Goal: Information Seeking & Learning: Learn about a topic

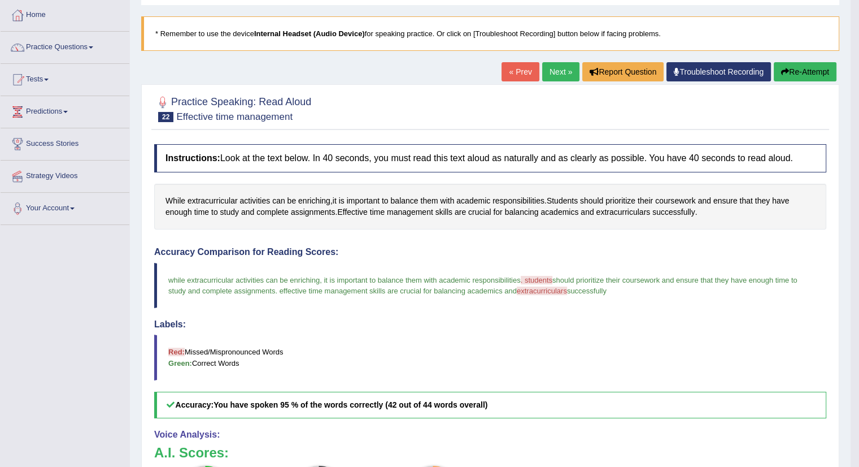
drag, startPoint x: 0, startPoint y: 0, endPoint x: 558, endPoint y: 70, distance: 562.0
click at [558, 70] on link "Next »" at bounding box center [560, 71] width 37 height 19
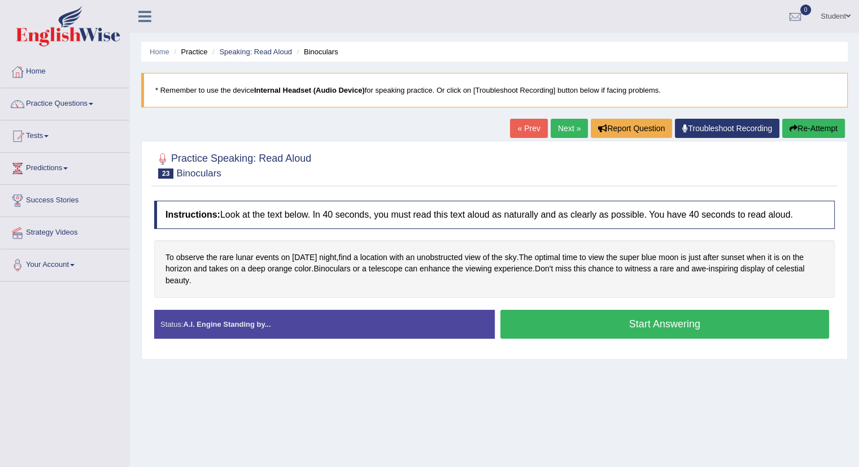
click at [626, 318] on button "Start Answering" at bounding box center [665, 324] width 329 height 29
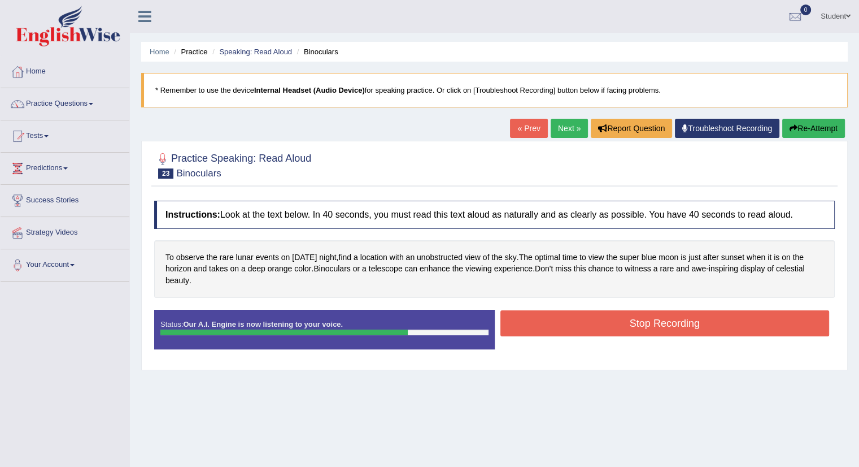
click at [708, 319] on button "Stop Recording" at bounding box center [665, 323] width 329 height 26
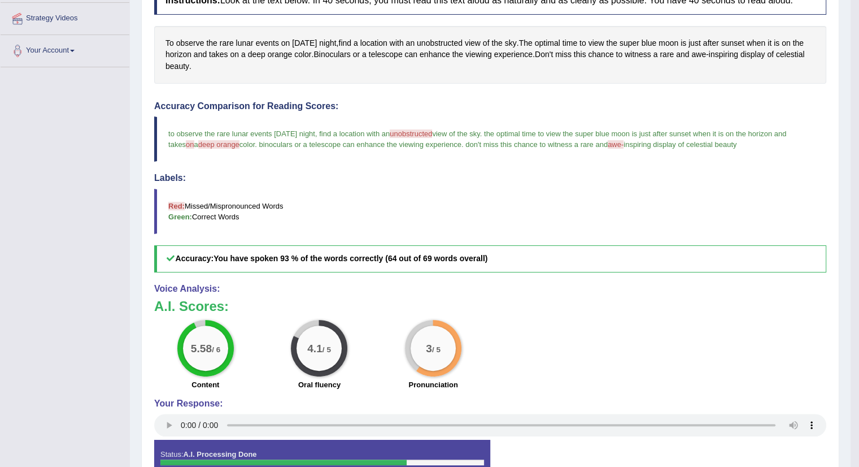
scroll to position [283, 0]
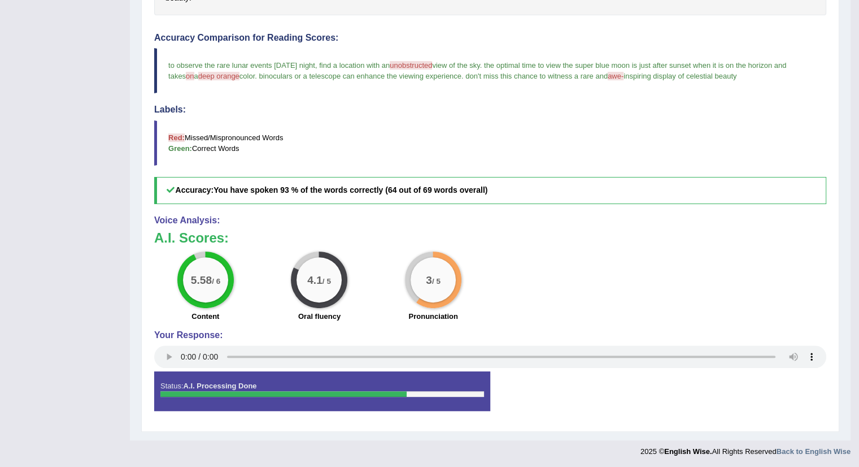
click at [288, 189] on b "You have spoken 93 % of the words correctly (64 out of 69 words overall)" at bounding box center [351, 189] width 274 height 9
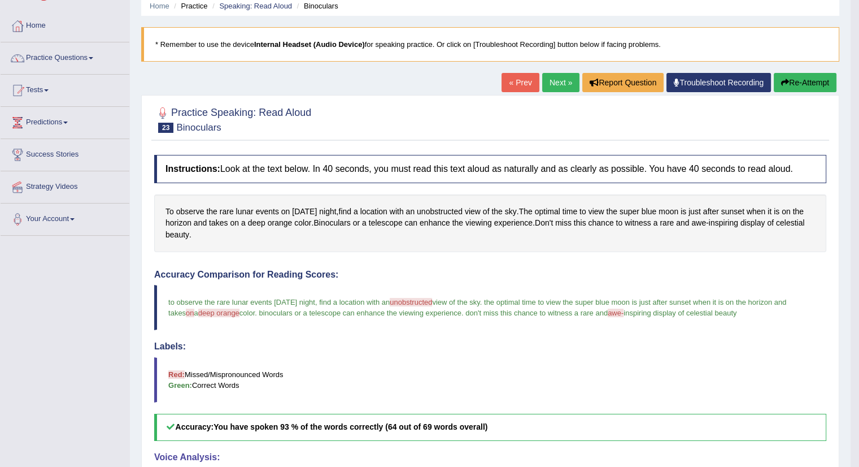
scroll to position [0, 0]
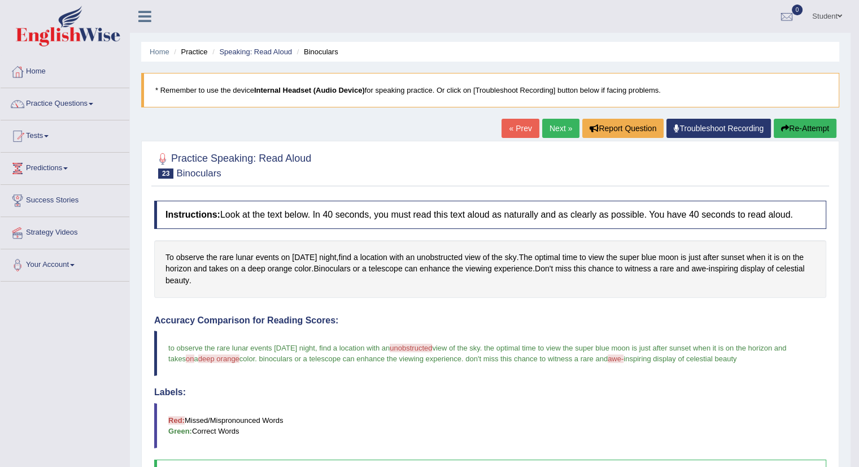
click at [551, 125] on link "Next »" at bounding box center [560, 128] width 37 height 19
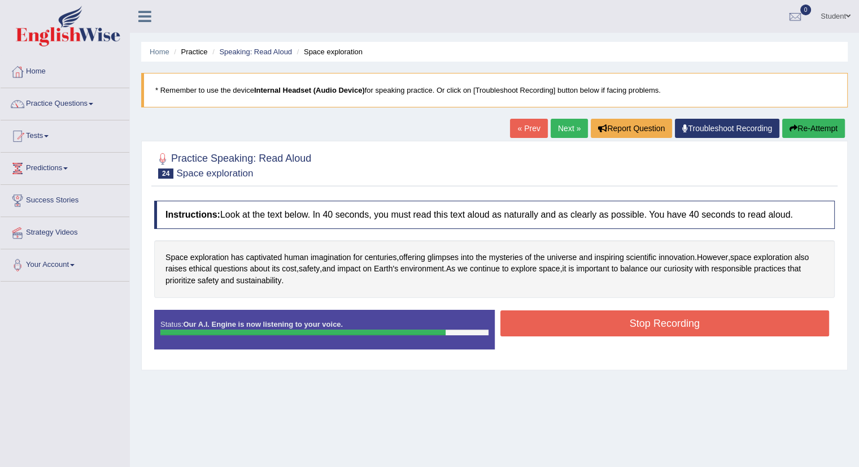
click at [611, 323] on button "Stop Recording" at bounding box center [665, 323] width 329 height 26
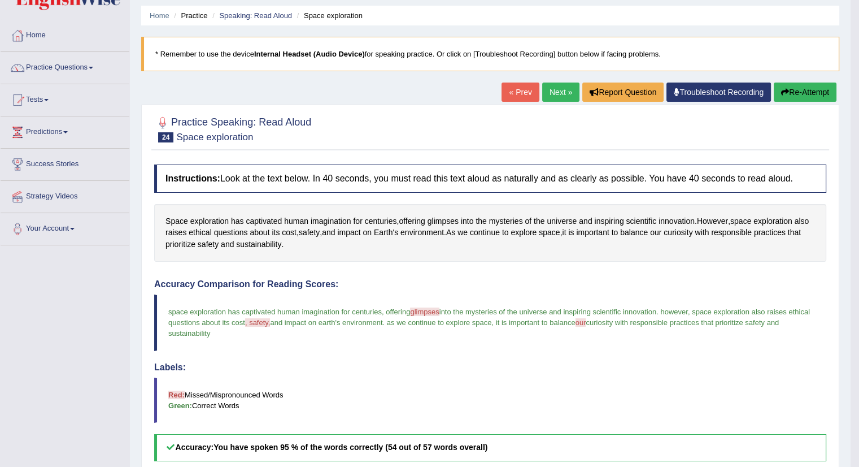
scroll to position [57, 0]
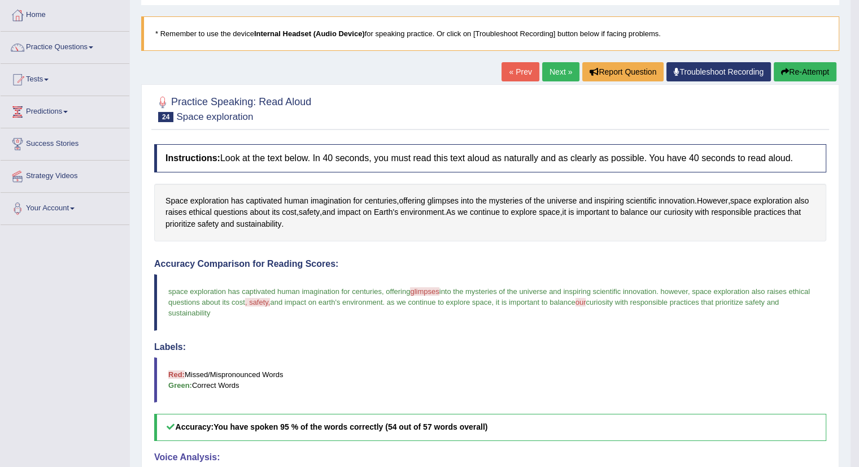
click at [433, 290] on span "glimpses" at bounding box center [424, 291] width 29 height 8
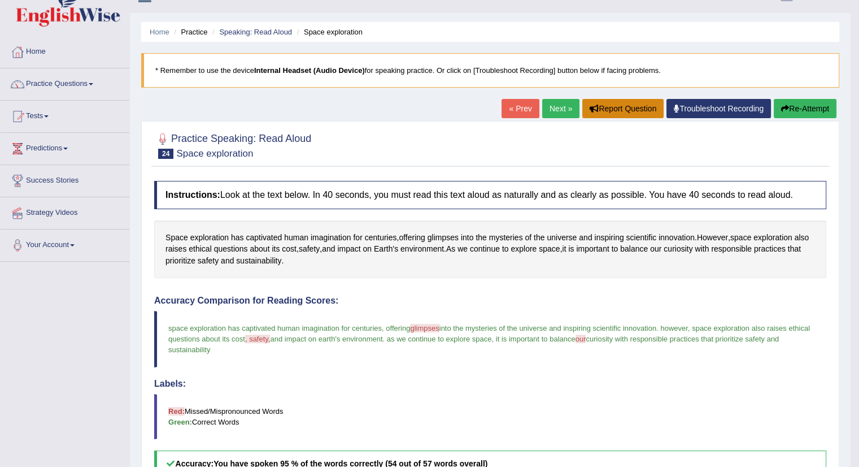
scroll to position [0, 0]
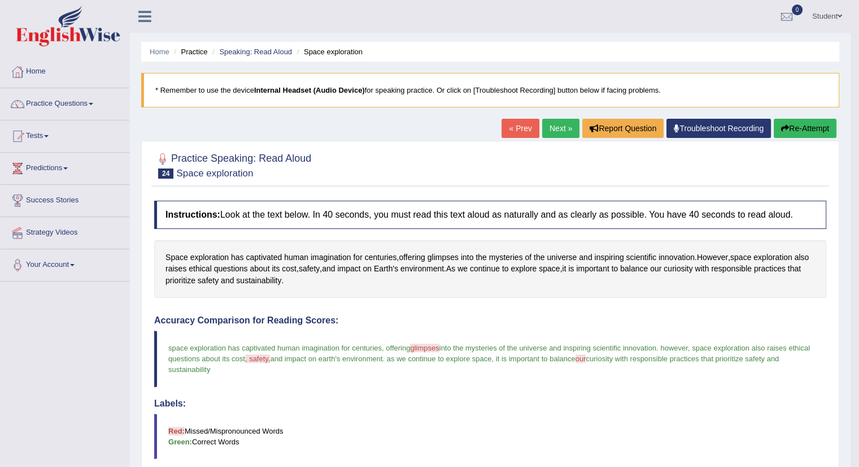
click at [559, 131] on link "Next »" at bounding box center [560, 128] width 37 height 19
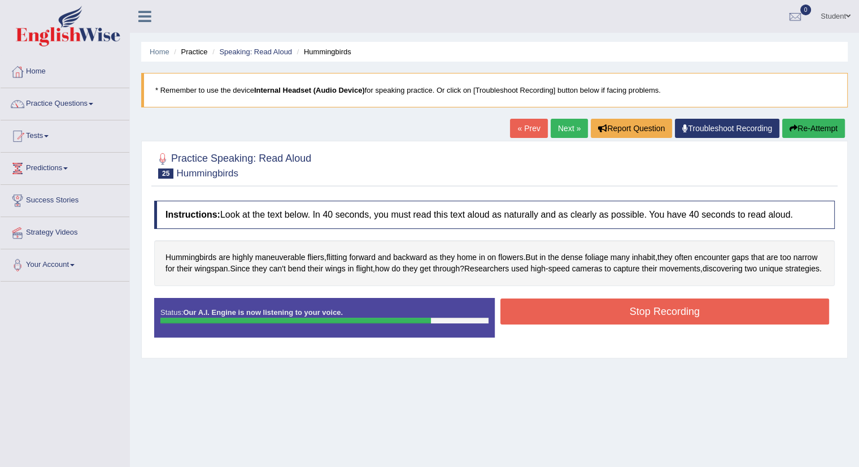
drag, startPoint x: 645, startPoint y: 318, endPoint x: 645, endPoint y: 309, distance: 9.0
click at [646, 309] on button "Stop Recording" at bounding box center [665, 311] width 329 height 26
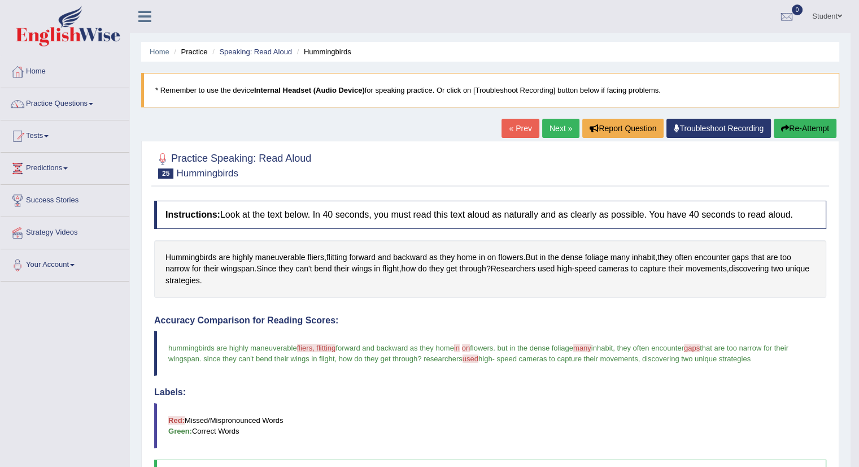
click at [550, 127] on link "Next »" at bounding box center [560, 128] width 37 height 19
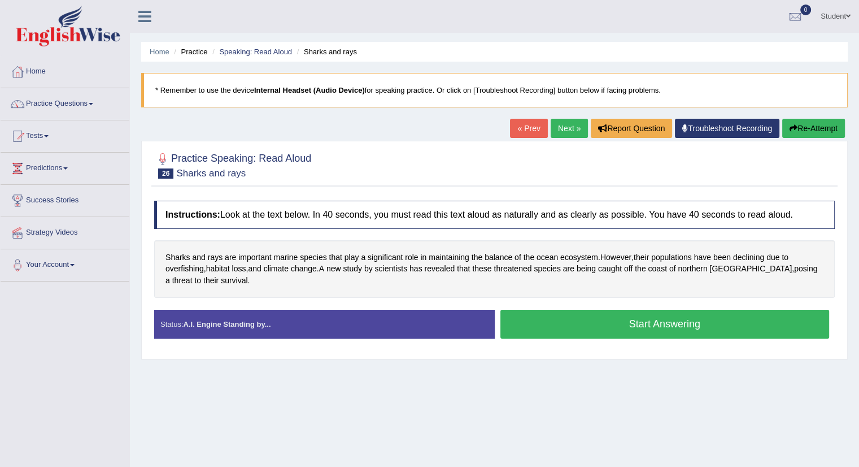
click at [648, 319] on button "Start Answering" at bounding box center [665, 324] width 329 height 29
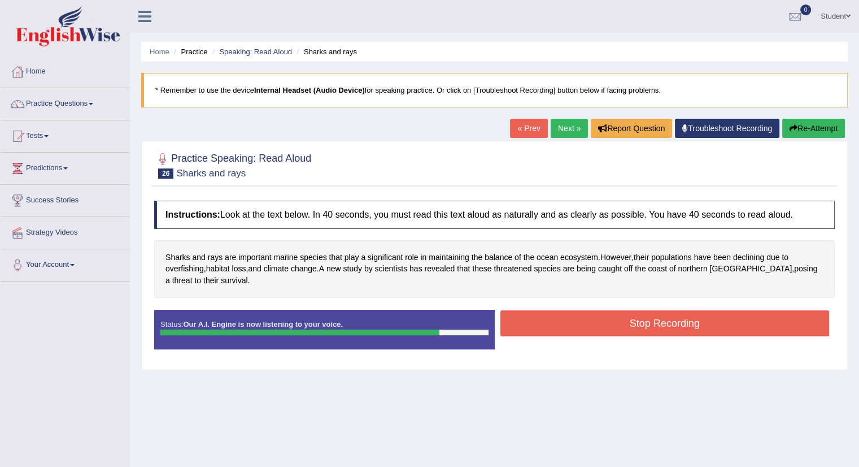
click at [651, 318] on button "Stop Recording" at bounding box center [665, 323] width 329 height 26
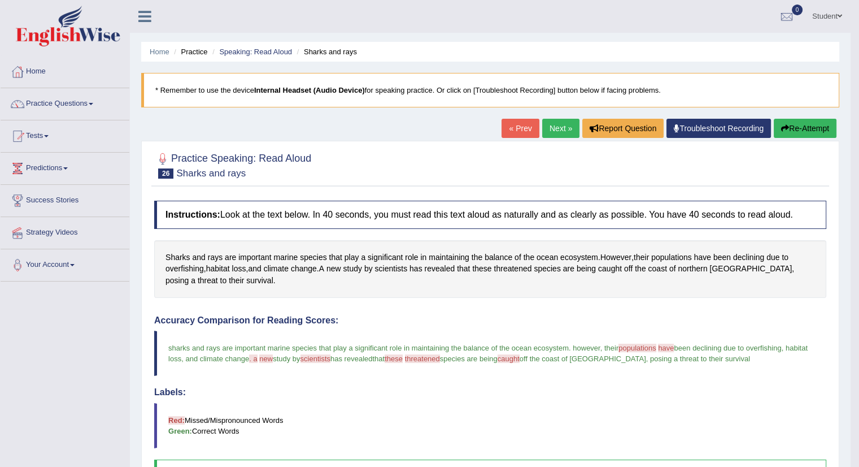
click at [801, 132] on button "Re-Attempt" at bounding box center [805, 128] width 63 height 19
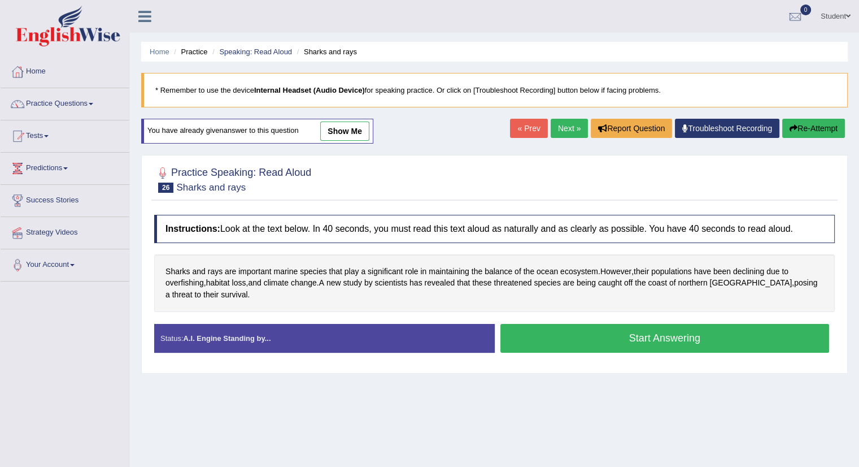
click at [601, 411] on div "Home Practice Speaking: Read Aloud Sharks and rays * Remember to use the device…" at bounding box center [495, 282] width 730 height 565
click at [633, 344] on button "Start Answering" at bounding box center [665, 338] width 329 height 29
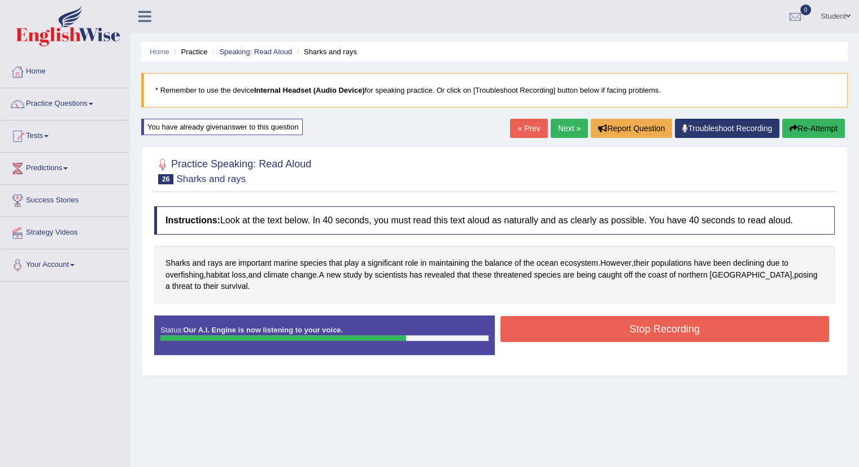
click at [636, 333] on button "Stop Recording" at bounding box center [665, 329] width 329 height 26
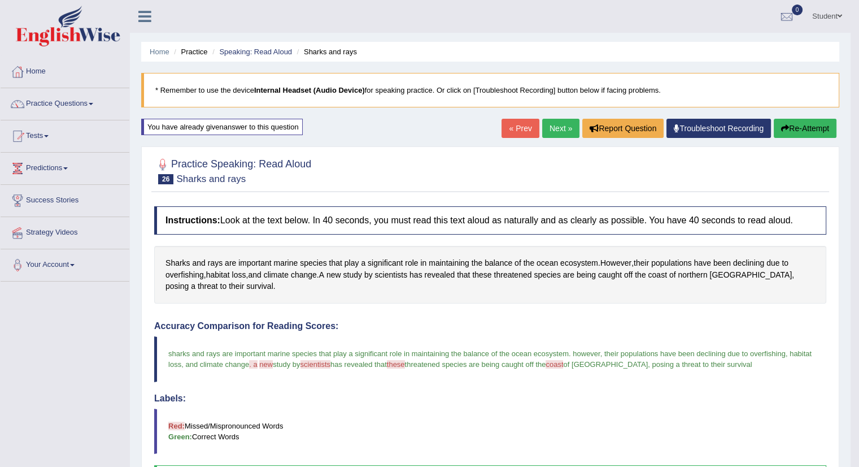
click at [555, 132] on link "Next »" at bounding box center [560, 128] width 37 height 19
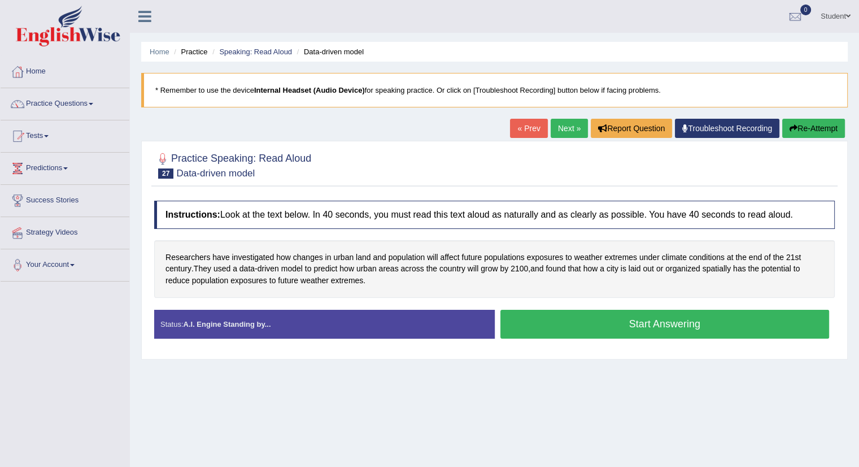
click at [601, 316] on button "Start Answering" at bounding box center [665, 324] width 329 height 29
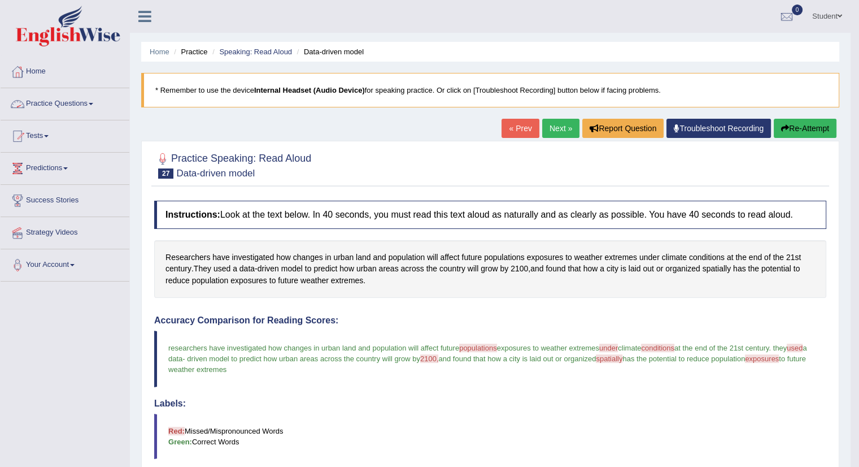
click at [82, 103] on link "Practice Questions" at bounding box center [65, 102] width 129 height 28
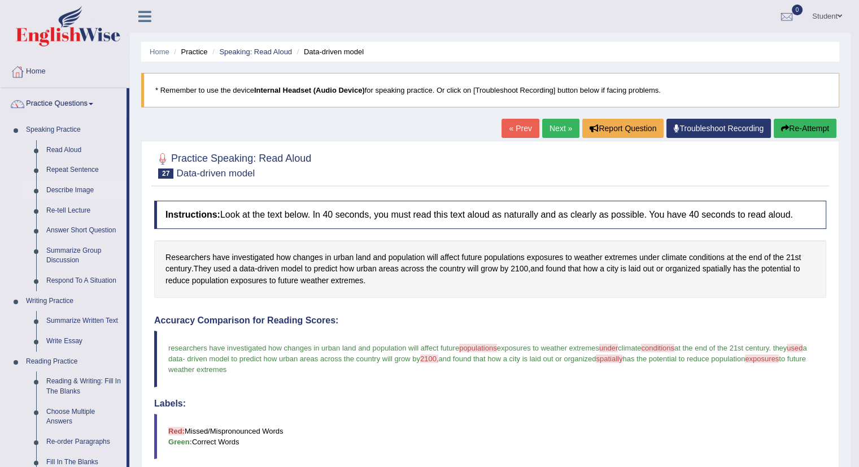
click at [73, 191] on link "Describe Image" at bounding box center [83, 190] width 85 height 20
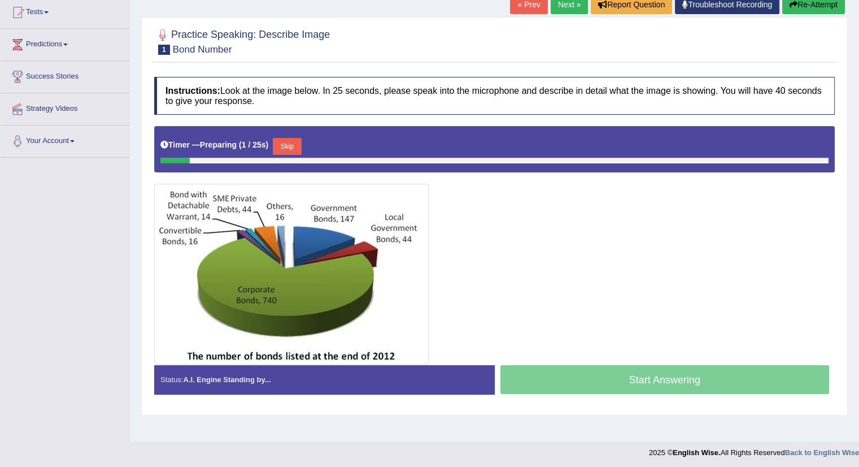
scroll to position [127, 0]
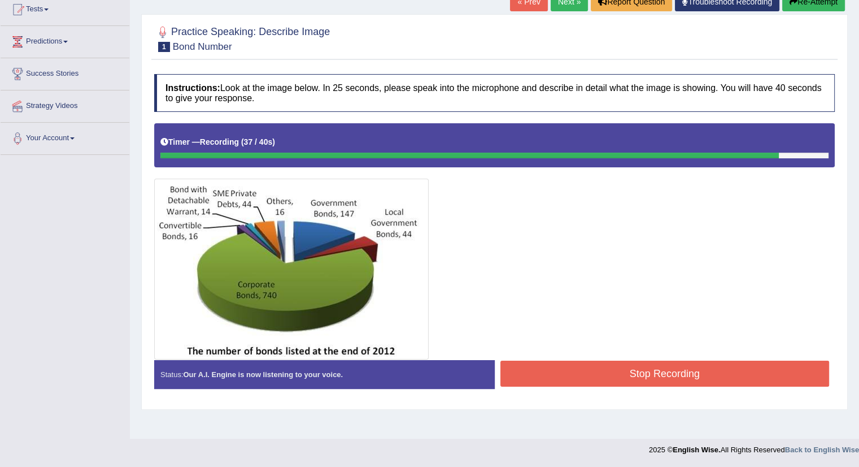
click at [631, 369] on button "Stop Recording" at bounding box center [665, 374] width 329 height 26
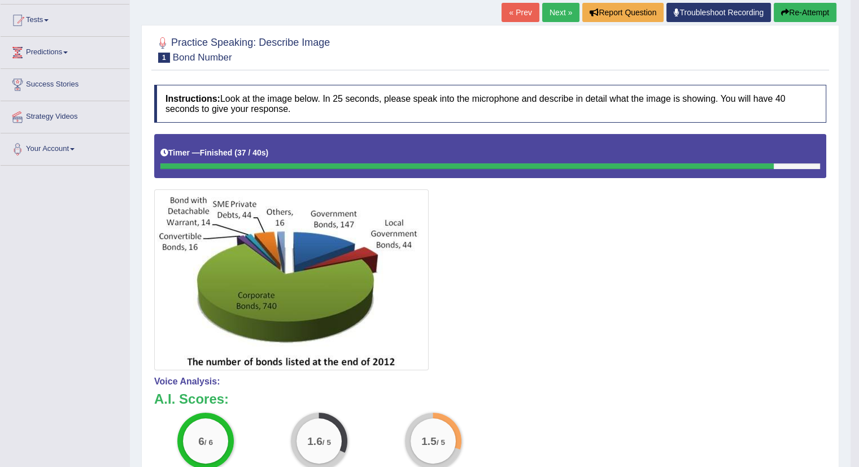
scroll to position [51, 0]
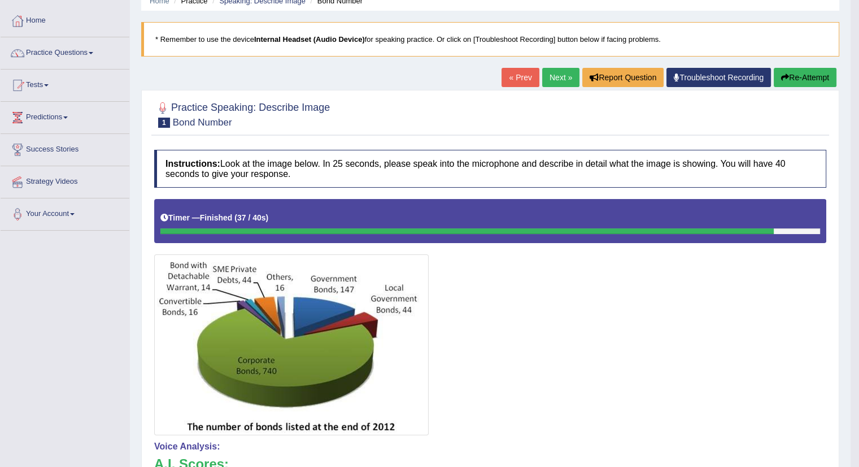
click at [558, 80] on link "Next »" at bounding box center [560, 77] width 37 height 19
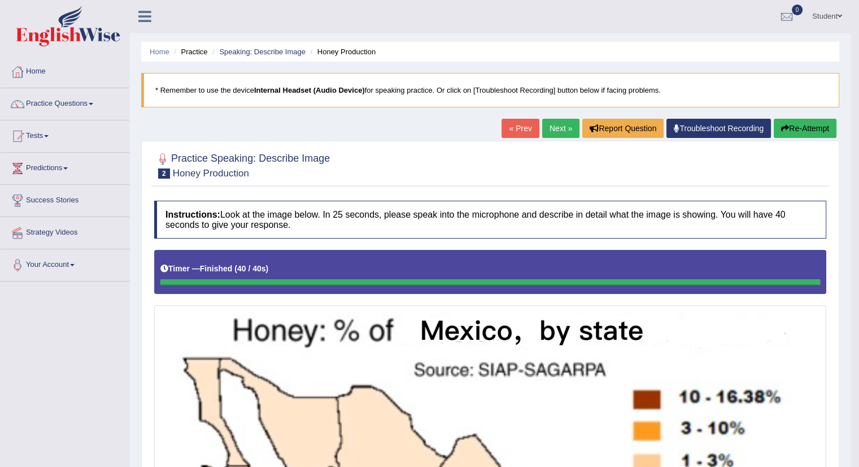
click at [794, 124] on button "Re-Attempt" at bounding box center [805, 128] width 63 height 19
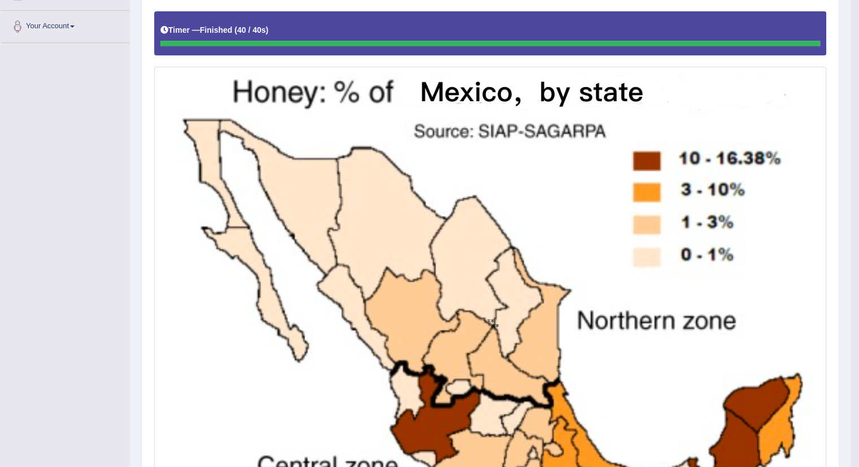
scroll to position [283, 0]
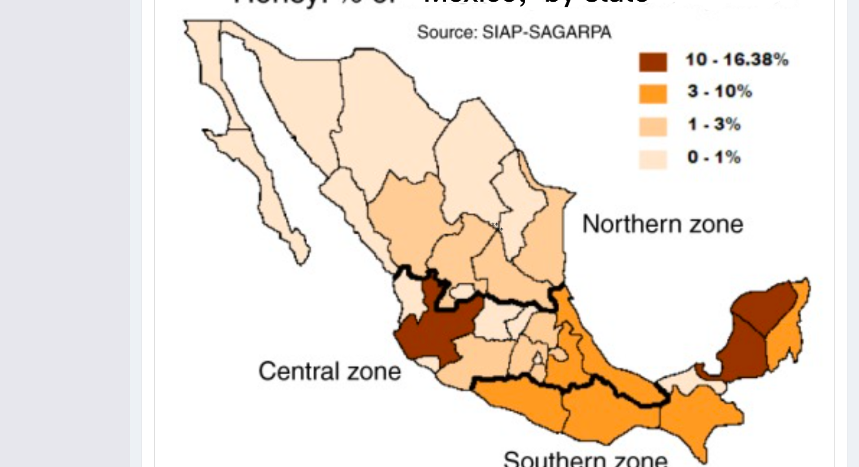
scroll to position [444, 0]
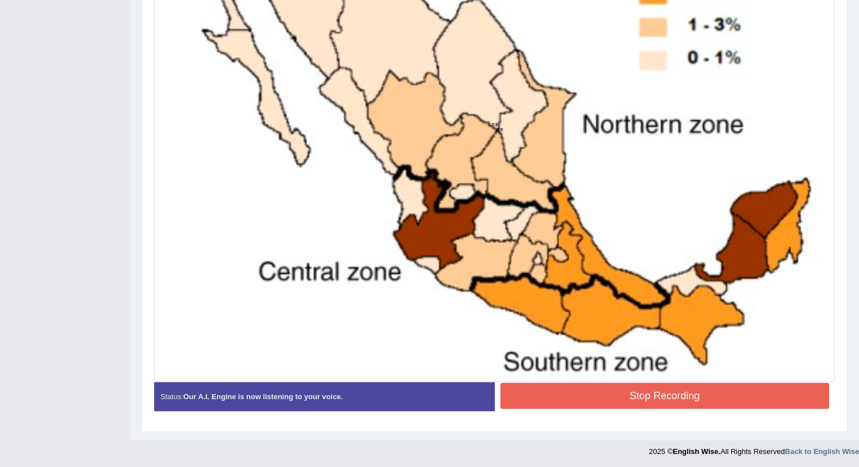
click at [689, 401] on button "Stop Recording" at bounding box center [665, 396] width 329 height 26
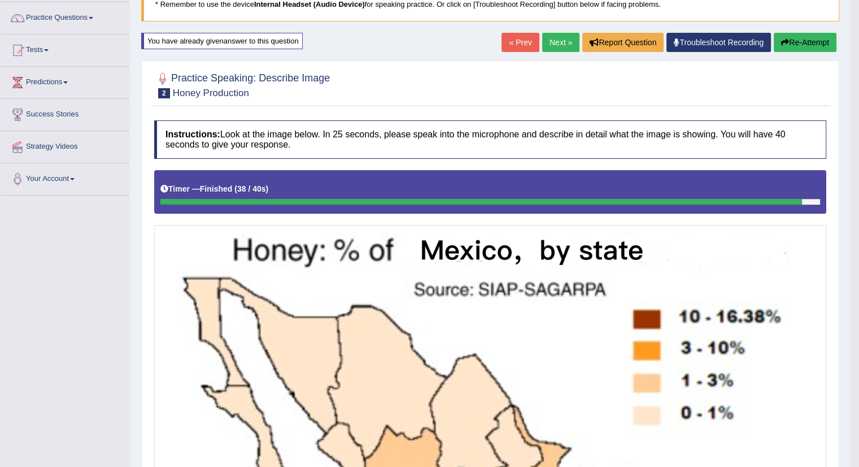
scroll to position [0, 0]
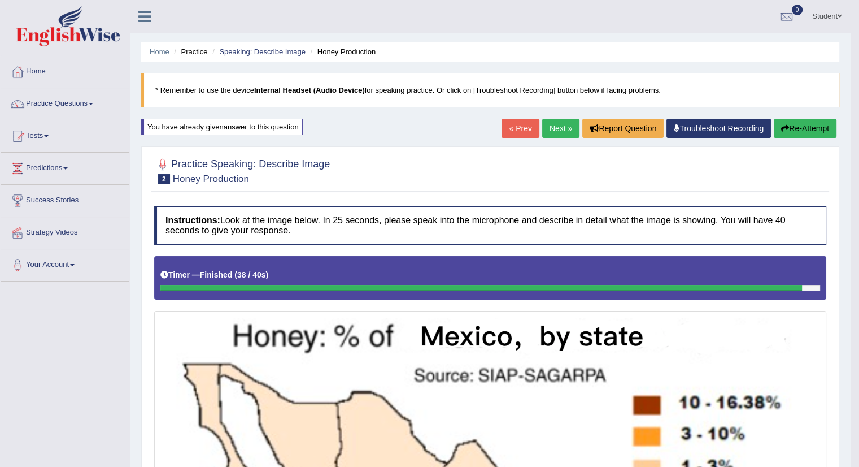
click at [559, 127] on link "Next »" at bounding box center [560, 128] width 37 height 19
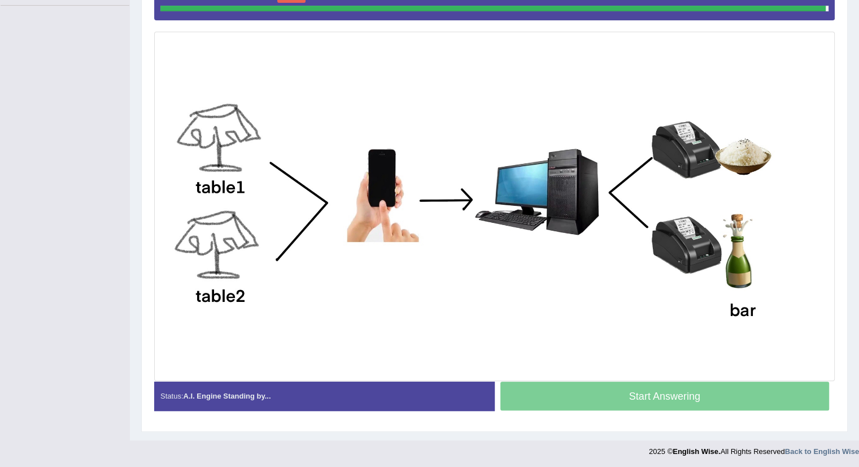
scroll to position [273, 0]
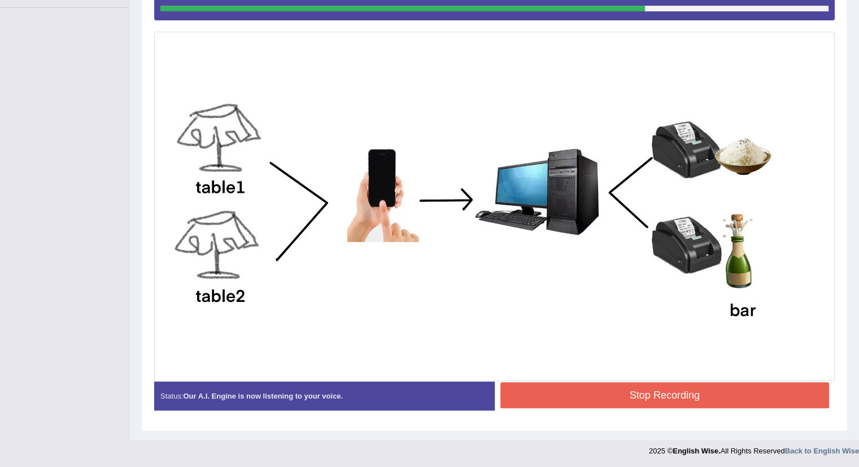
click at [637, 396] on button "Stop Recording" at bounding box center [665, 395] width 329 height 26
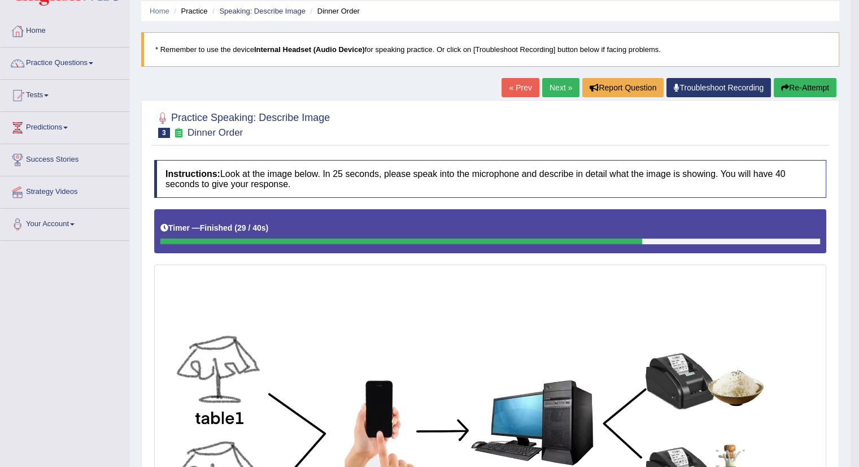
scroll to position [0, 0]
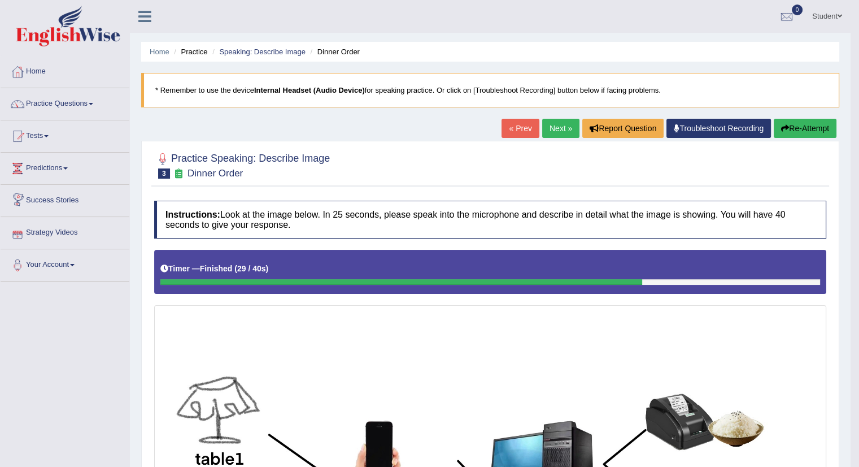
click at [821, 125] on button "Re-Attempt" at bounding box center [805, 128] width 63 height 19
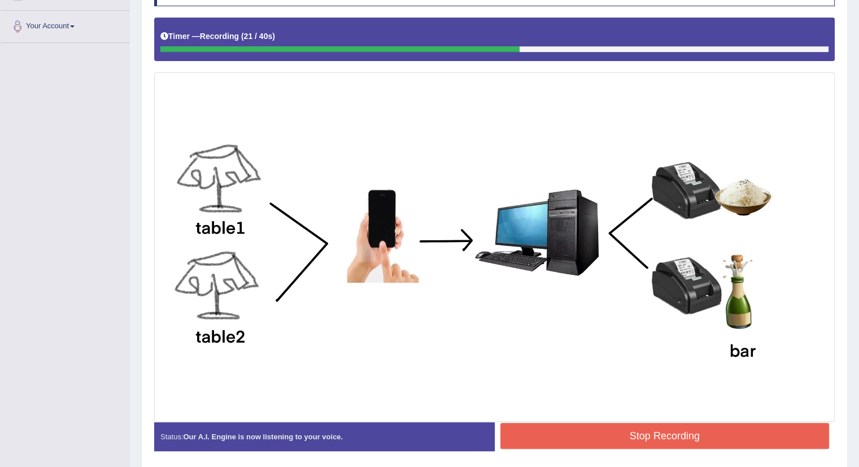
scroll to position [279, 0]
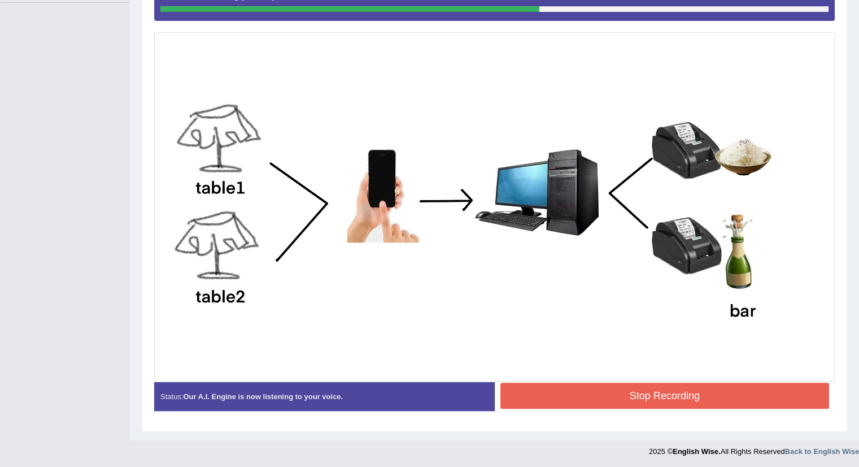
click at [719, 389] on button "Stop Recording" at bounding box center [665, 396] width 329 height 26
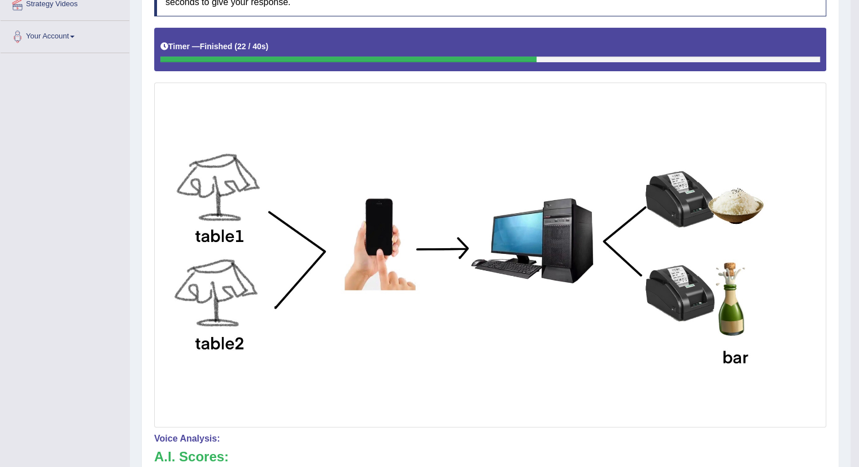
scroll to position [221, 0]
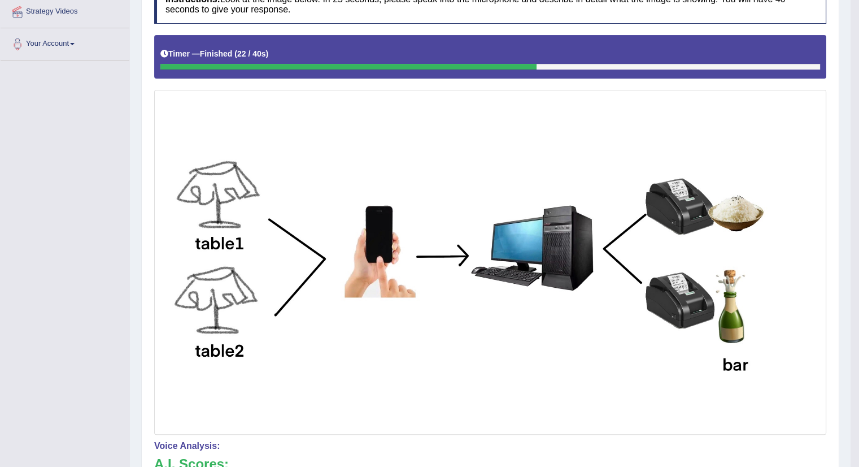
click at [665, 268] on img at bounding box center [490, 262] width 667 height 339
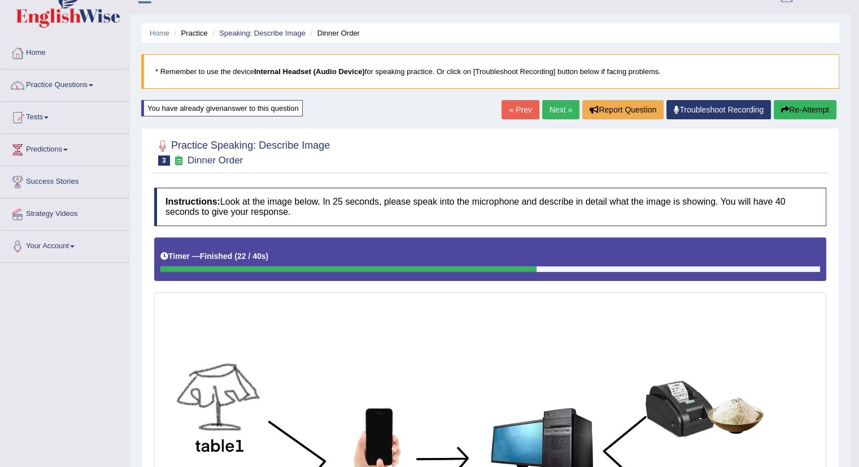
scroll to position [0, 0]
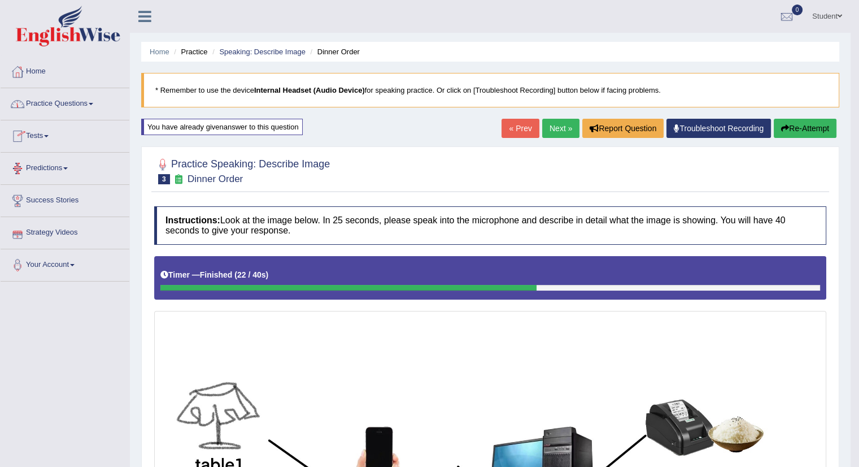
click at [76, 101] on link "Practice Questions" at bounding box center [65, 102] width 129 height 28
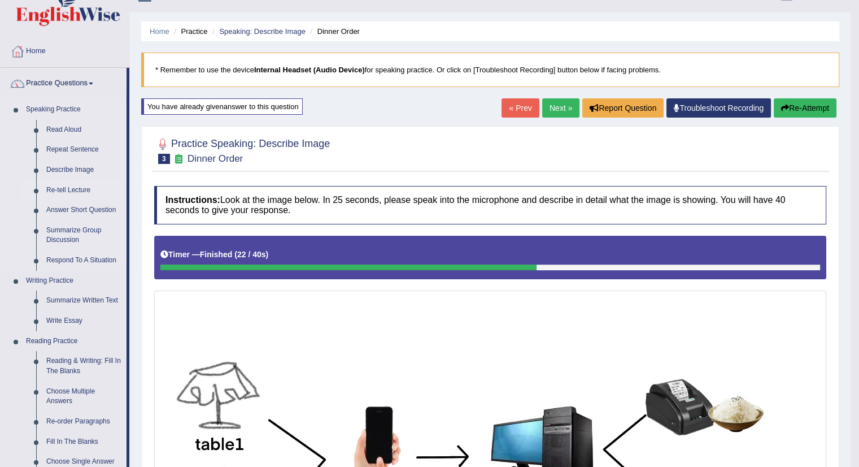
scroll to position [57, 0]
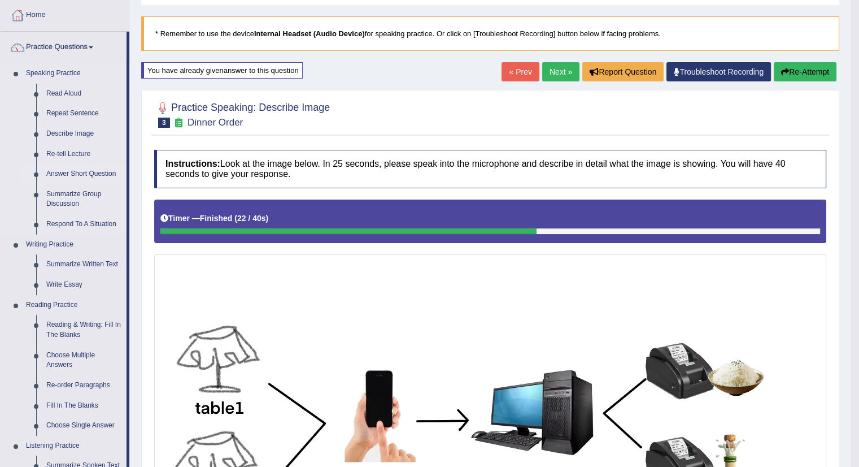
click at [79, 176] on link "Answer Short Question" at bounding box center [83, 174] width 85 height 20
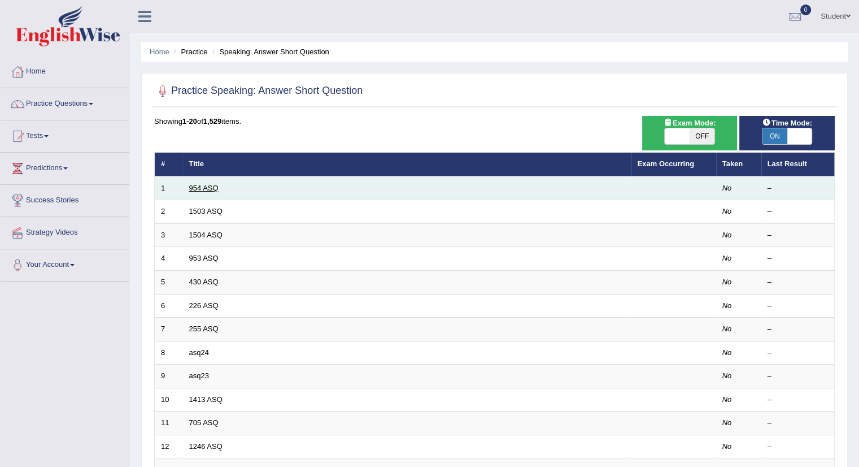
click at [206, 188] on link "954 ASQ" at bounding box center [203, 188] width 29 height 8
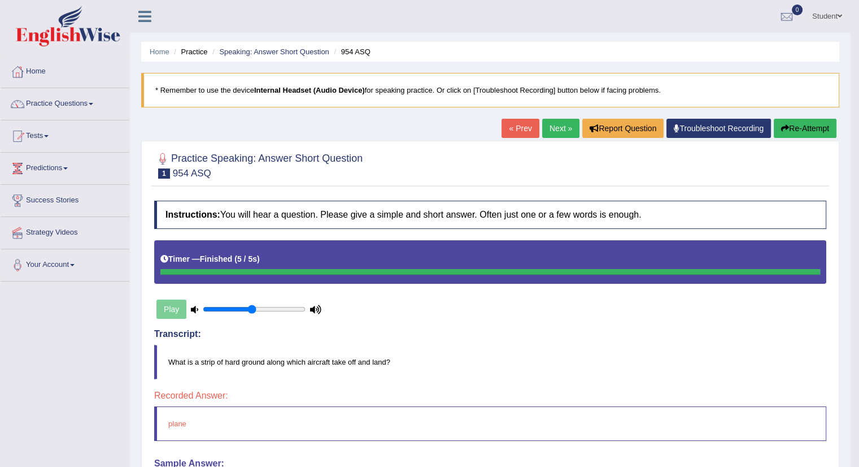
click at [801, 124] on button "Re-Attempt" at bounding box center [805, 128] width 63 height 19
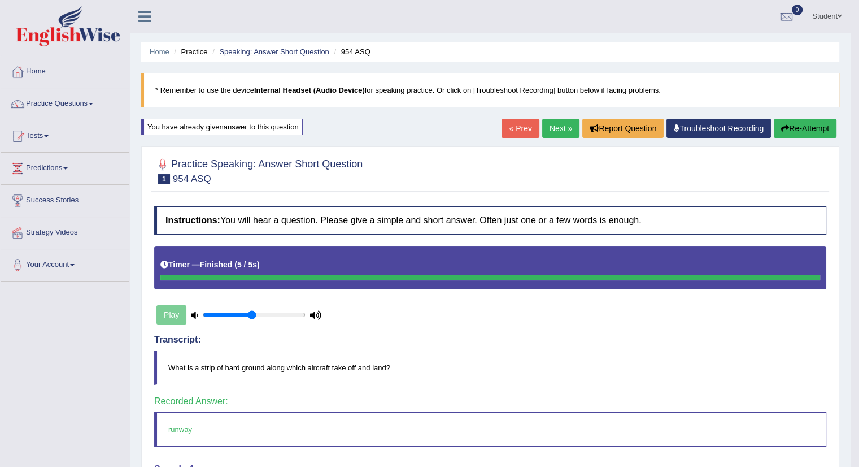
click at [305, 48] on link "Speaking: Answer Short Question" at bounding box center [274, 51] width 110 height 8
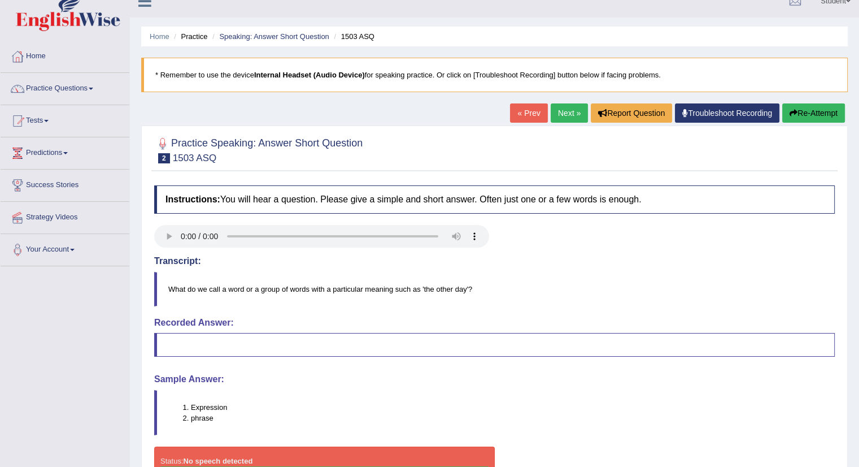
scroll to position [14, 0]
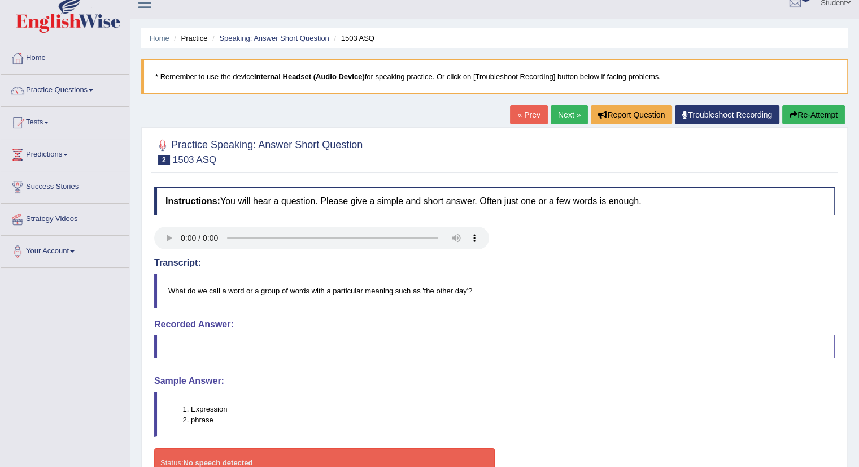
click at [559, 116] on link "Next »" at bounding box center [569, 114] width 37 height 19
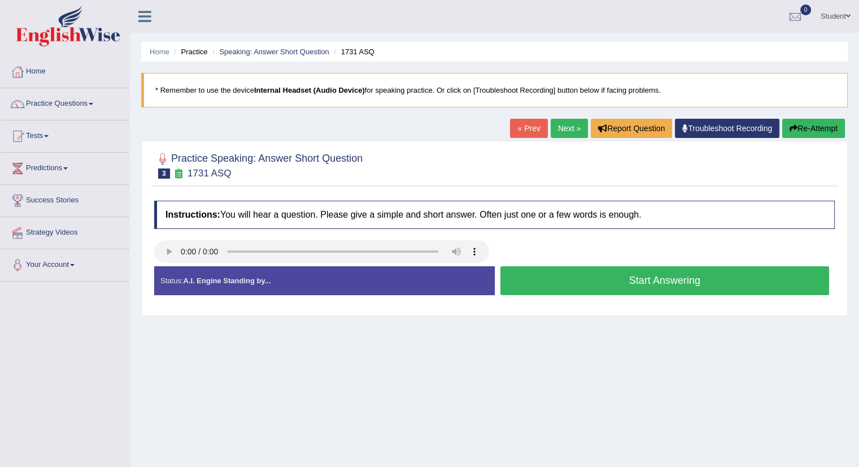
click at [610, 280] on button "Start Answering" at bounding box center [665, 280] width 329 height 29
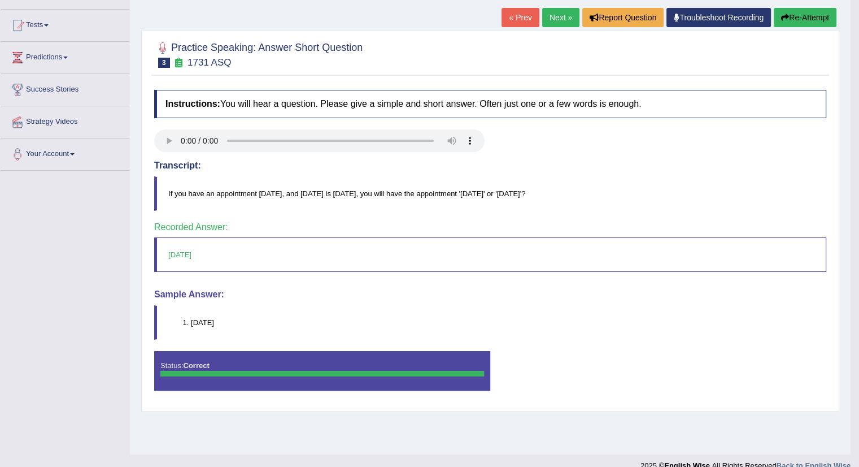
scroll to position [113, 0]
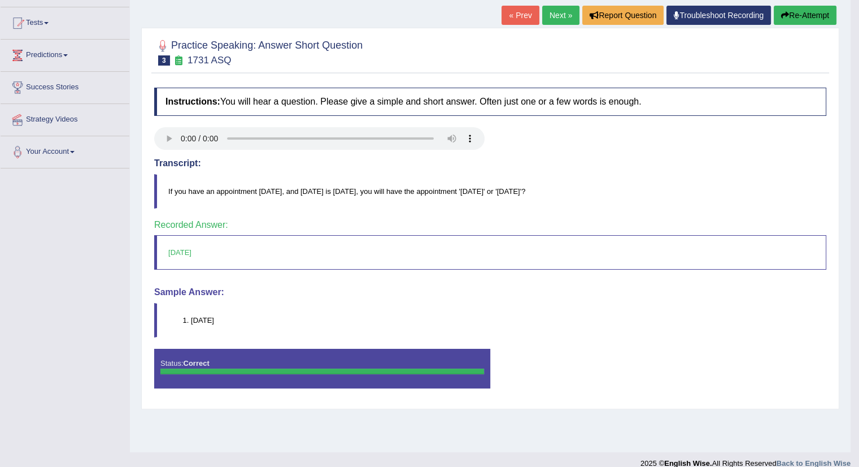
click at [552, 12] on link "Next »" at bounding box center [560, 15] width 37 height 19
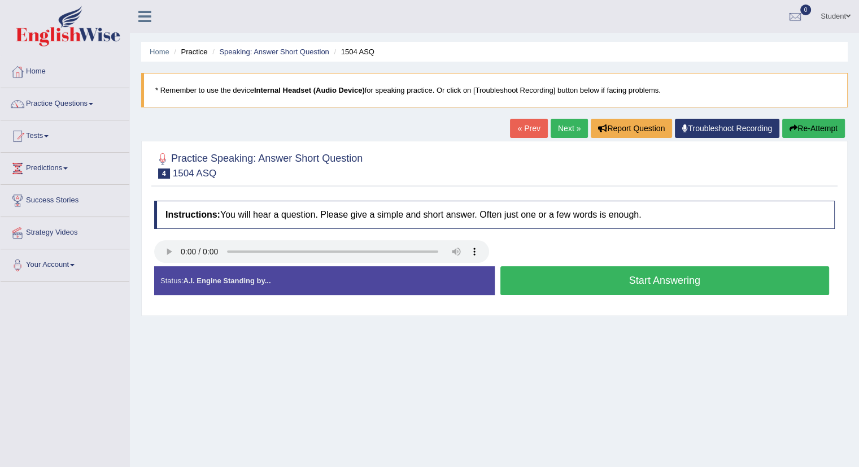
click at [603, 280] on button "Start Answering" at bounding box center [665, 280] width 329 height 29
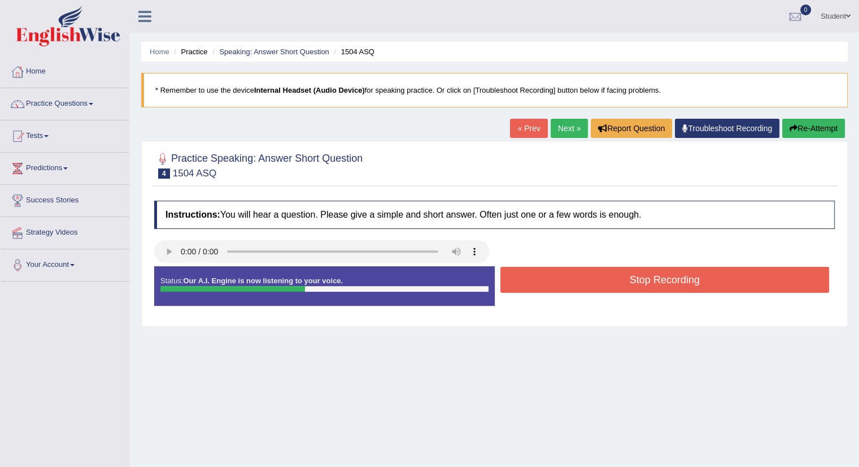
click at [603, 280] on button "Stop Recording" at bounding box center [665, 280] width 329 height 26
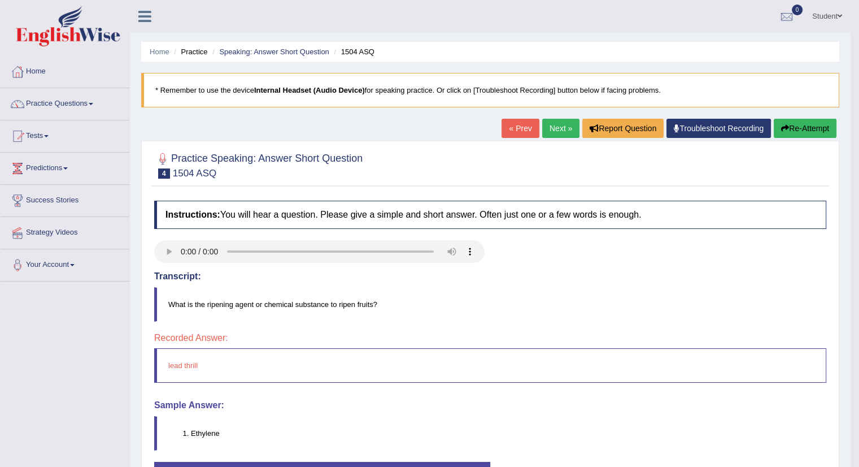
click at [813, 123] on button "Re-Attempt" at bounding box center [805, 128] width 63 height 19
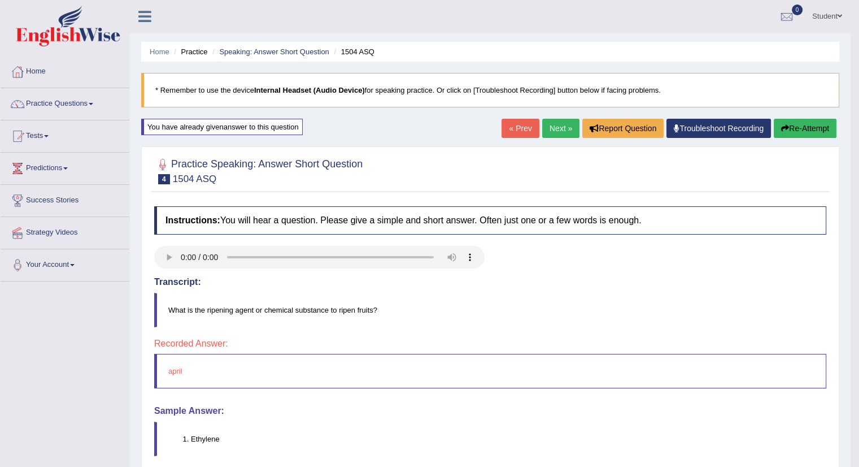
click at [809, 129] on button "Re-Attempt" at bounding box center [805, 128] width 63 height 19
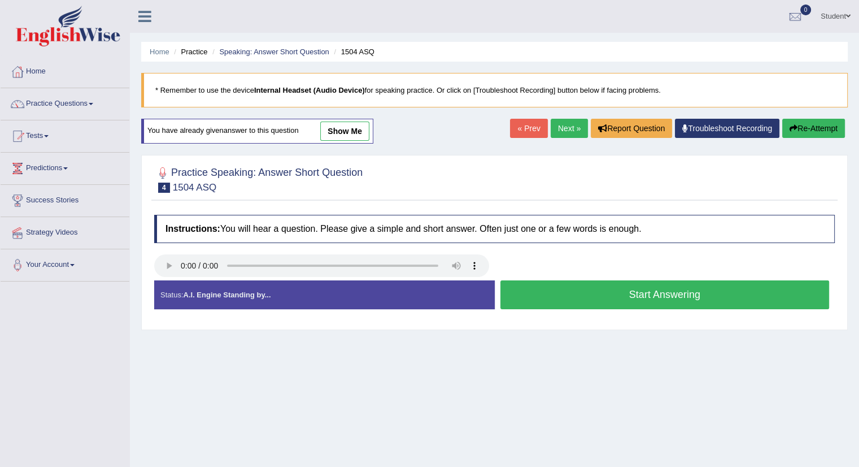
click at [637, 293] on button "Start Answering" at bounding box center [665, 294] width 329 height 29
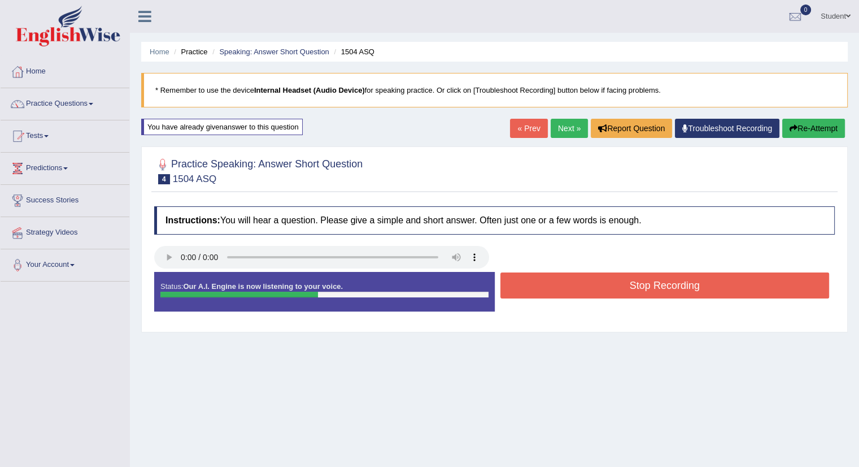
click at [639, 283] on button "Stop Recording" at bounding box center [665, 285] width 329 height 26
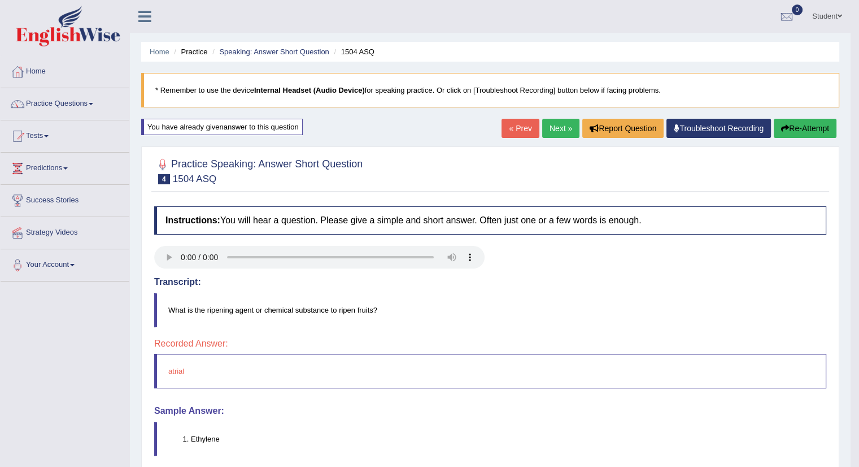
click at [810, 124] on button "Re-Attempt" at bounding box center [805, 128] width 63 height 19
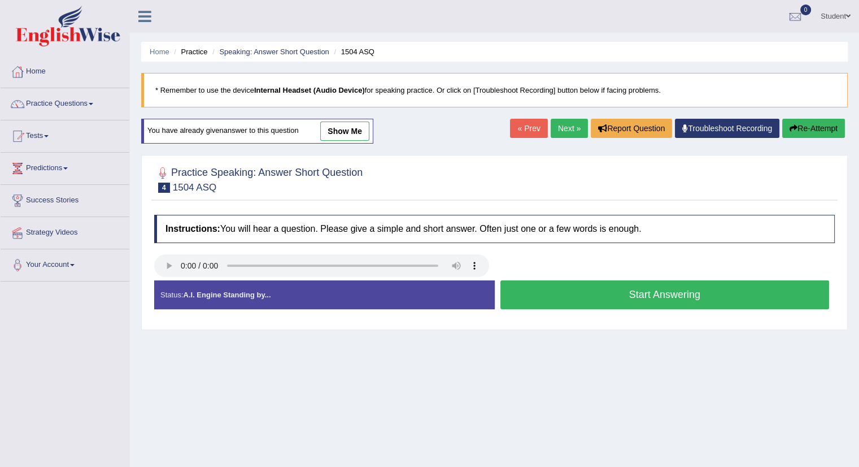
click at [702, 297] on button "Start Answering" at bounding box center [665, 294] width 329 height 29
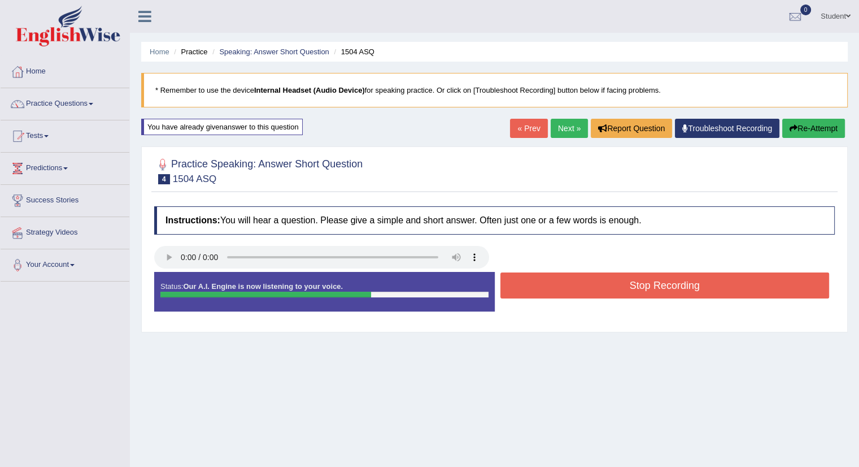
click at [702, 289] on button "Stop Recording" at bounding box center [665, 285] width 329 height 26
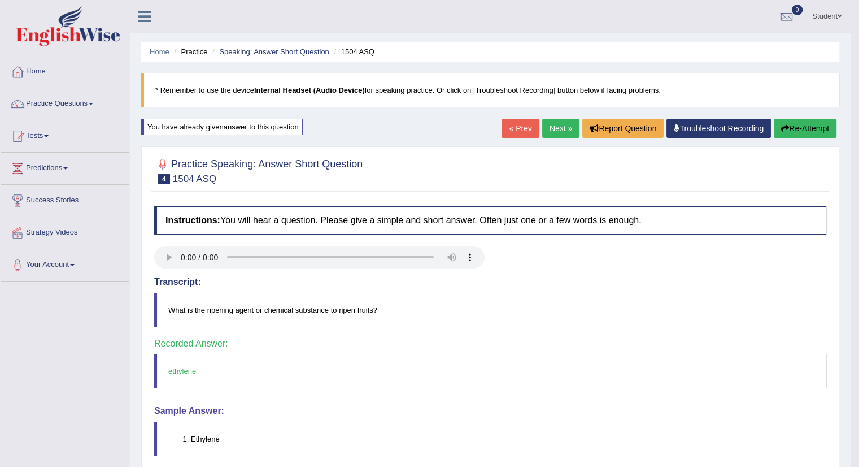
click at [563, 131] on link "Next »" at bounding box center [560, 128] width 37 height 19
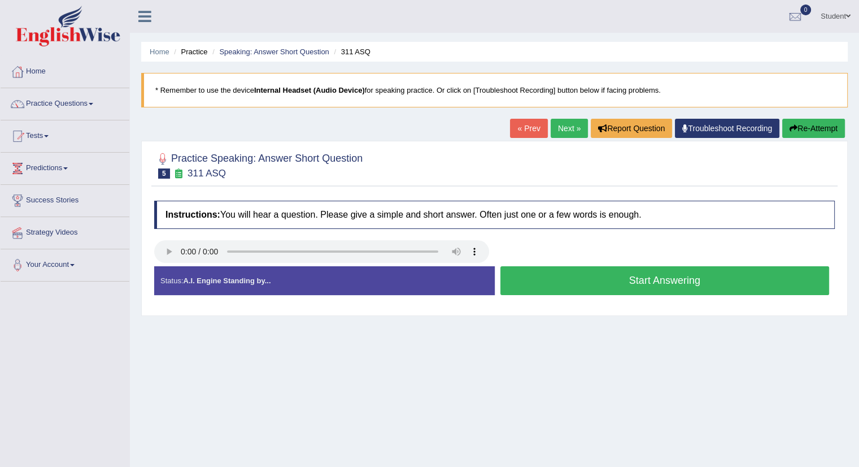
click at [628, 278] on button "Start Answering" at bounding box center [665, 280] width 329 height 29
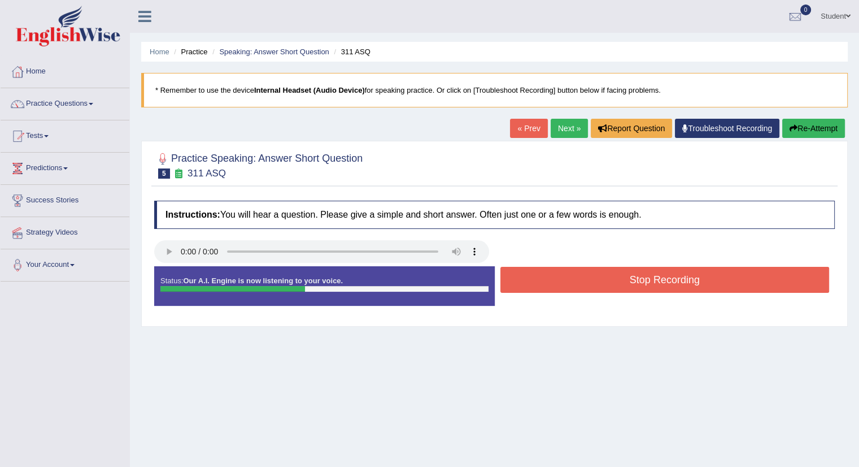
click at [628, 278] on button "Stop Recording" at bounding box center [665, 280] width 329 height 26
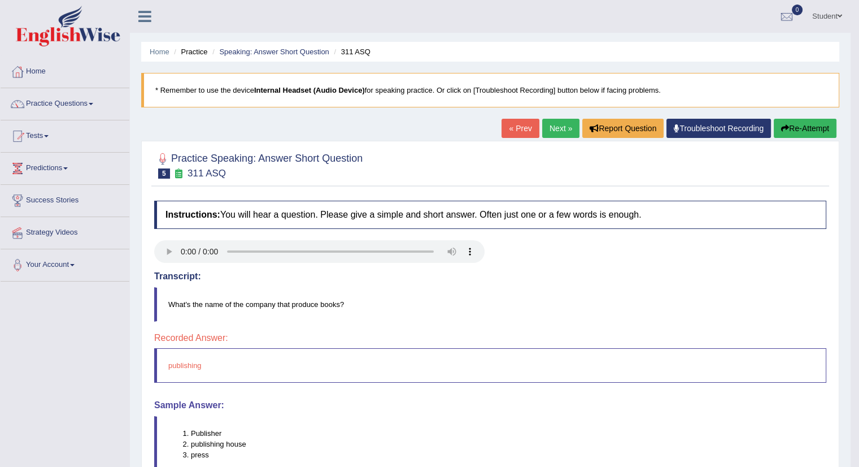
click at [552, 125] on link "Next »" at bounding box center [560, 128] width 37 height 19
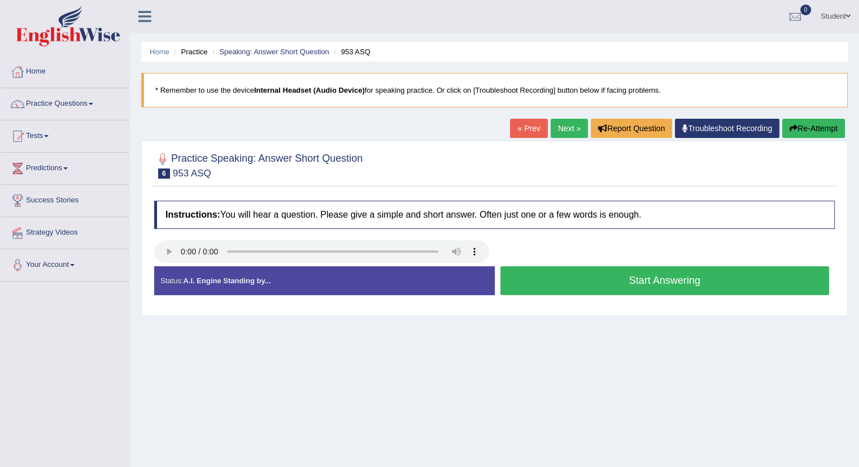
click at [599, 276] on button "Start Answering" at bounding box center [665, 280] width 329 height 29
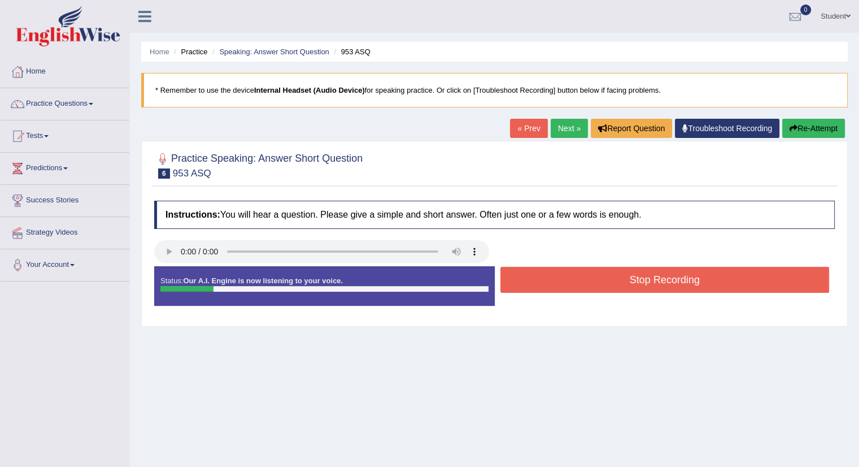
click at [550, 279] on button "Stop Recording" at bounding box center [665, 280] width 329 height 26
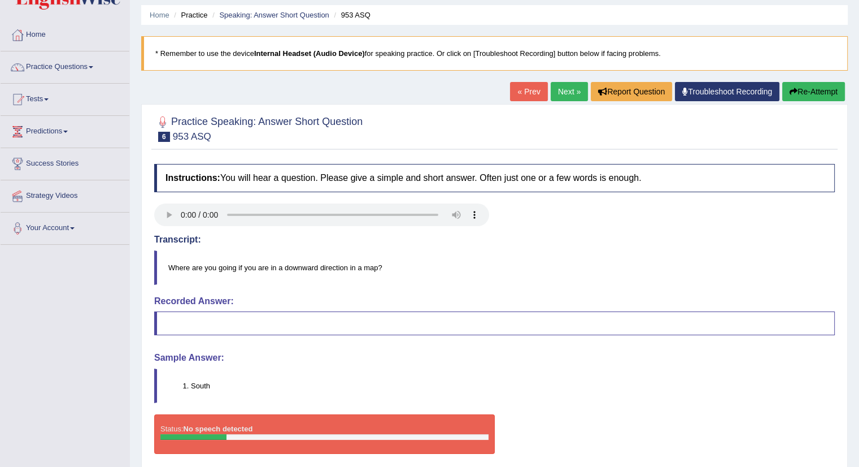
scroll to position [57, 0]
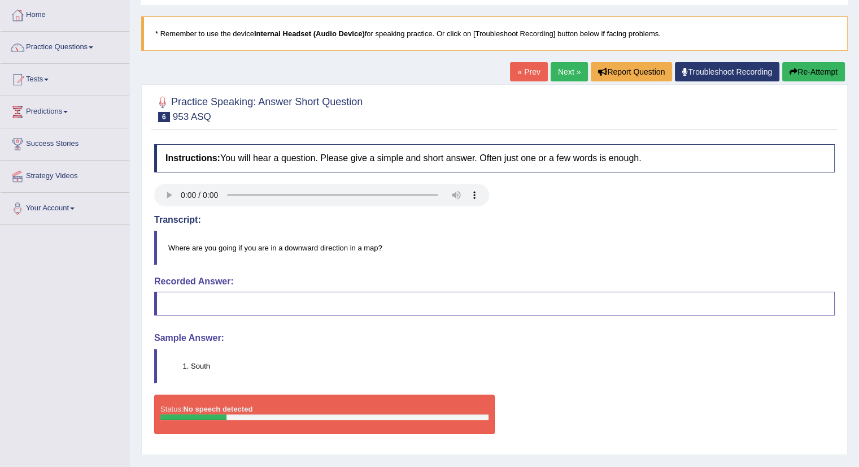
click at [563, 72] on link "Next »" at bounding box center [569, 71] width 37 height 19
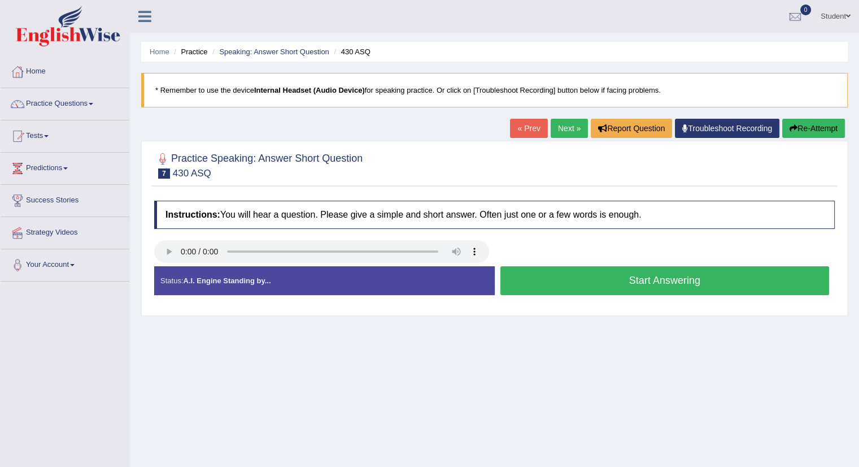
click at [622, 280] on button "Start Answering" at bounding box center [665, 280] width 329 height 29
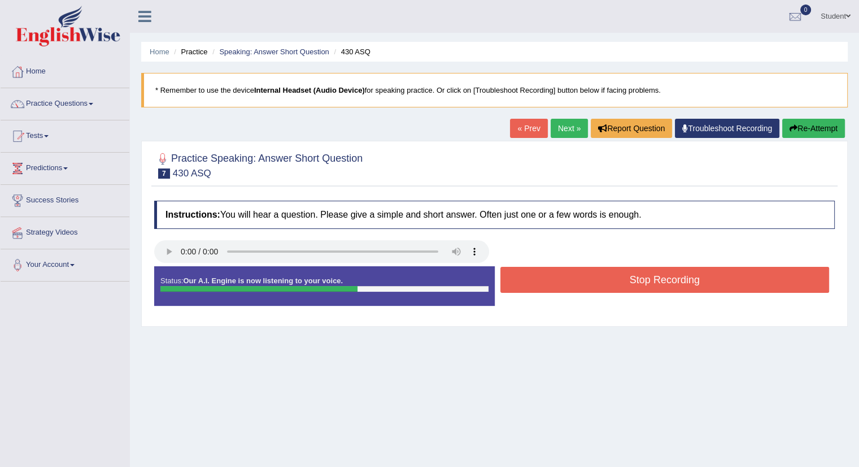
click at [622, 280] on button "Stop Recording" at bounding box center [665, 280] width 329 height 26
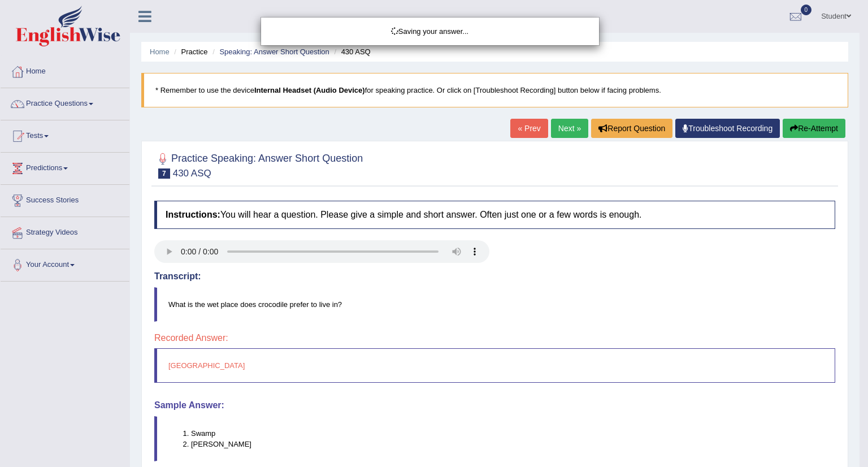
click at [563, 128] on div "Saving your answer..." at bounding box center [434, 233] width 868 height 467
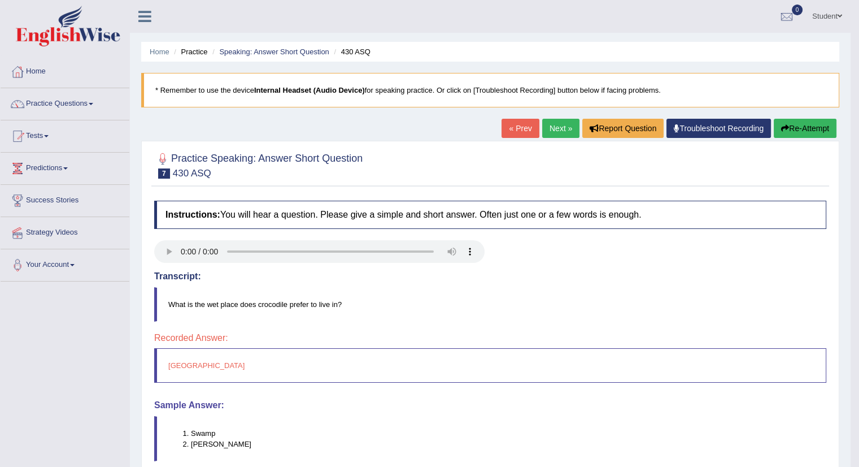
click at [551, 129] on link "Next »" at bounding box center [560, 128] width 37 height 19
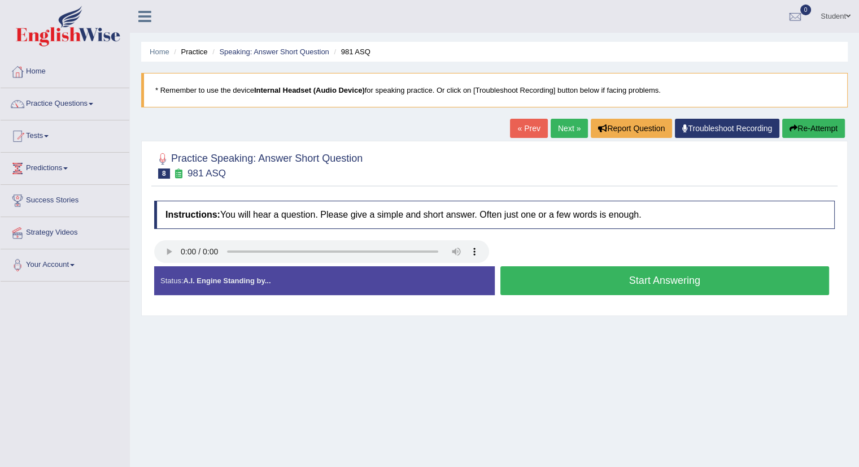
click at [641, 277] on button "Start Answering" at bounding box center [665, 280] width 329 height 29
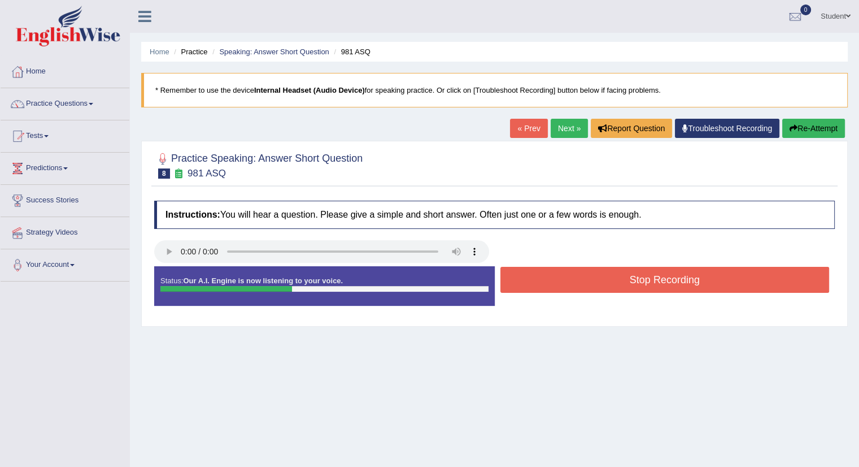
click at [641, 277] on button "Stop Recording" at bounding box center [665, 280] width 329 height 26
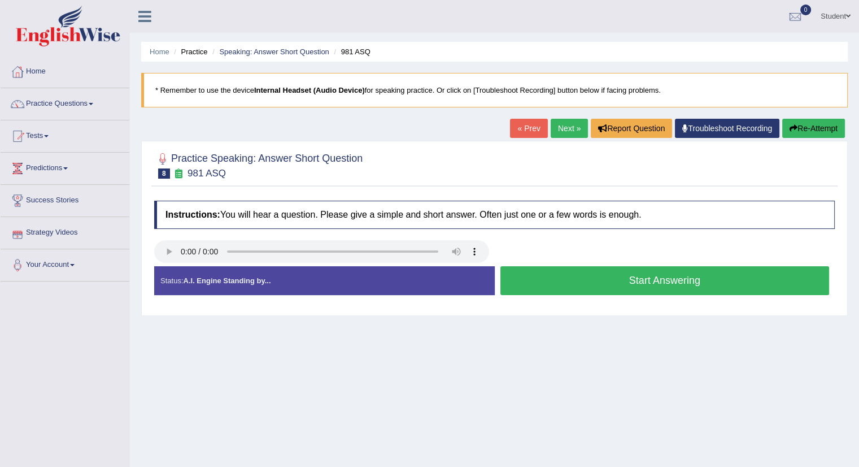
click at [611, 279] on button "Start Answering" at bounding box center [665, 280] width 329 height 29
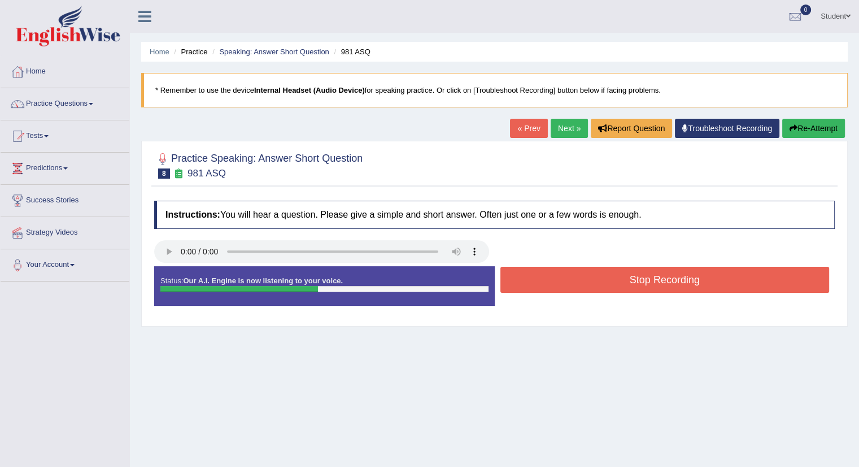
click at [611, 279] on button "Stop Recording" at bounding box center [665, 280] width 329 height 26
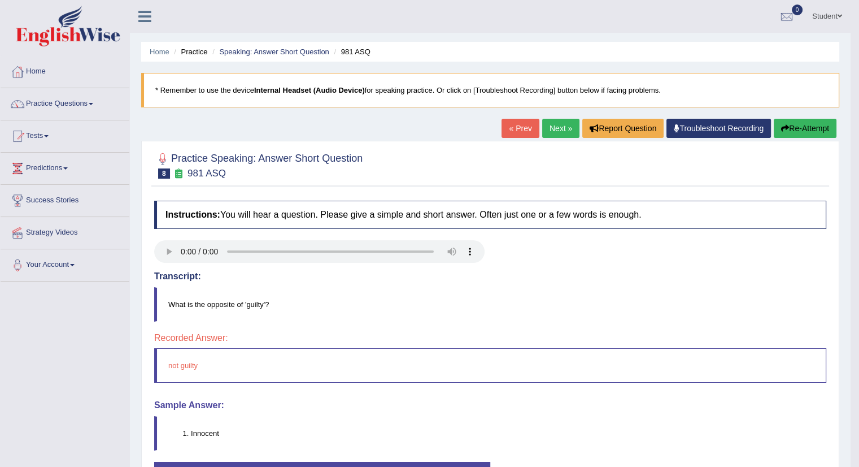
click at [546, 132] on link "Next »" at bounding box center [560, 128] width 37 height 19
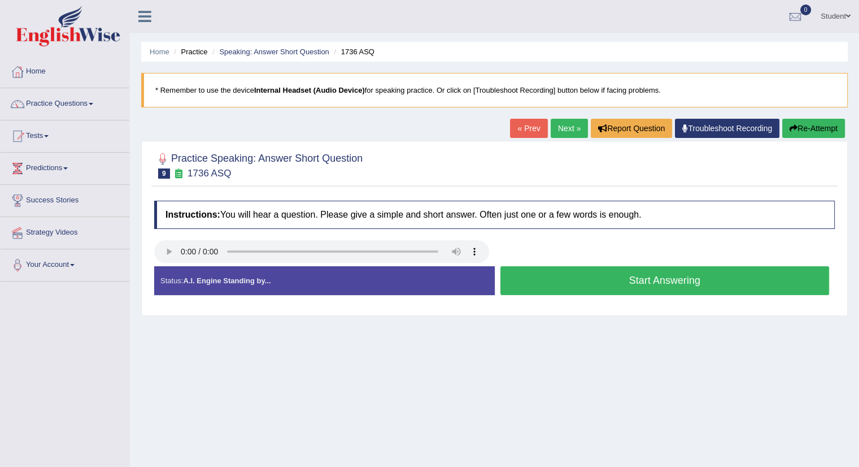
click at [620, 276] on button "Start Answering" at bounding box center [665, 280] width 329 height 29
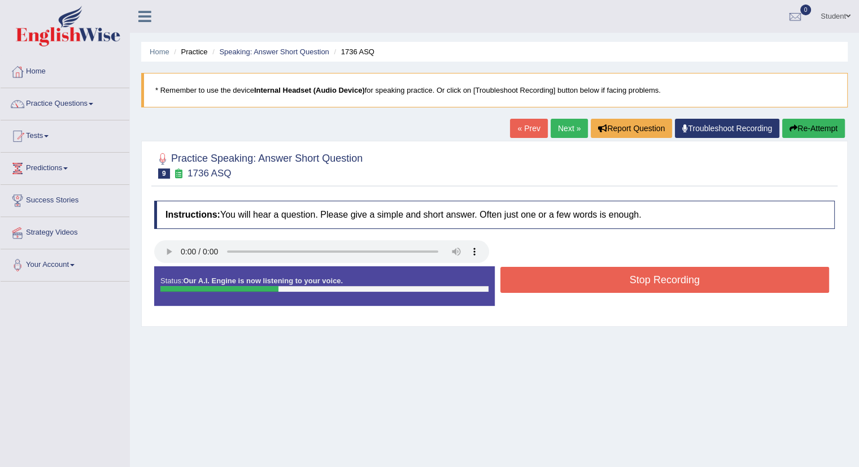
click at [620, 276] on button "Stop Recording" at bounding box center [665, 280] width 329 height 26
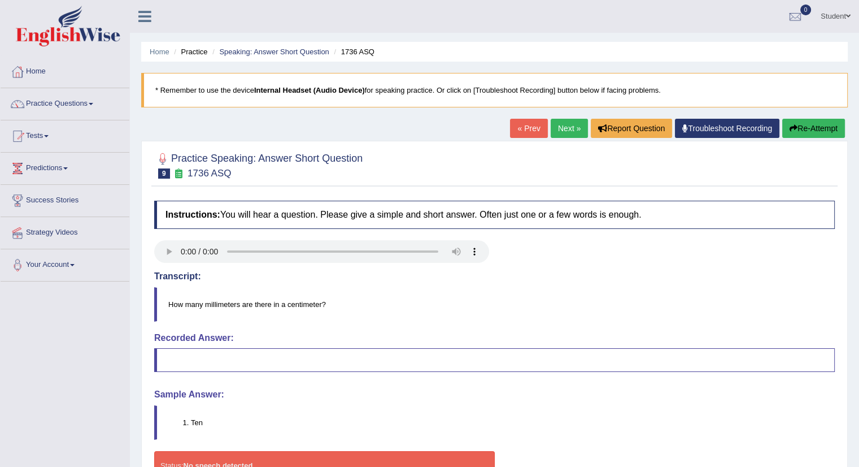
scroll to position [57, 0]
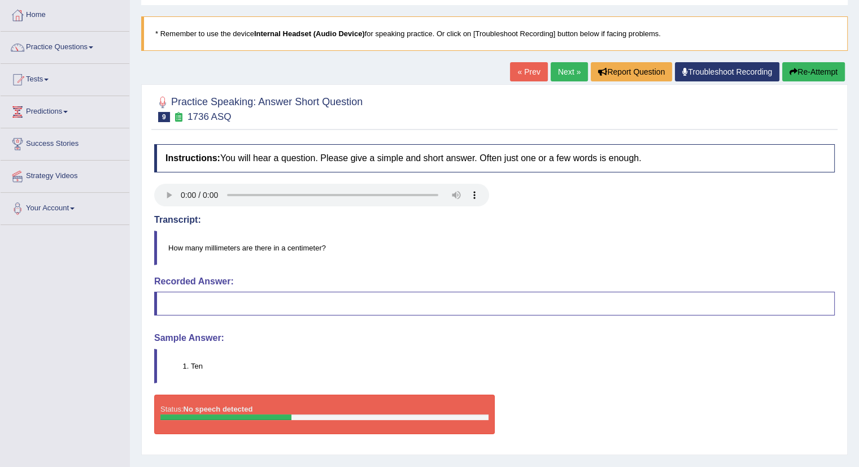
click at [565, 67] on link "Next »" at bounding box center [569, 71] width 37 height 19
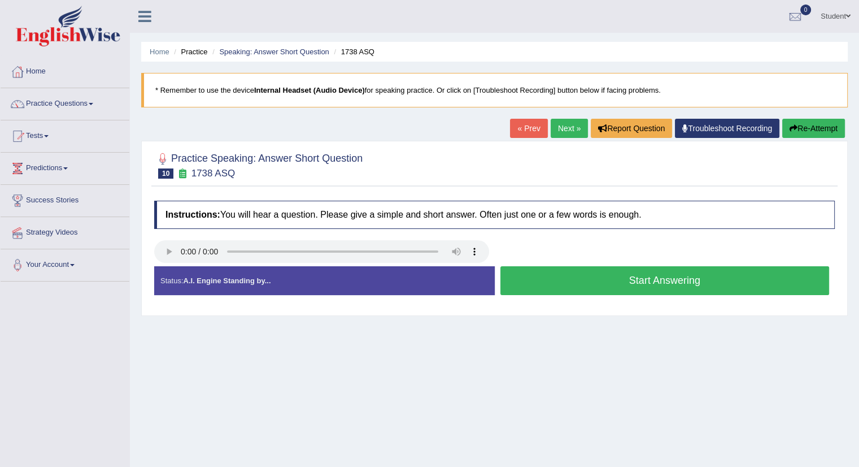
click at [660, 276] on button "Start Answering" at bounding box center [665, 280] width 329 height 29
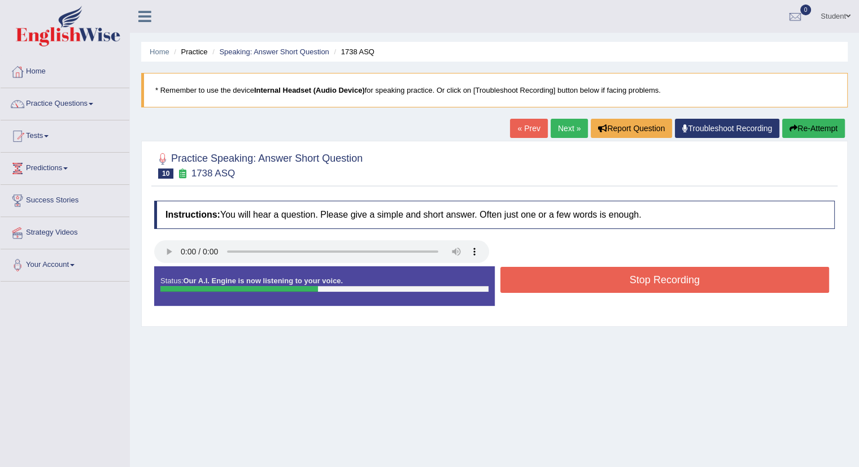
click at [660, 276] on button "Stop Recording" at bounding box center [665, 280] width 329 height 26
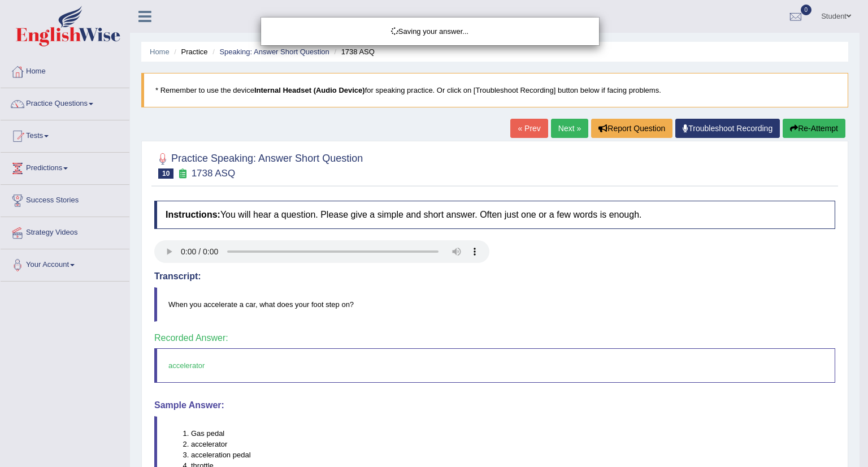
click at [488, 370] on div "Saving your answer..." at bounding box center [434, 233] width 868 height 467
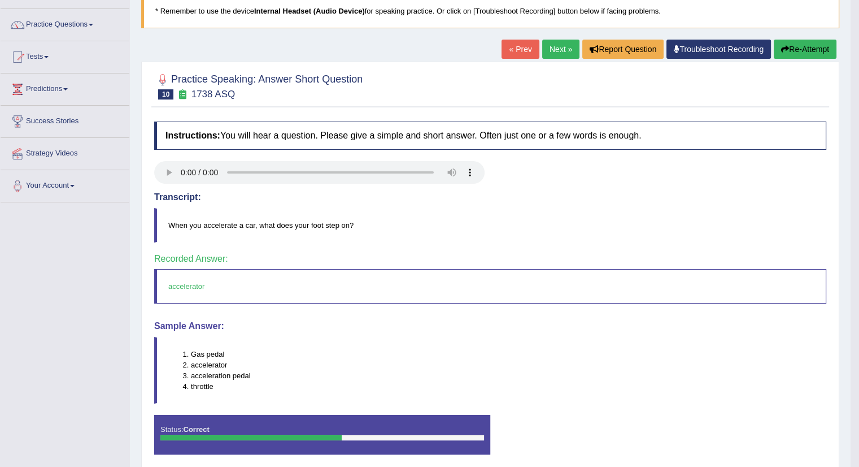
scroll to position [14, 0]
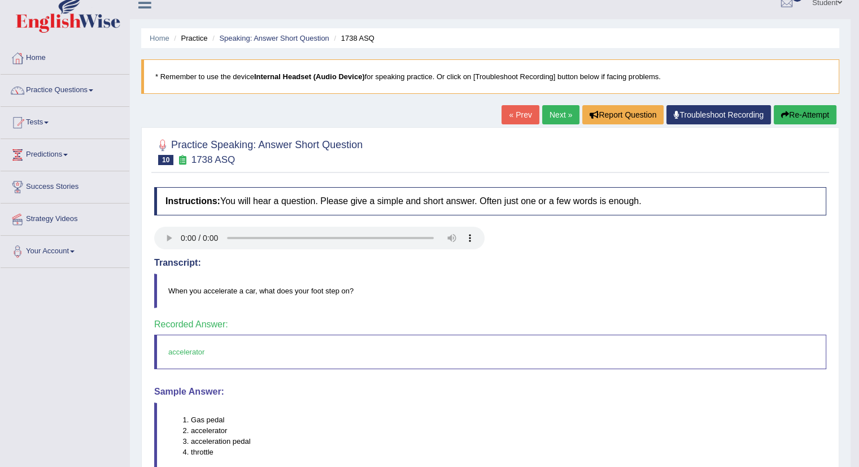
click at [553, 111] on link "Next »" at bounding box center [560, 114] width 37 height 19
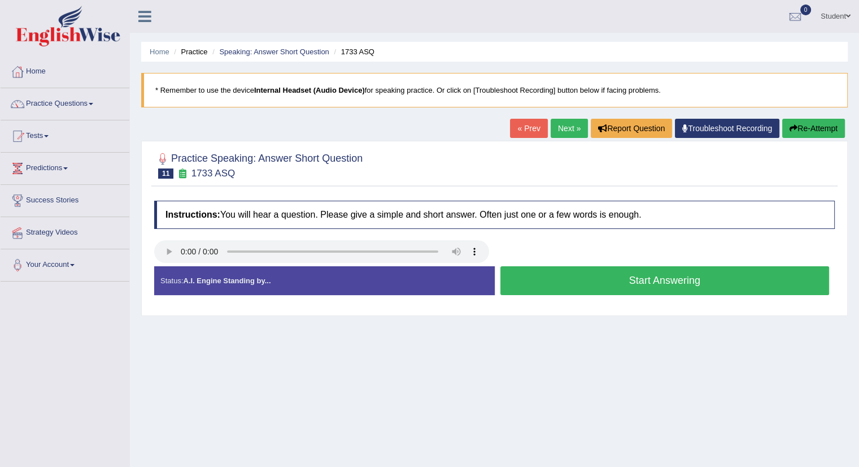
click at [628, 275] on button "Start Answering" at bounding box center [665, 280] width 329 height 29
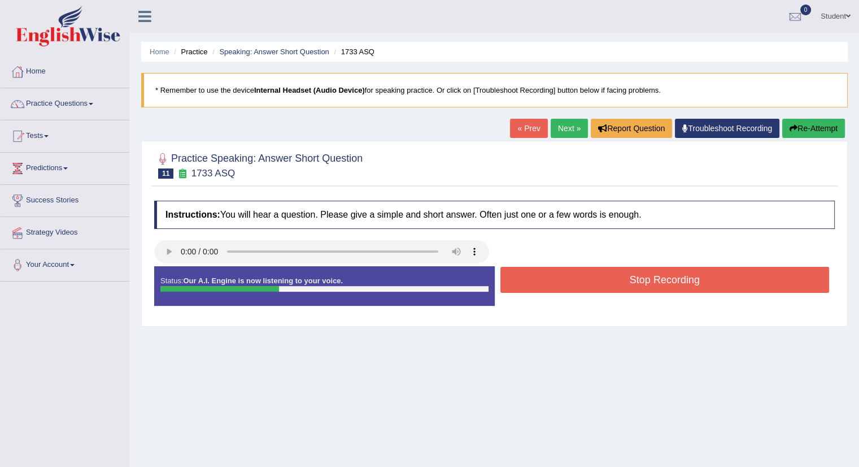
click at [628, 275] on button "Stop Recording" at bounding box center [665, 280] width 329 height 26
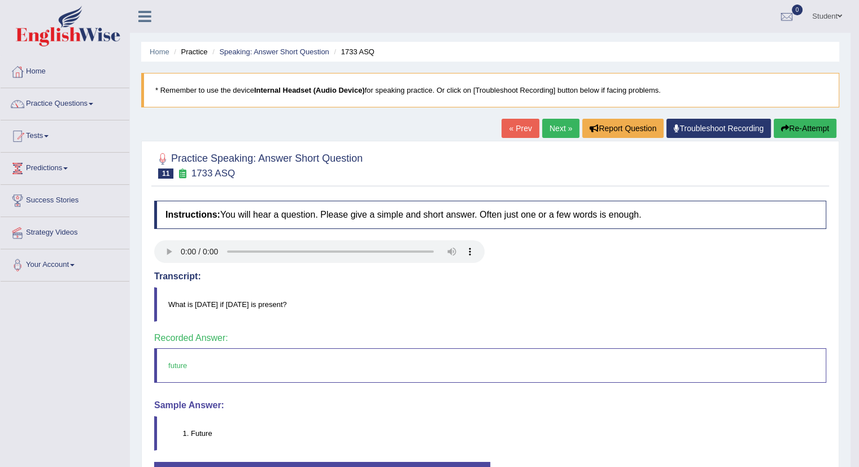
click at [562, 127] on link "Next »" at bounding box center [560, 128] width 37 height 19
click at [814, 131] on button "Re-Attempt" at bounding box center [805, 128] width 63 height 19
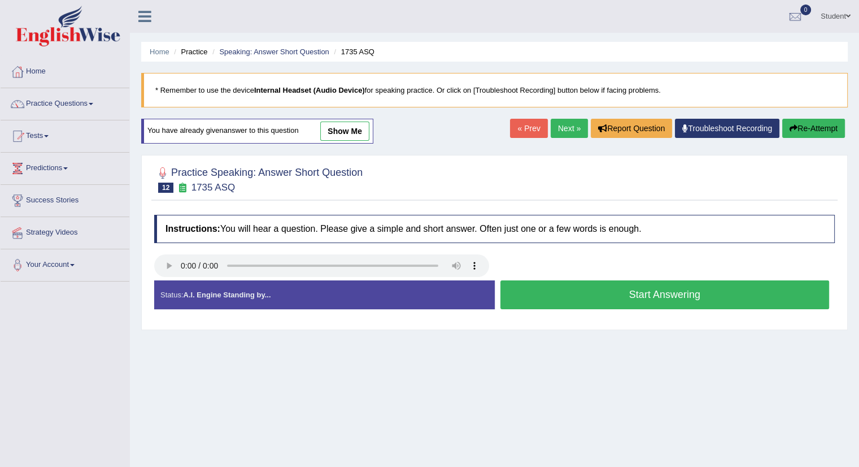
click at [648, 288] on button "Start Answering" at bounding box center [665, 294] width 329 height 29
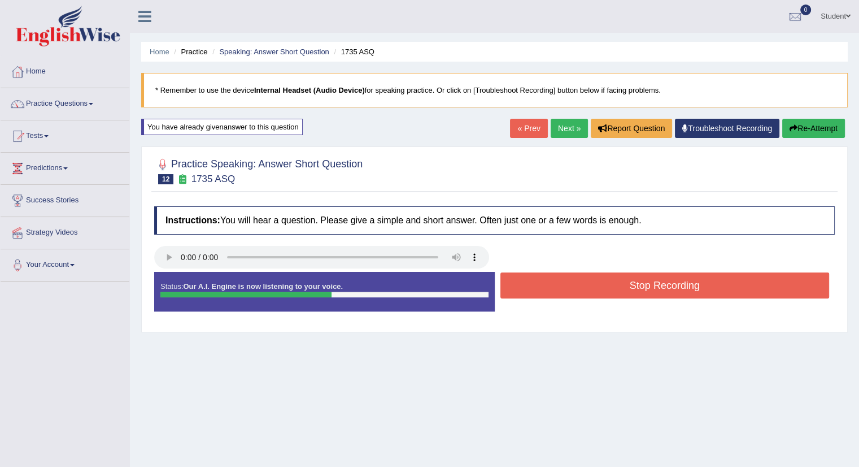
click at [649, 281] on button "Stop Recording" at bounding box center [665, 285] width 329 height 26
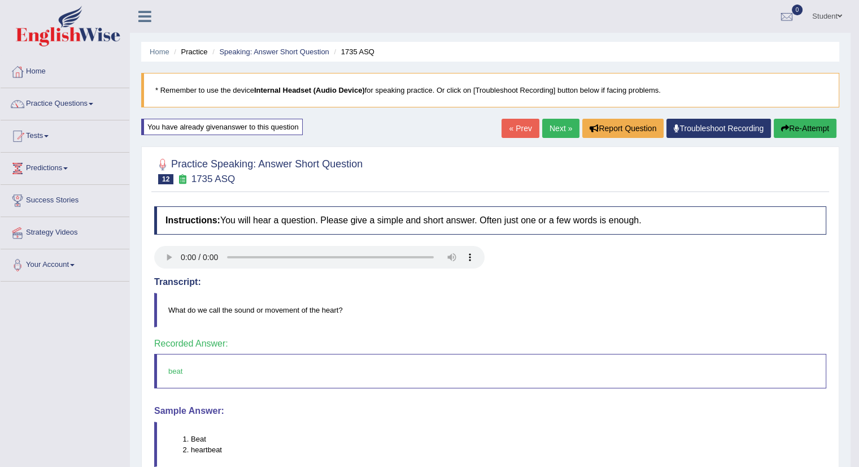
click at [557, 128] on link "Next »" at bounding box center [560, 128] width 37 height 19
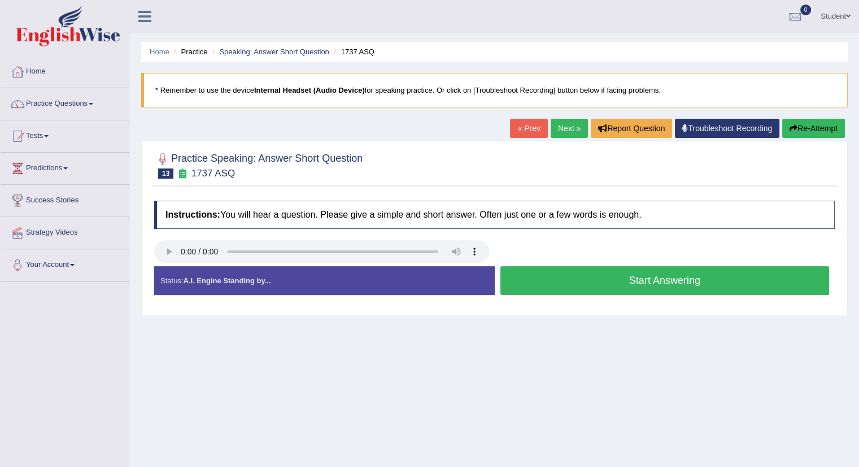
click at [662, 277] on button "Start Answering" at bounding box center [665, 280] width 329 height 29
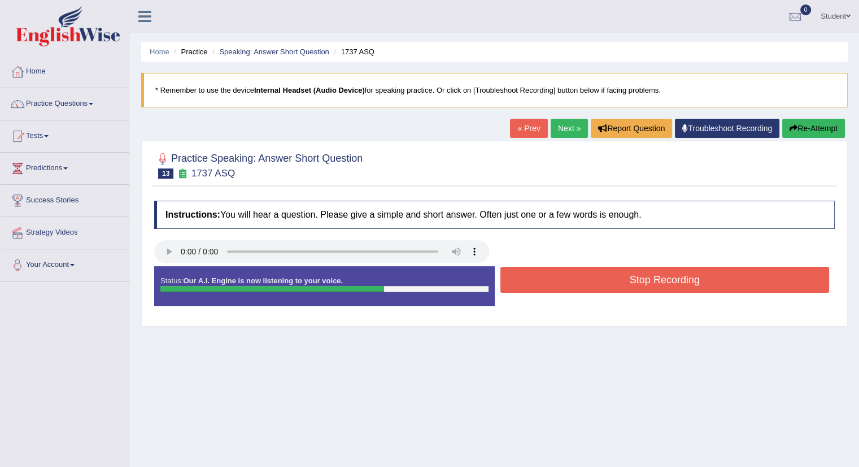
click at [662, 277] on button "Stop Recording" at bounding box center [665, 280] width 329 height 26
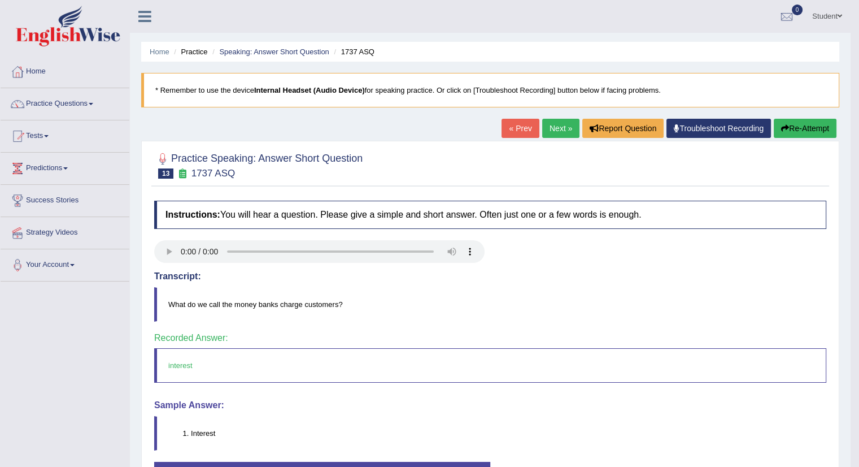
click at [551, 125] on link "Next »" at bounding box center [560, 128] width 37 height 19
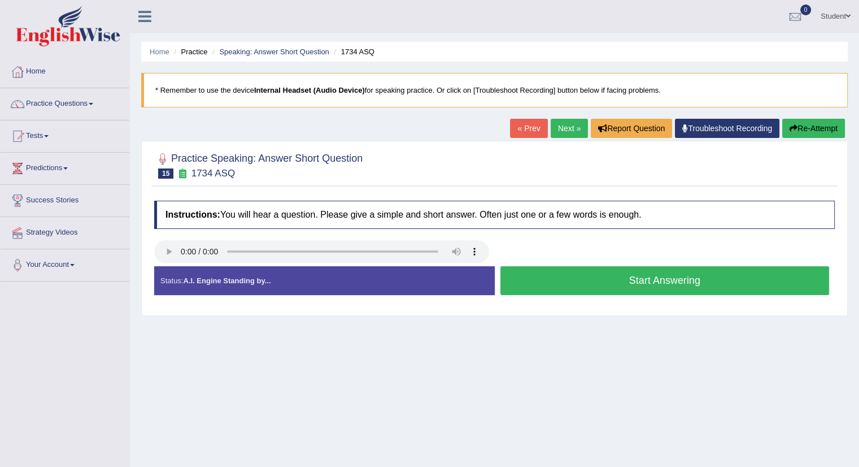
click at [717, 279] on button "Start Answering" at bounding box center [665, 280] width 329 height 29
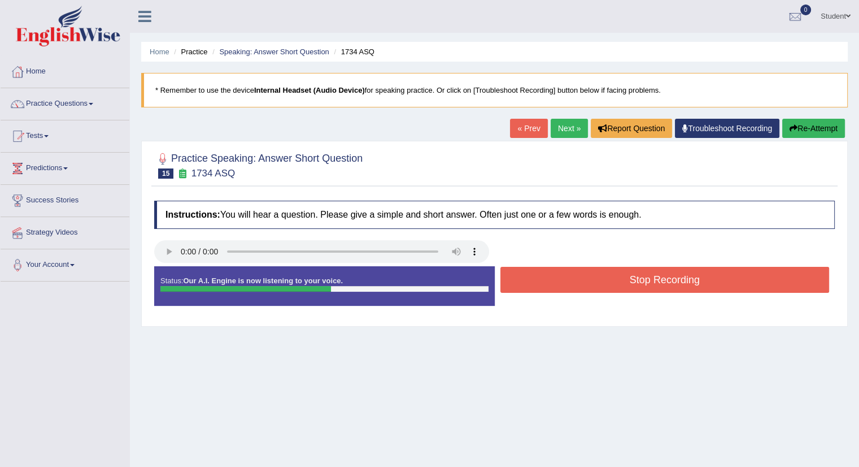
click at [717, 279] on button "Stop Recording" at bounding box center [665, 280] width 329 height 26
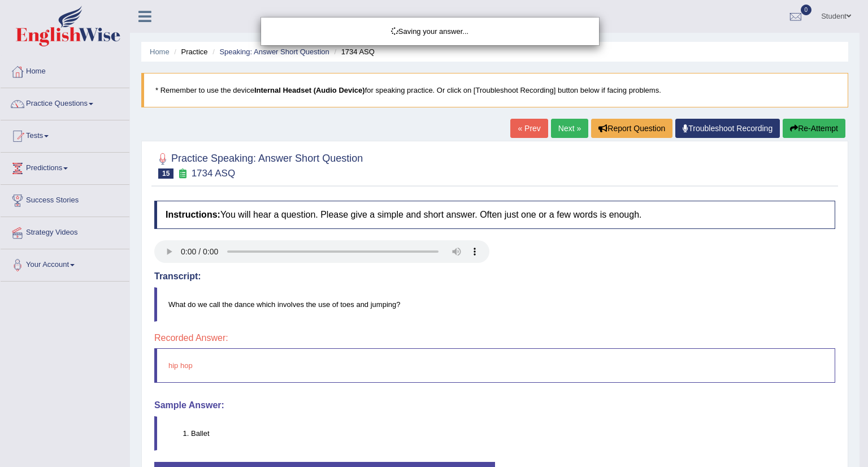
click at [562, 125] on div "Saving your answer..." at bounding box center [434, 233] width 868 height 467
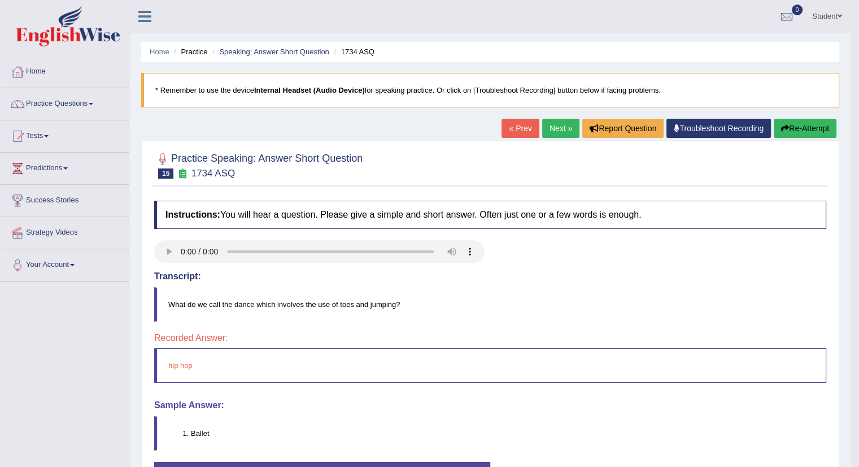
click at [562, 125] on link "Next »" at bounding box center [560, 128] width 37 height 19
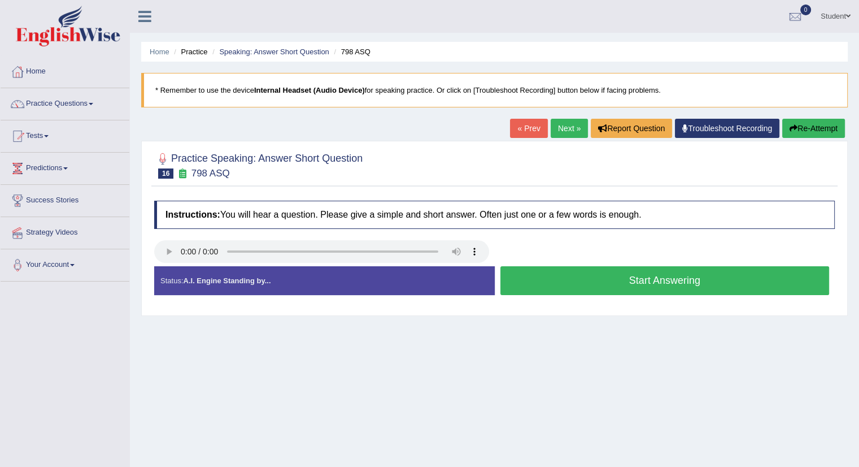
click at [596, 279] on button "Start Answering" at bounding box center [665, 280] width 329 height 29
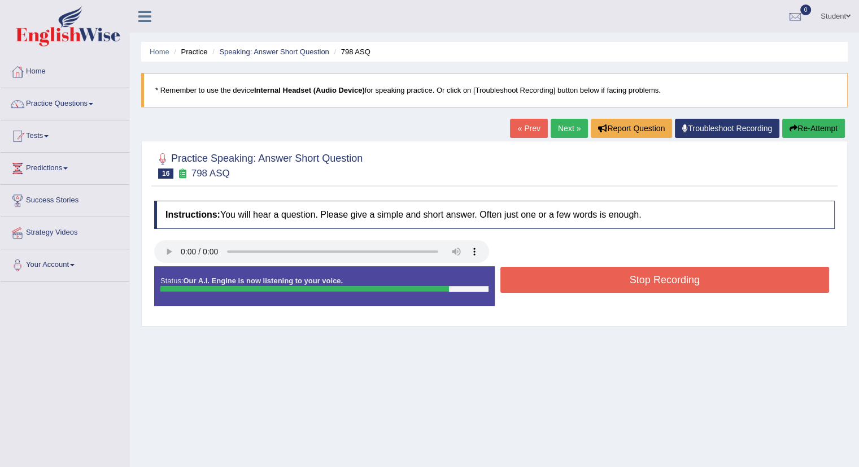
click at [596, 279] on button "Stop Recording" at bounding box center [665, 280] width 329 height 26
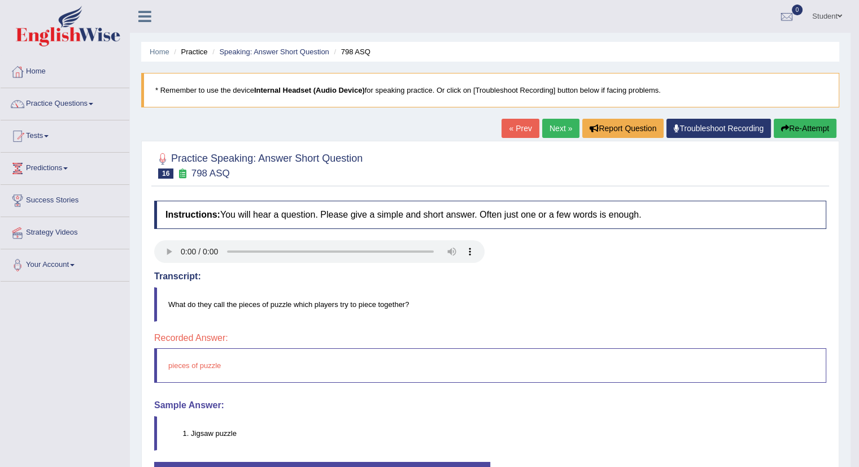
click at [558, 126] on link "Next »" at bounding box center [560, 128] width 37 height 19
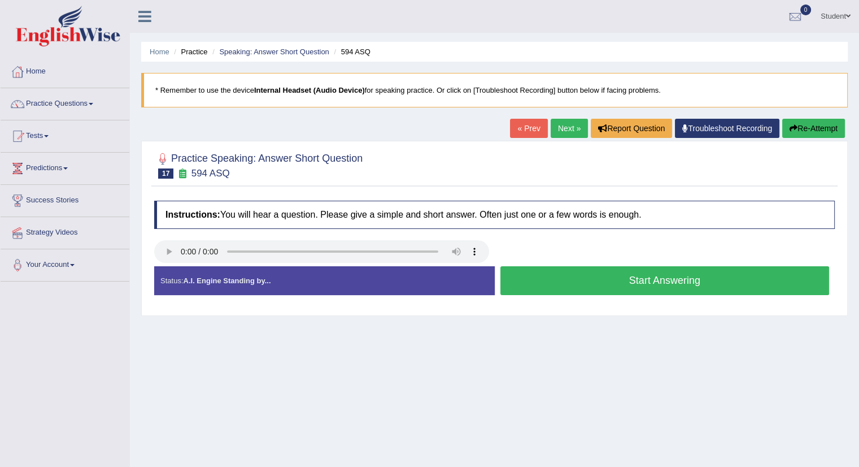
click at [649, 281] on button "Start Answering" at bounding box center [665, 280] width 329 height 29
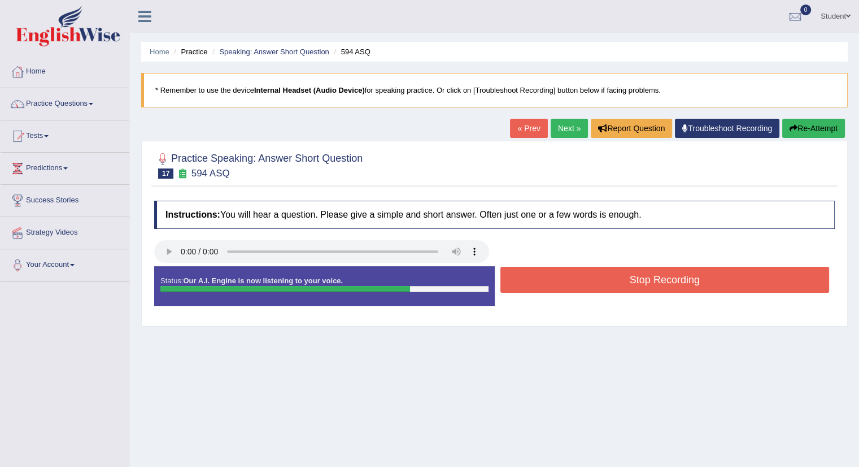
click at [649, 281] on button "Stop Recording" at bounding box center [665, 280] width 329 height 26
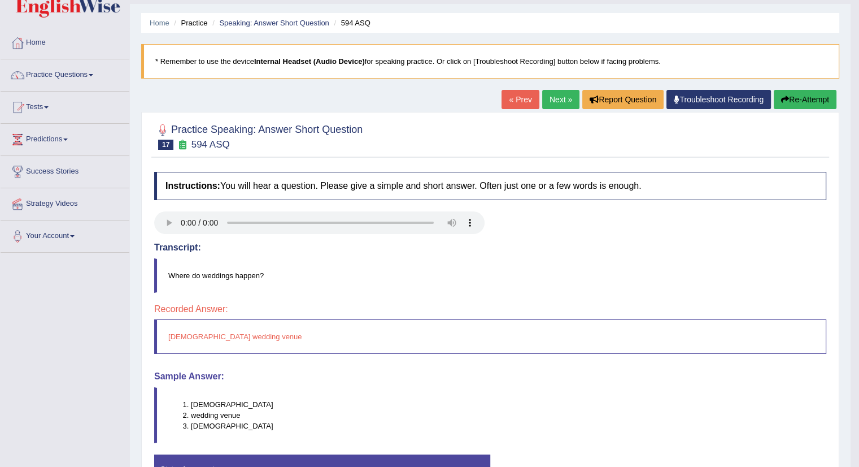
scroll to position [57, 0]
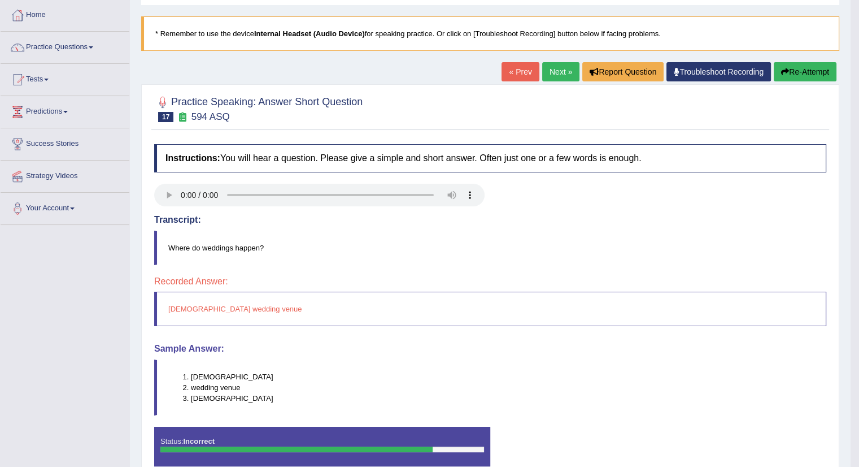
click at [553, 72] on link "Next »" at bounding box center [560, 71] width 37 height 19
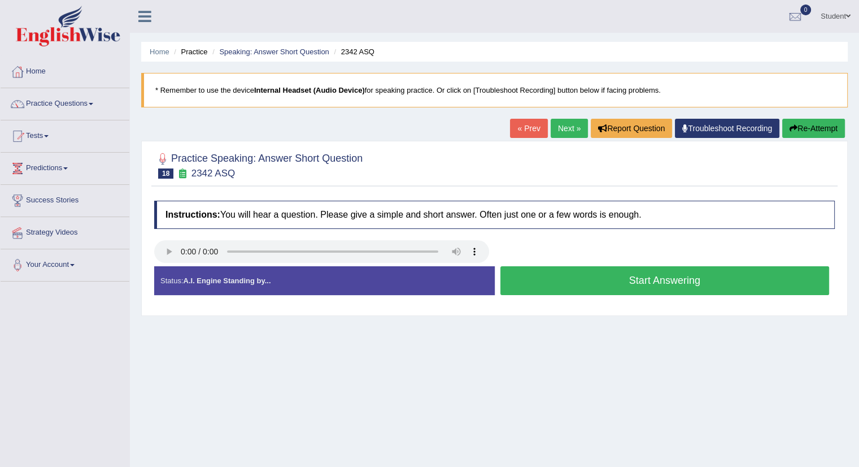
click at [625, 280] on button "Start Answering" at bounding box center [665, 280] width 329 height 29
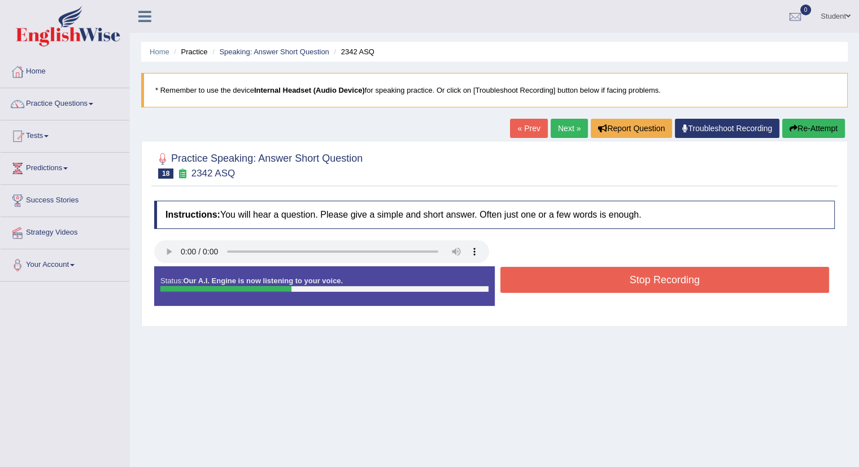
click at [625, 279] on button "Stop Recording" at bounding box center [665, 280] width 329 height 26
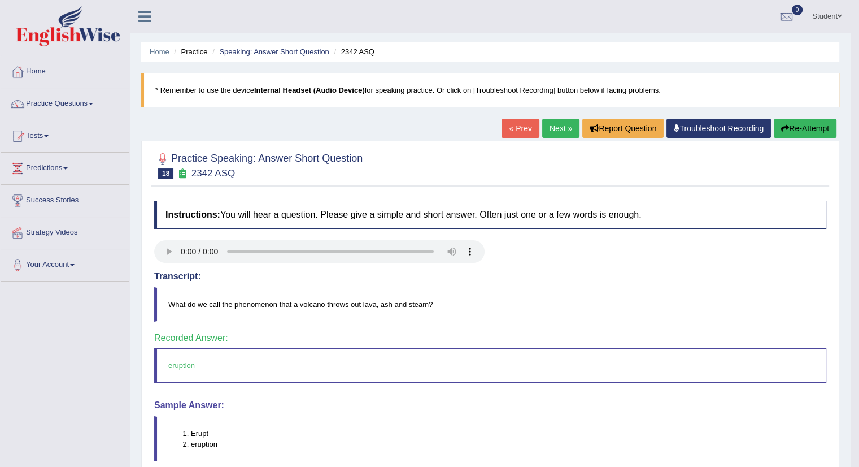
click at [550, 123] on link "Next »" at bounding box center [560, 128] width 37 height 19
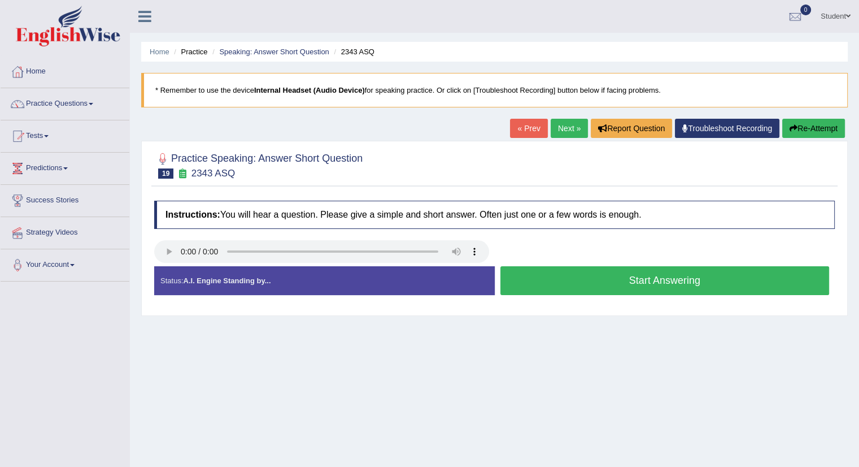
click at [624, 281] on button "Start Answering" at bounding box center [665, 280] width 329 height 29
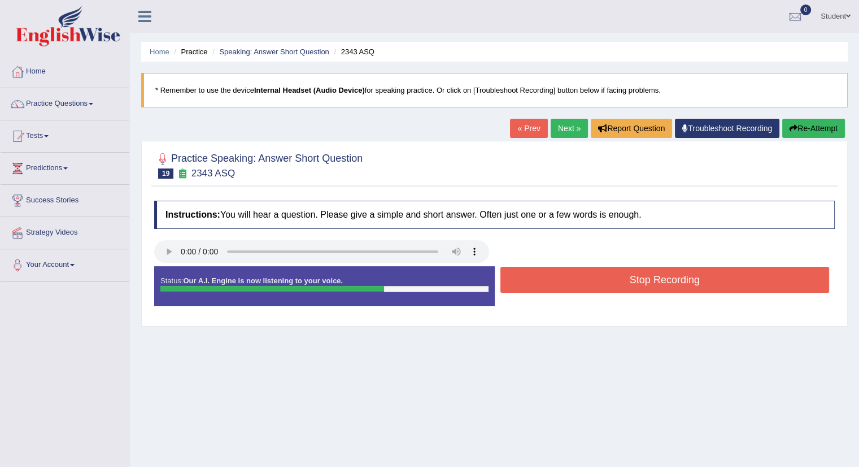
click at [624, 281] on button "Stop Recording" at bounding box center [665, 280] width 329 height 26
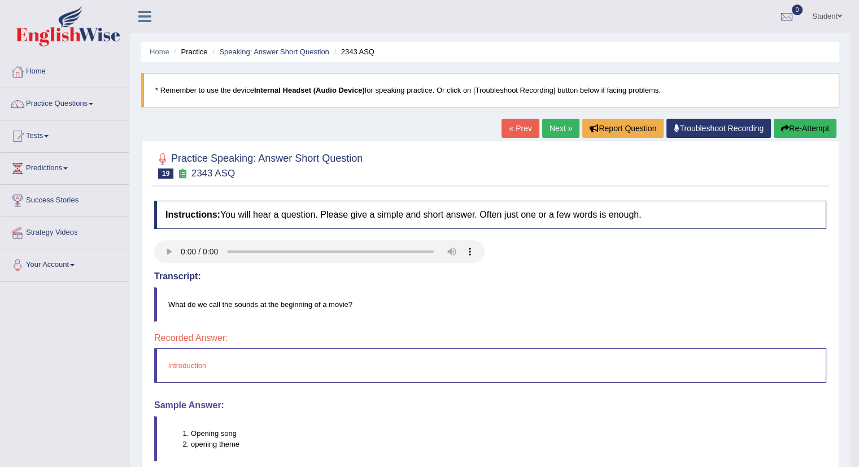
click at [553, 127] on link "Next »" at bounding box center [560, 128] width 37 height 19
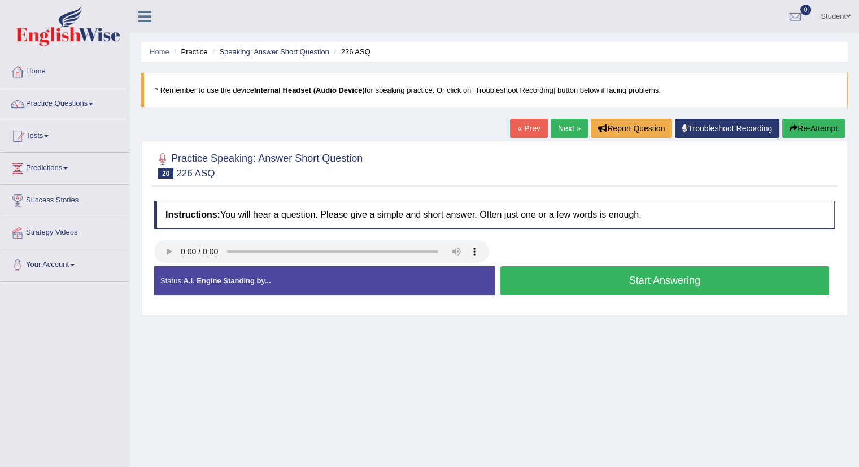
click at [644, 275] on button "Start Answering" at bounding box center [665, 280] width 329 height 29
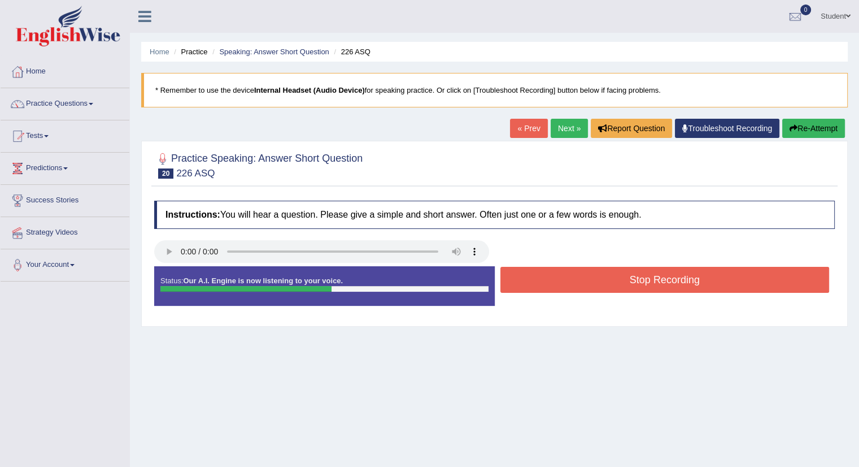
click at [616, 278] on button "Stop Recording" at bounding box center [665, 280] width 329 height 26
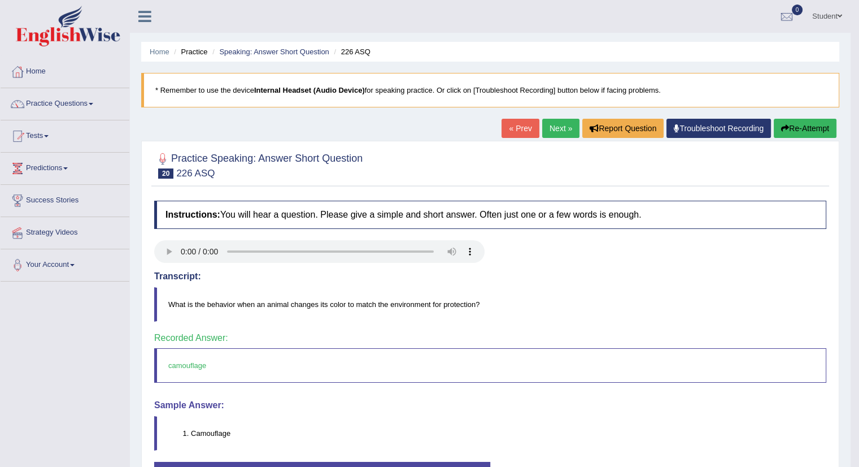
click at [557, 130] on link "Next »" at bounding box center [560, 128] width 37 height 19
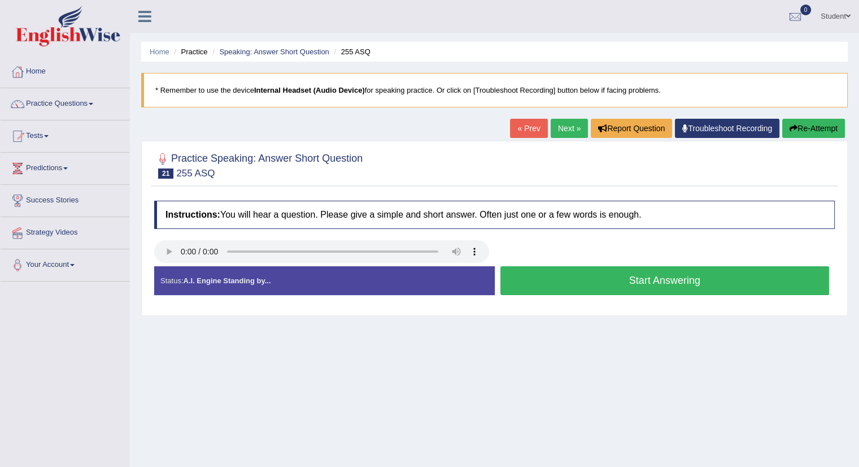
click at [638, 281] on button "Start Answering" at bounding box center [665, 280] width 329 height 29
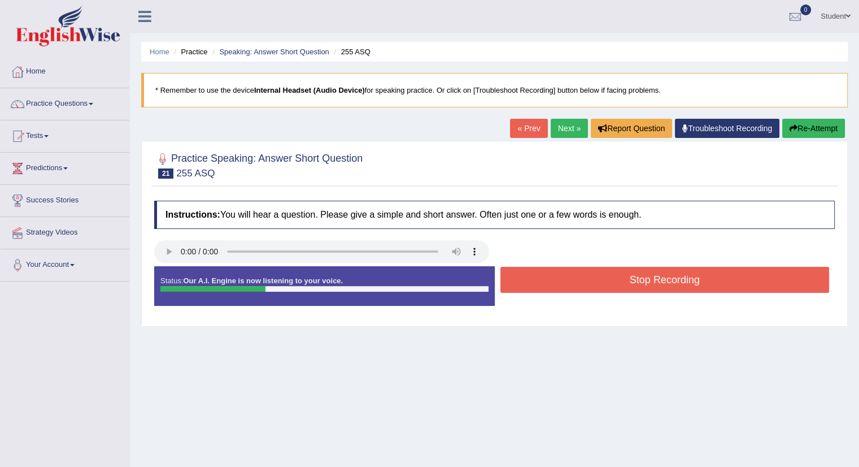
click at [637, 280] on button "Stop Recording" at bounding box center [665, 280] width 329 height 26
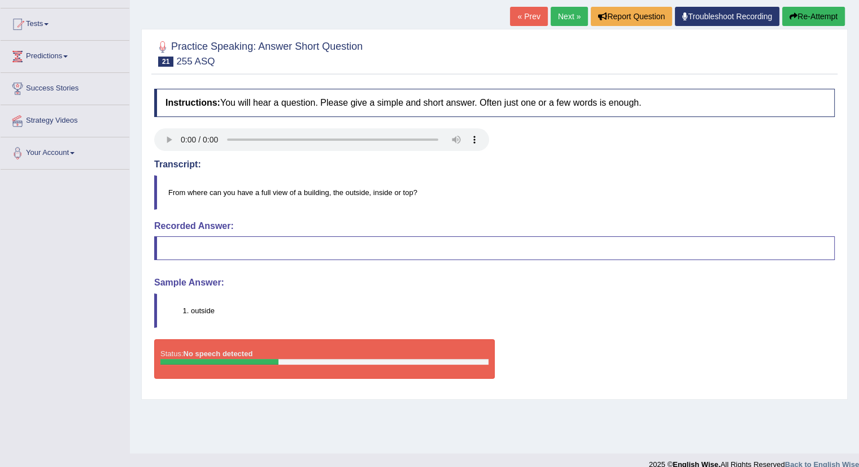
scroll to position [113, 0]
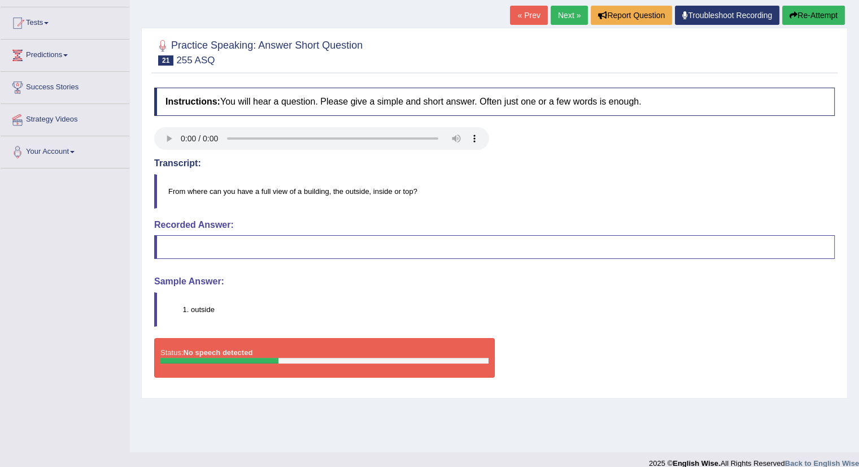
click at [559, 14] on link "Next »" at bounding box center [569, 15] width 37 height 19
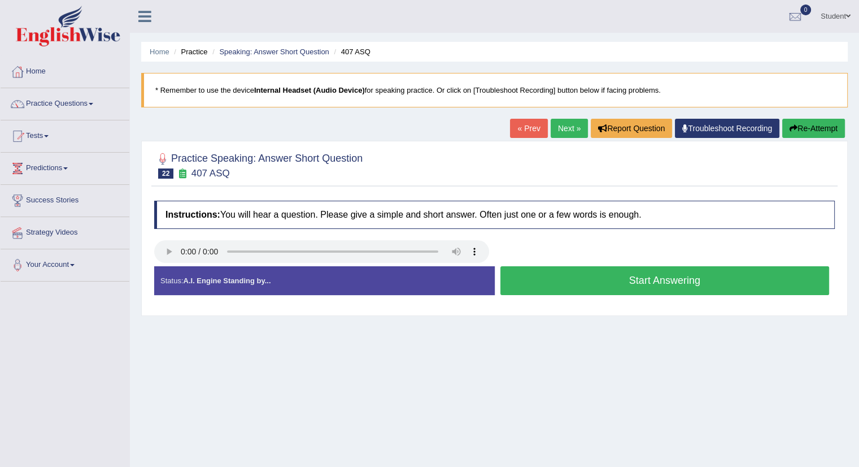
click at [686, 274] on button "Start Answering" at bounding box center [665, 280] width 329 height 29
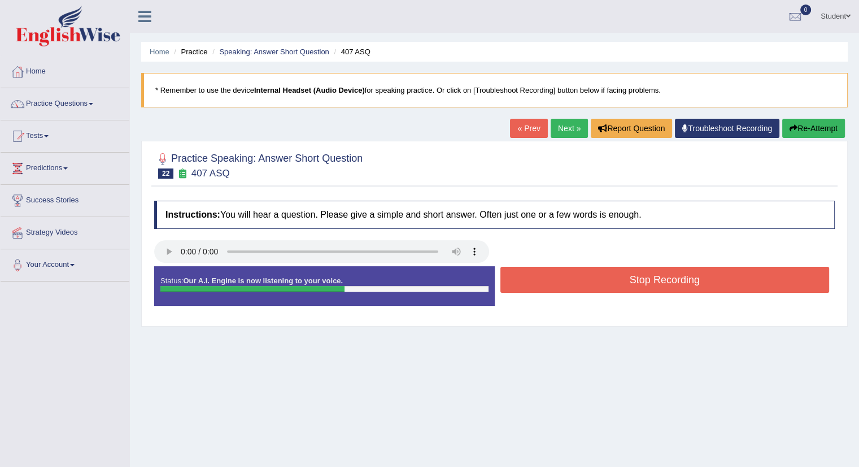
click at [683, 276] on button "Stop Recording" at bounding box center [665, 280] width 329 height 26
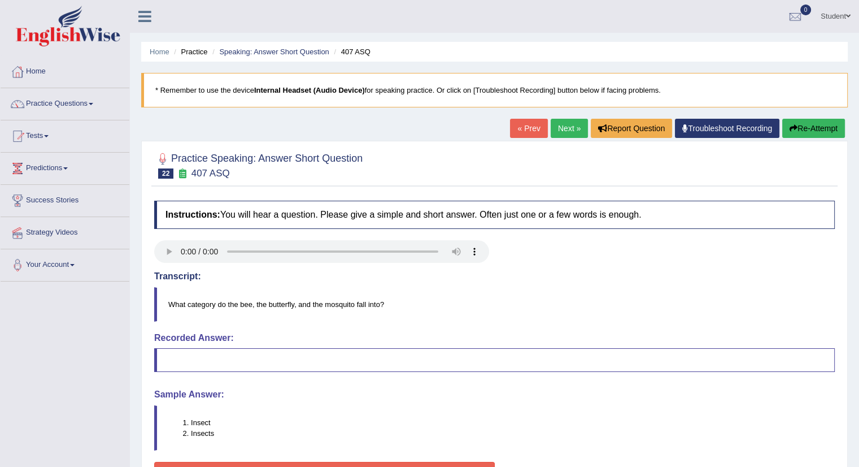
click at [824, 126] on button "Re-Attempt" at bounding box center [814, 128] width 63 height 19
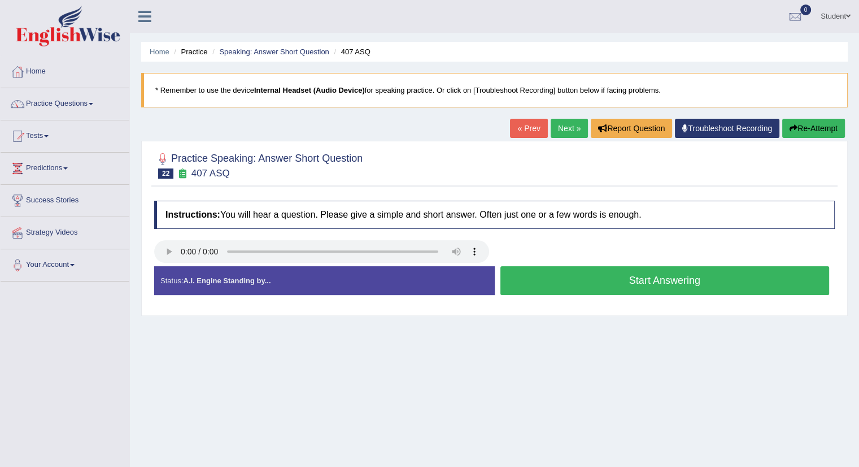
click at [679, 276] on button "Start Answering" at bounding box center [665, 280] width 329 height 29
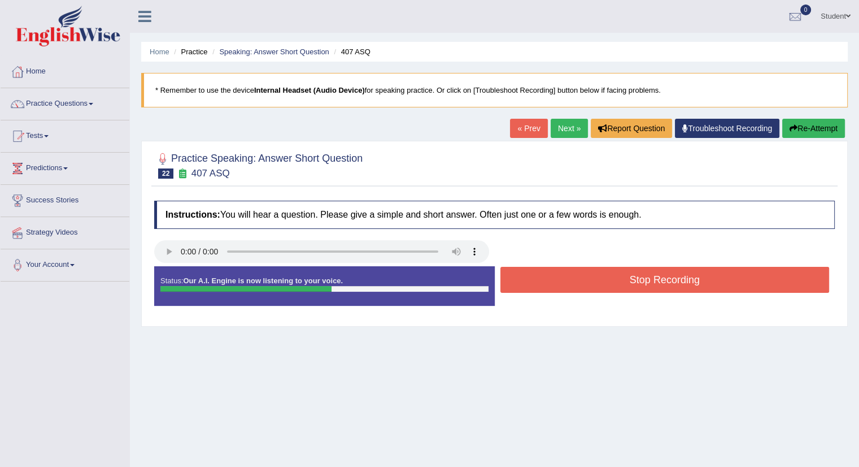
click at [679, 275] on button "Stop Recording" at bounding box center [665, 280] width 329 height 26
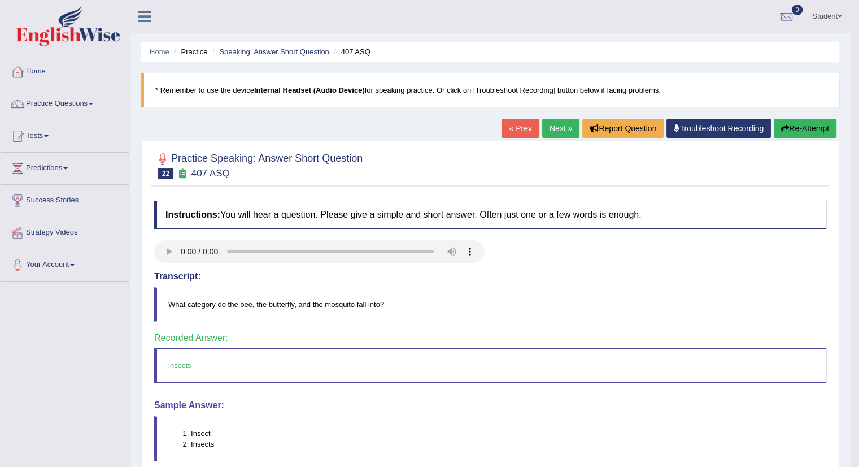
click at [558, 126] on link "Next »" at bounding box center [560, 128] width 37 height 19
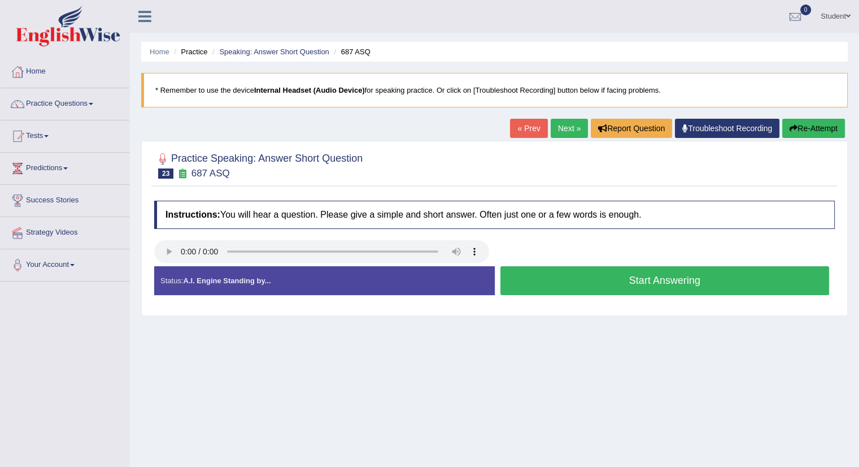
click at [671, 273] on button "Start Answering" at bounding box center [665, 280] width 329 height 29
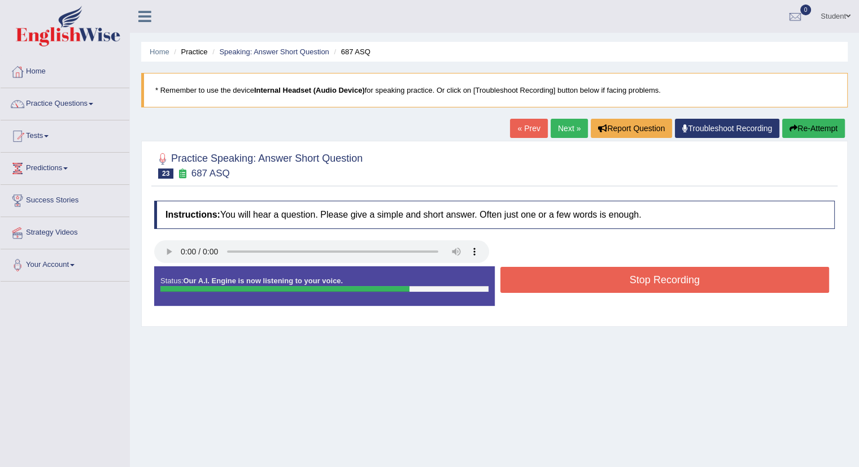
click at [671, 272] on button "Stop Recording" at bounding box center [665, 280] width 329 height 26
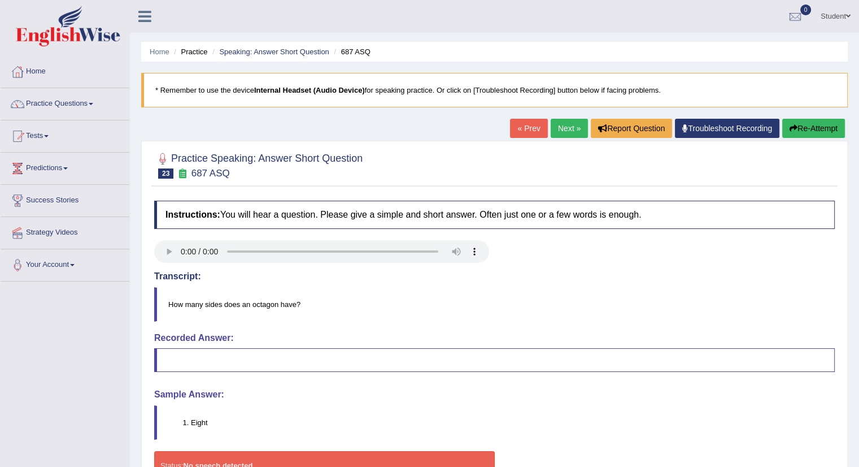
click at [572, 128] on link "Next »" at bounding box center [569, 128] width 37 height 19
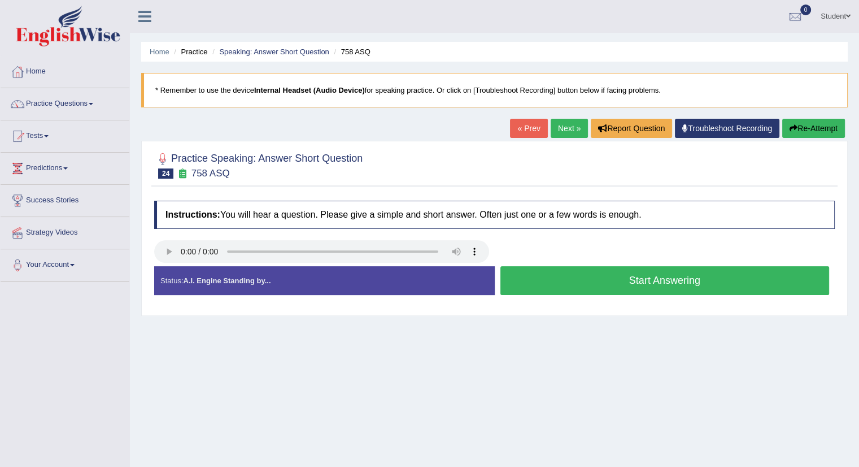
click at [661, 279] on button "Start Answering" at bounding box center [665, 280] width 329 height 29
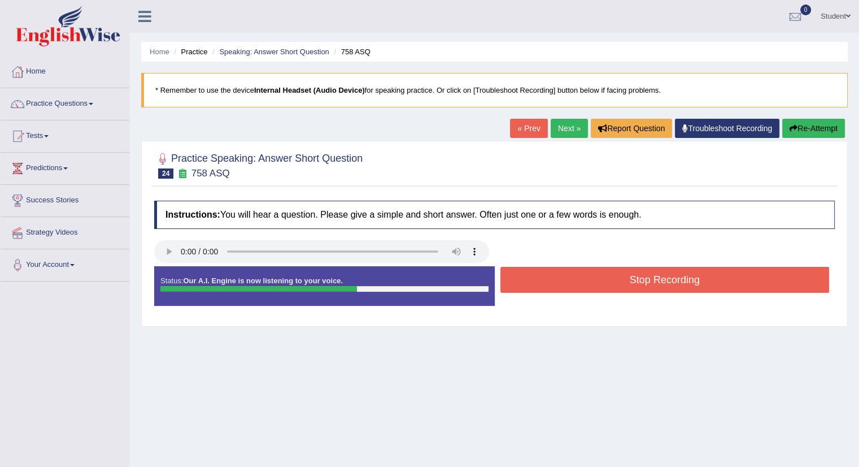
click at [661, 279] on button "Stop Recording" at bounding box center [665, 280] width 329 height 26
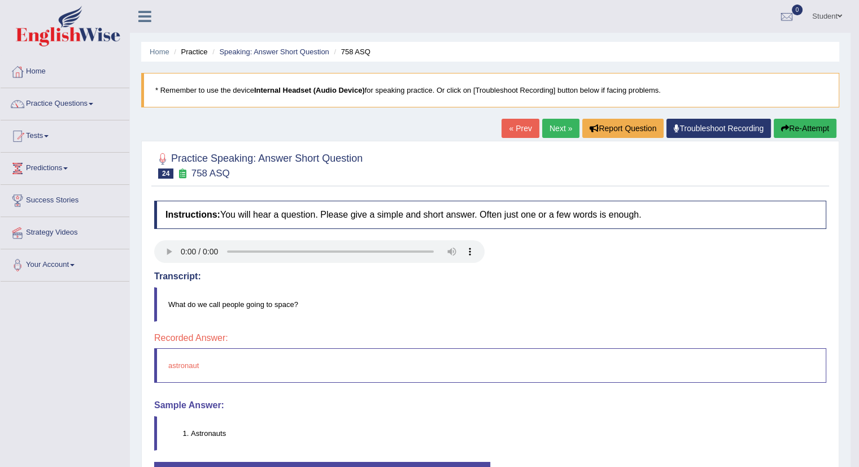
click at [552, 125] on link "Next »" at bounding box center [560, 128] width 37 height 19
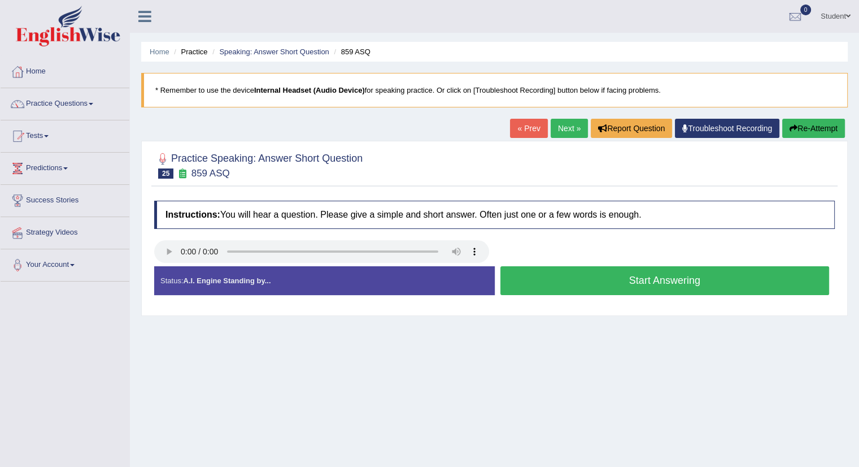
click at [644, 279] on button "Start Answering" at bounding box center [665, 280] width 329 height 29
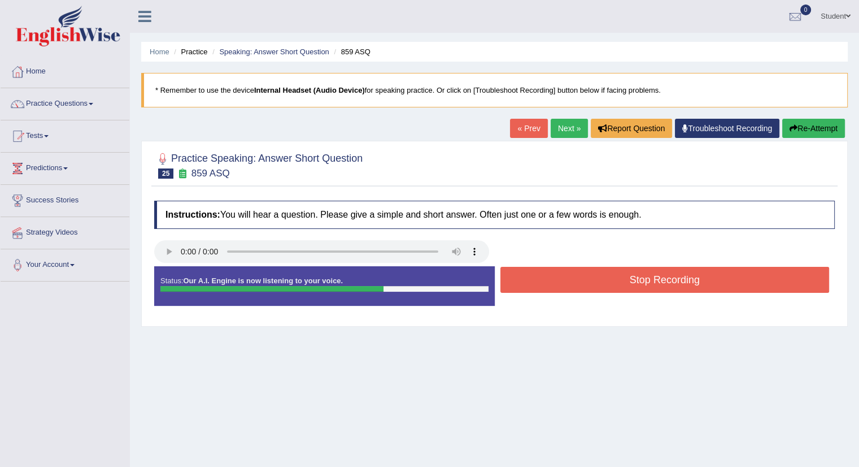
click at [644, 276] on button "Stop Recording" at bounding box center [665, 280] width 329 height 26
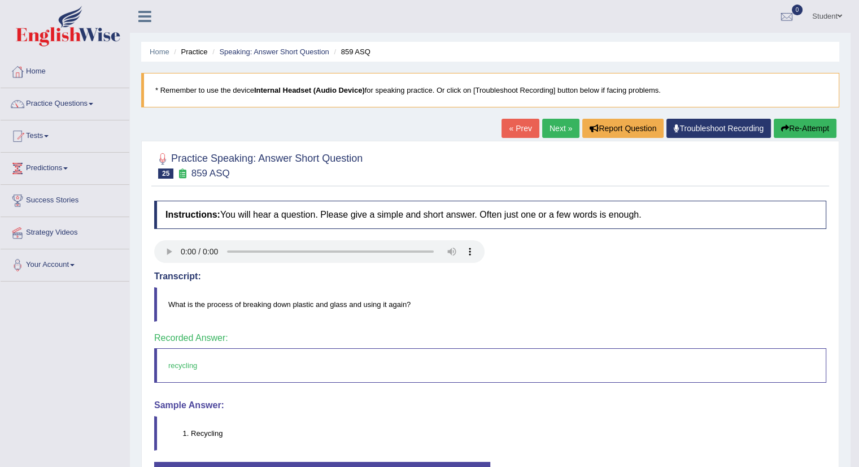
click at [557, 127] on link "Next »" at bounding box center [560, 128] width 37 height 19
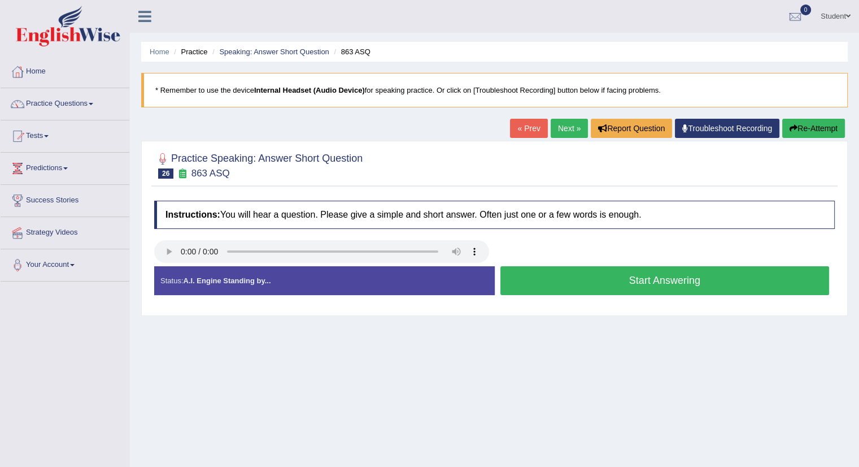
click at [614, 279] on button "Start Answering" at bounding box center [665, 280] width 329 height 29
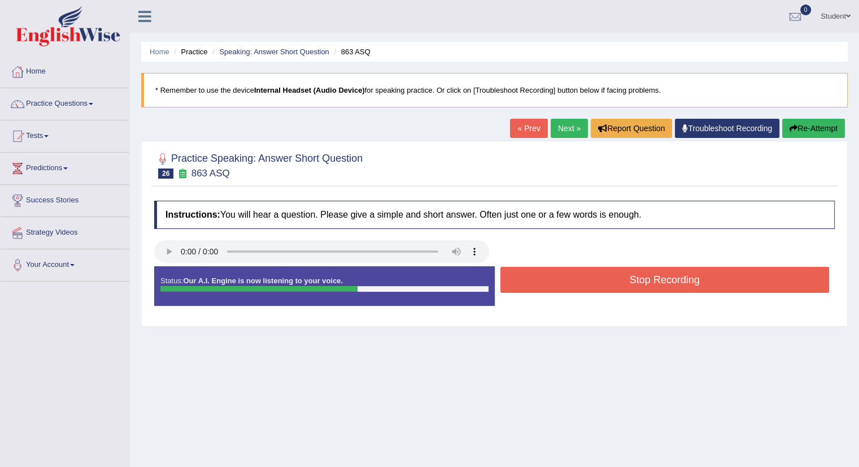
click at [614, 276] on button "Stop Recording" at bounding box center [665, 280] width 329 height 26
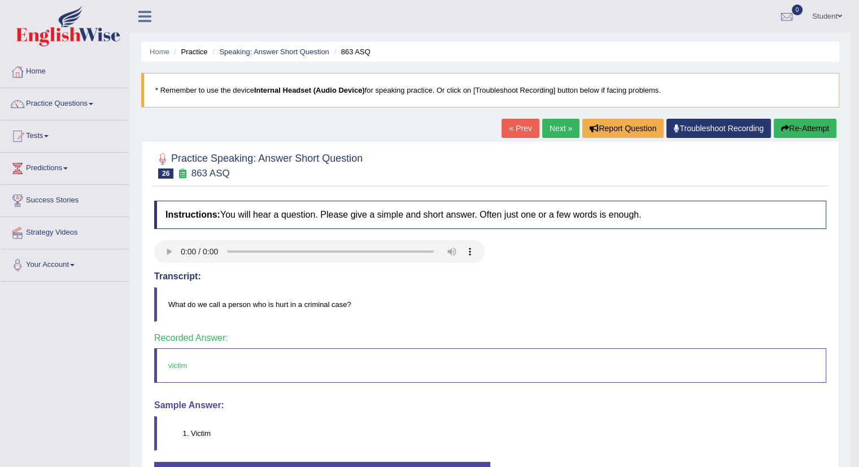
click at [561, 128] on link "Next »" at bounding box center [560, 128] width 37 height 19
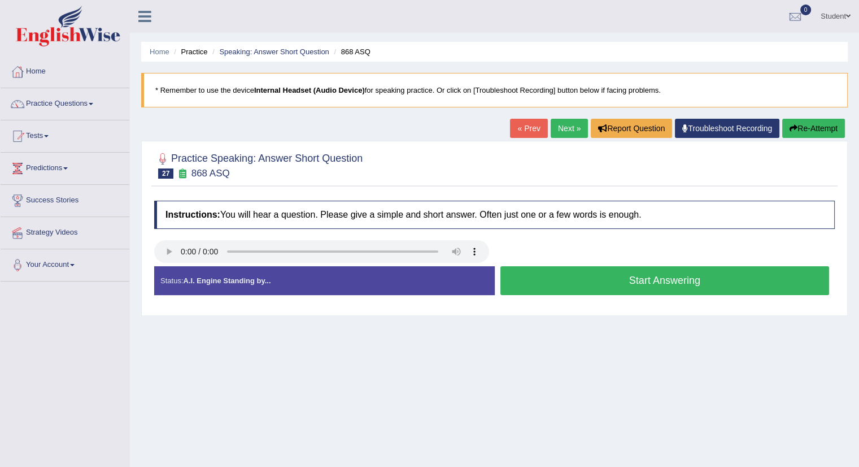
click at [655, 279] on button "Start Answering" at bounding box center [665, 280] width 329 height 29
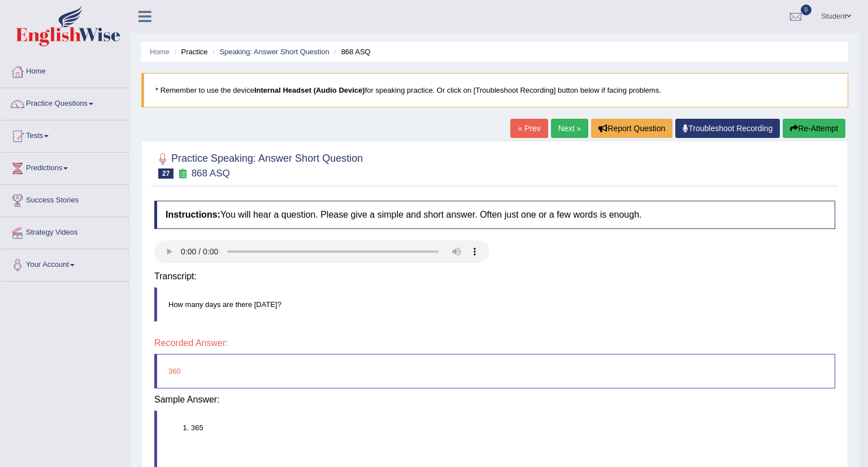
click at [659, 281] on div "Instructions: You will hear a question. Please give a simple and short answer. …" at bounding box center [494, 363] width 687 height 337
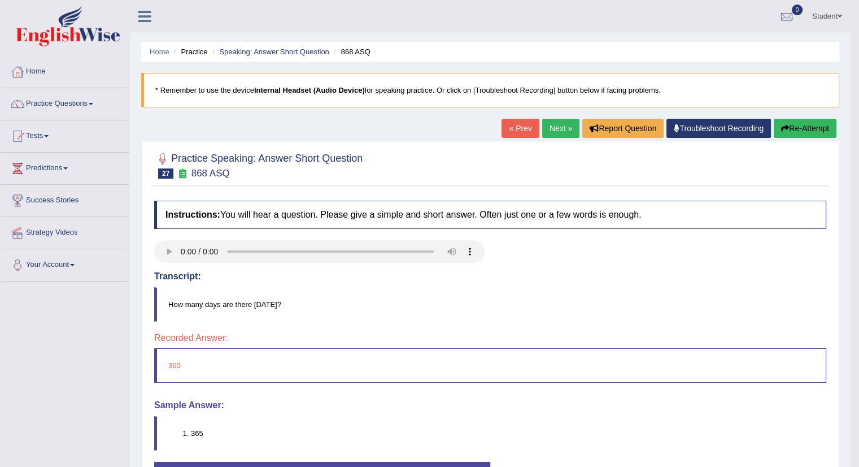
click at [554, 122] on link "Next »" at bounding box center [560, 128] width 37 height 19
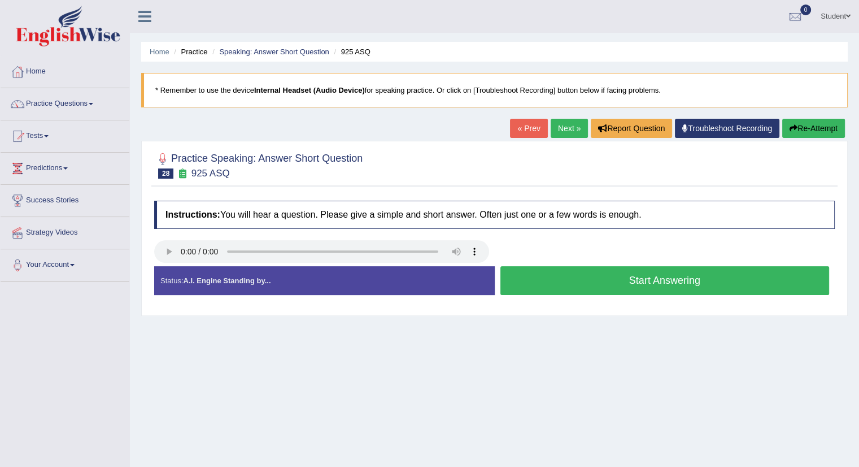
click at [658, 276] on button "Start Answering" at bounding box center [665, 280] width 329 height 29
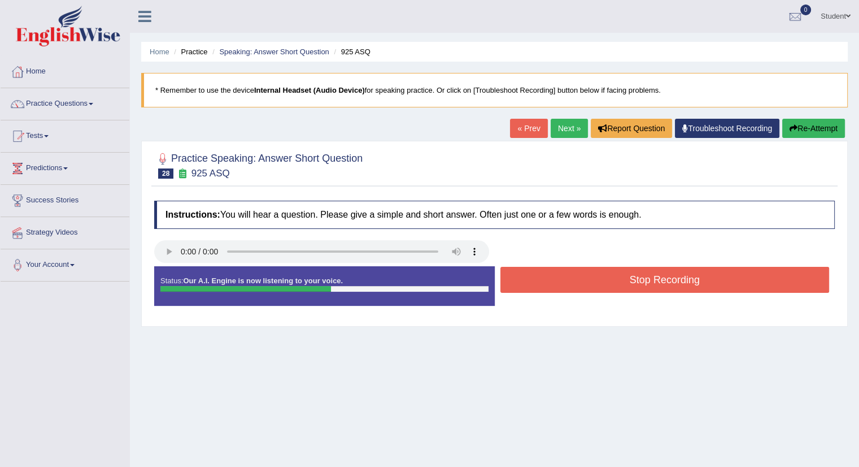
click at [658, 277] on button "Stop Recording" at bounding box center [665, 280] width 329 height 26
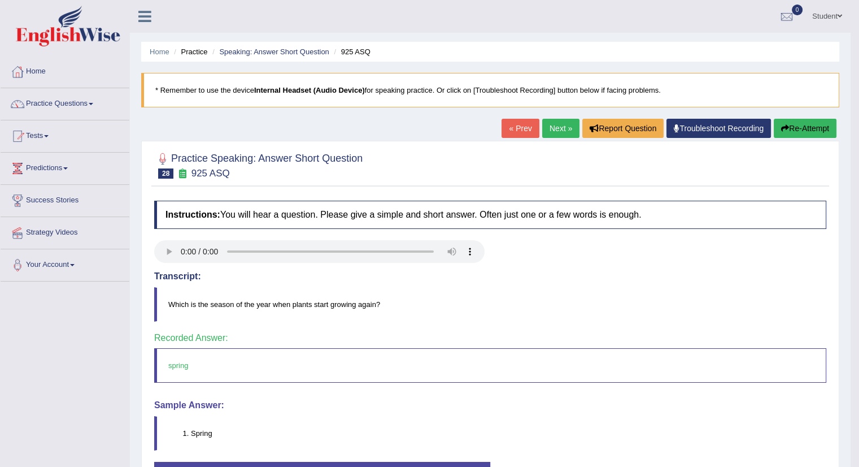
click at [561, 124] on link "Next »" at bounding box center [560, 128] width 37 height 19
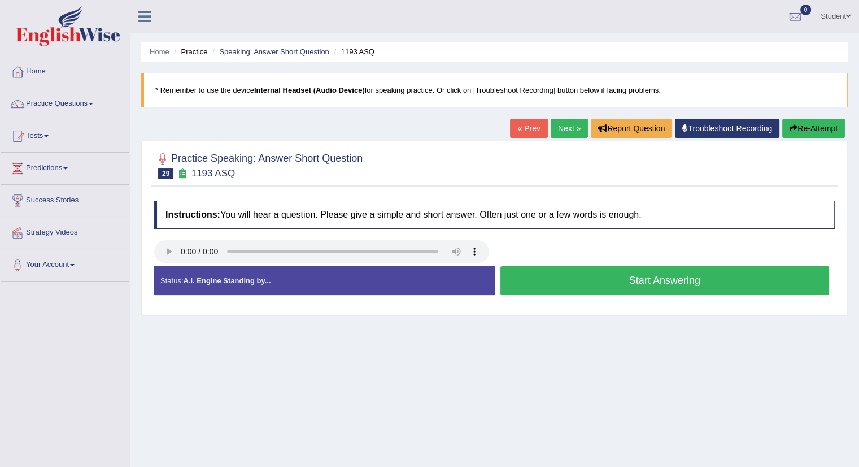
click at [592, 277] on button "Start Answering" at bounding box center [665, 280] width 329 height 29
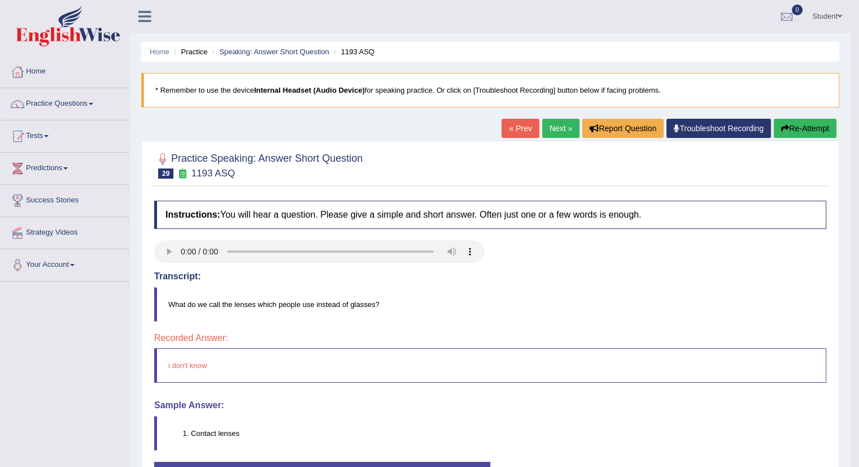
click at [557, 131] on link "Next »" at bounding box center [560, 128] width 37 height 19
click at [806, 125] on button "Re-Attempt" at bounding box center [805, 128] width 63 height 19
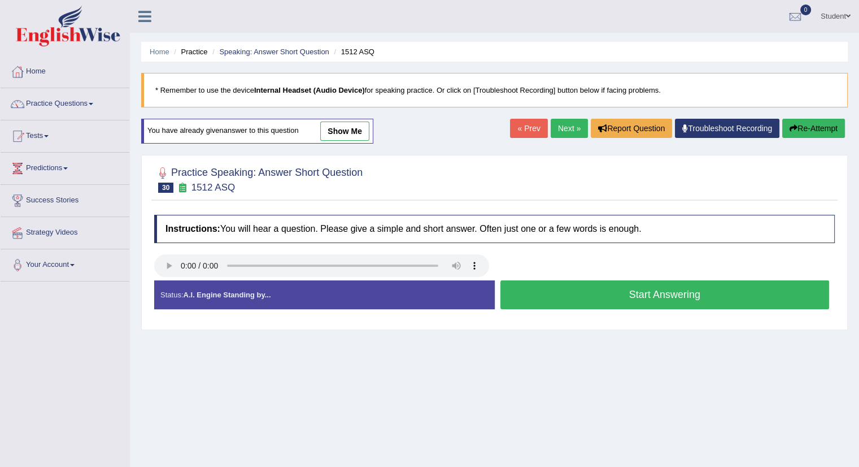
click at [612, 302] on button "Start Answering" at bounding box center [665, 294] width 329 height 29
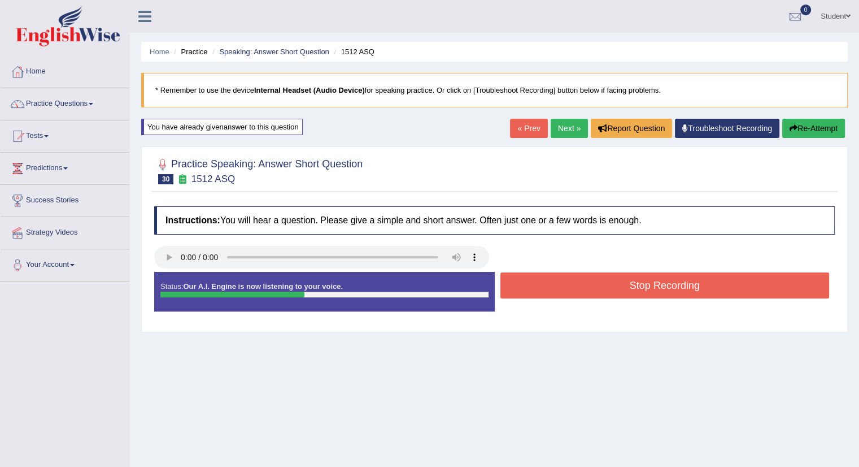
click at [612, 286] on button "Stop Recording" at bounding box center [665, 285] width 329 height 26
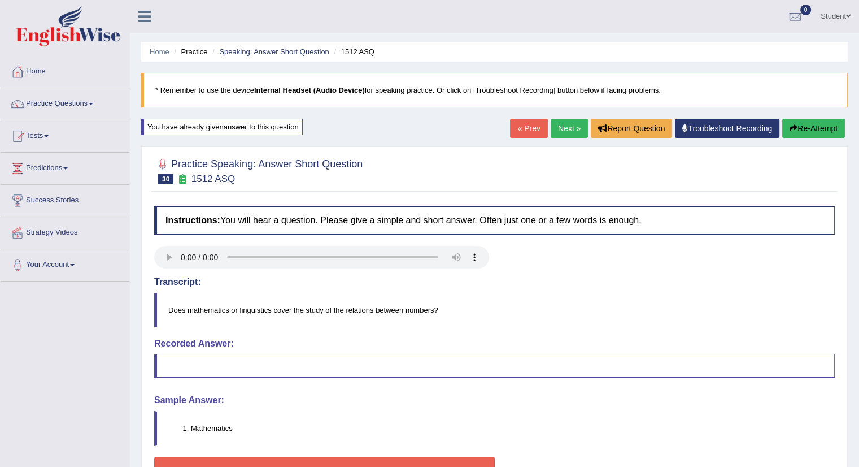
click at [561, 129] on link "Next »" at bounding box center [569, 128] width 37 height 19
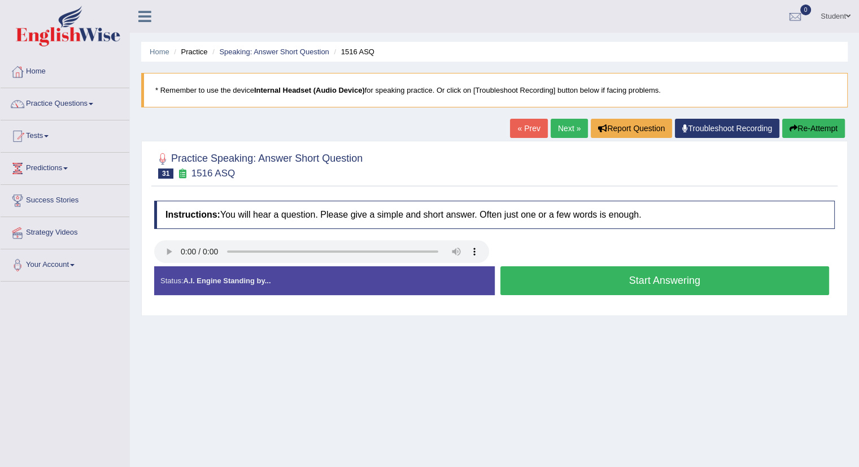
click at [613, 280] on button "Start Answering" at bounding box center [665, 280] width 329 height 29
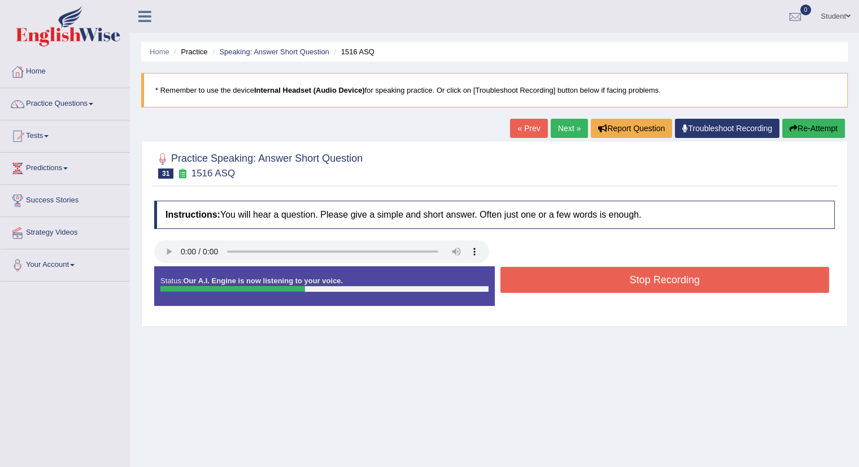
click at [613, 279] on button "Stop Recording" at bounding box center [665, 280] width 329 height 26
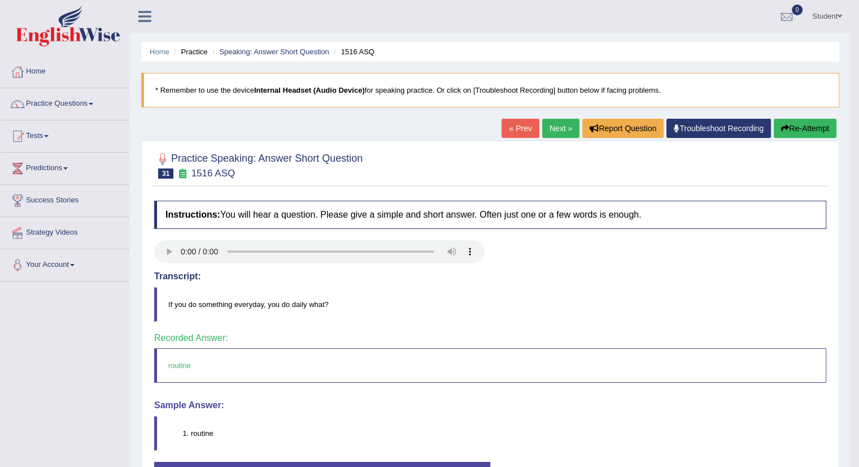
click at [559, 128] on link "Next »" at bounding box center [560, 128] width 37 height 19
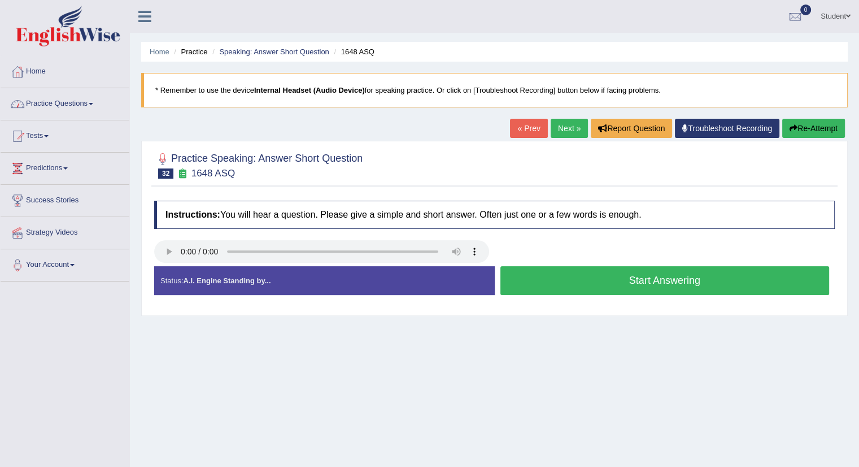
click at [641, 281] on button "Start Answering" at bounding box center [665, 280] width 329 height 29
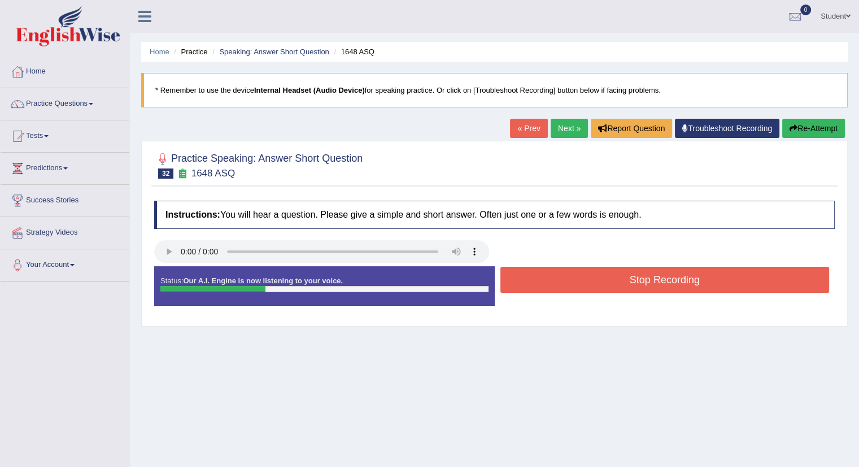
click at [641, 279] on button "Stop Recording" at bounding box center [665, 280] width 329 height 26
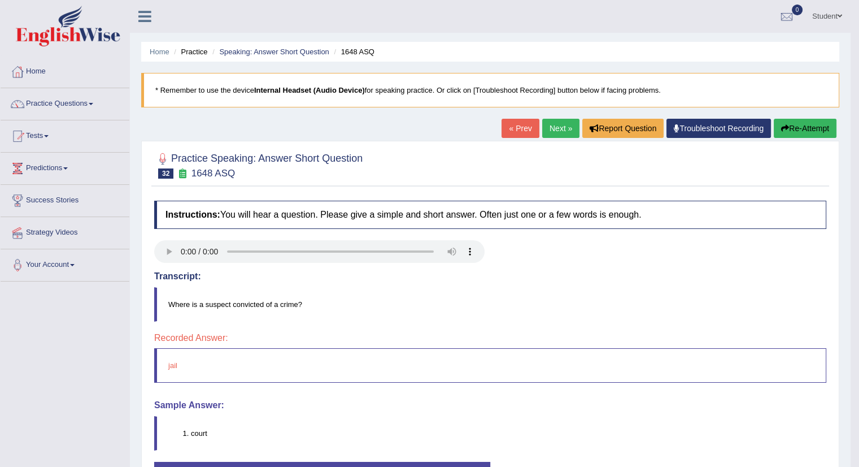
click at [548, 121] on link "Next »" at bounding box center [560, 128] width 37 height 19
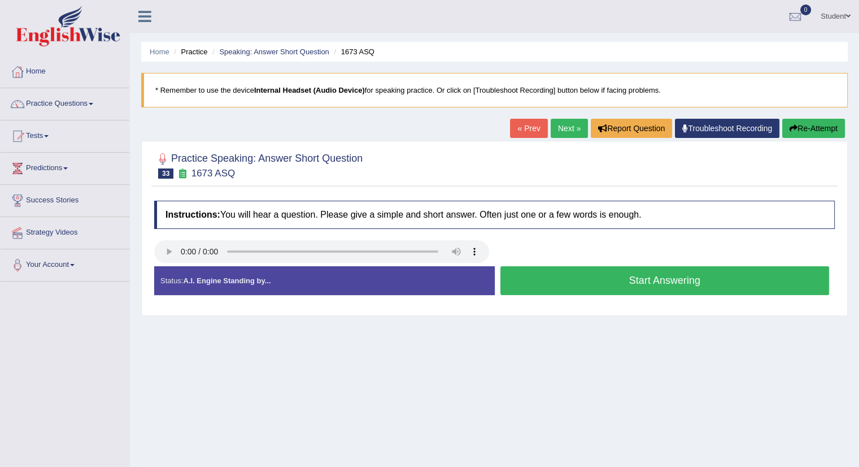
click at [593, 282] on button "Start Answering" at bounding box center [665, 280] width 329 height 29
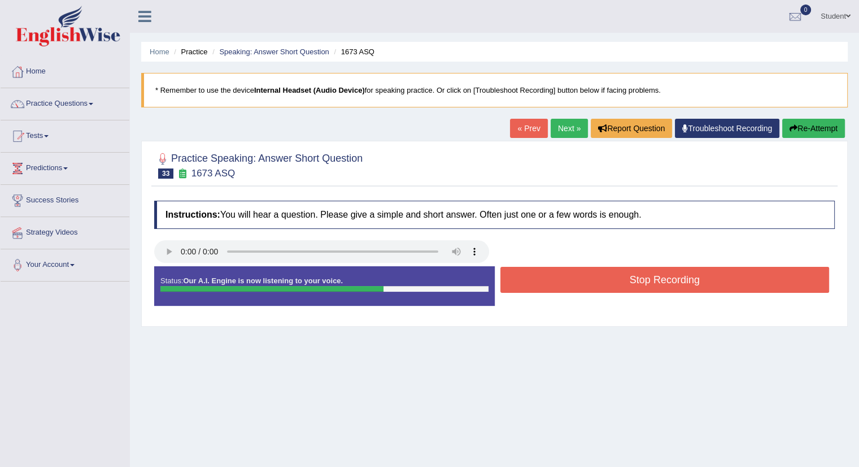
click at [593, 282] on button "Stop Recording" at bounding box center [665, 280] width 329 height 26
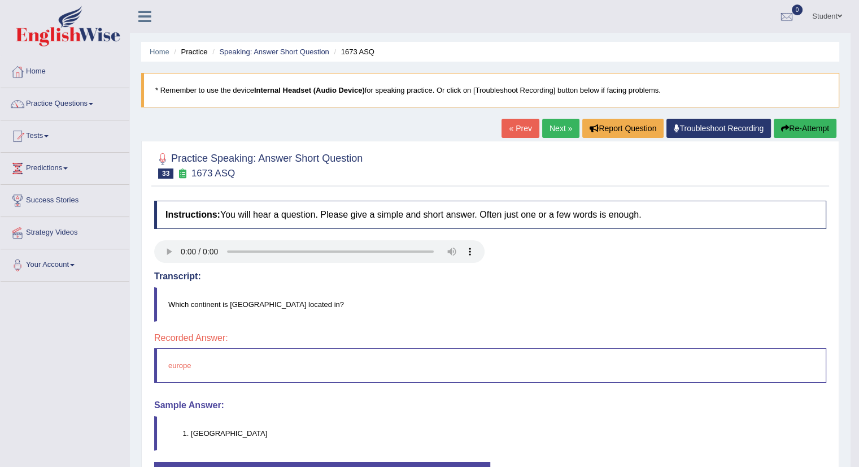
click at [549, 127] on link "Next »" at bounding box center [560, 128] width 37 height 19
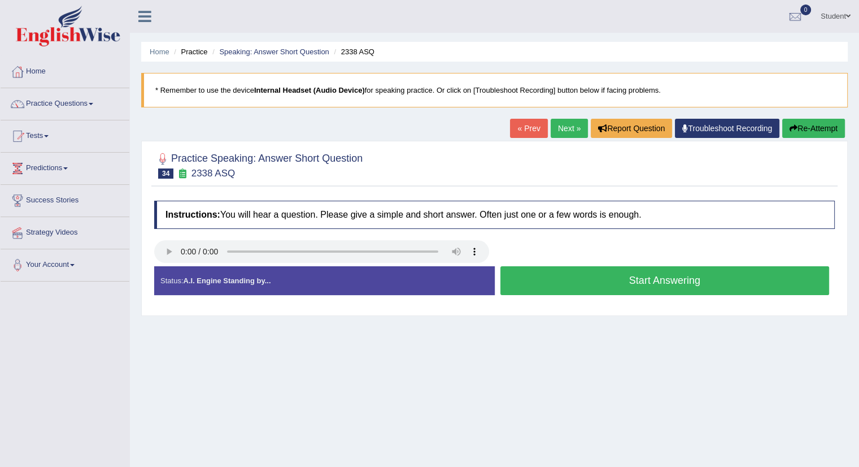
click at [640, 285] on button "Start Answering" at bounding box center [665, 280] width 329 height 29
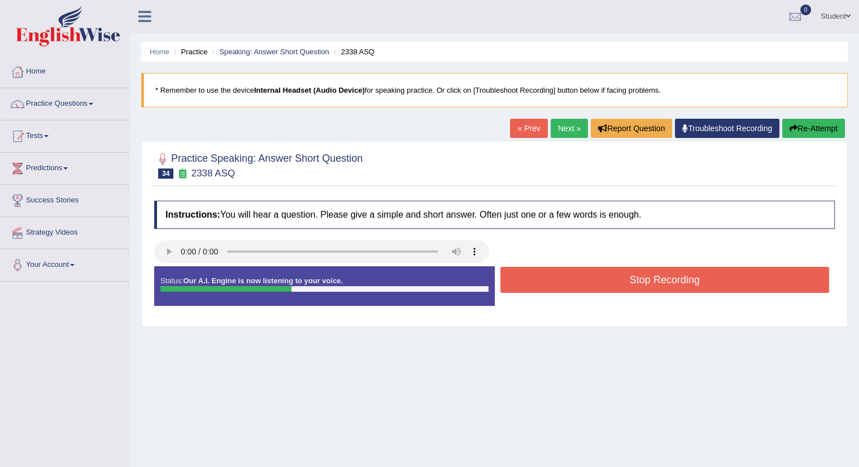
click at [640, 275] on button "Stop Recording" at bounding box center [665, 280] width 329 height 26
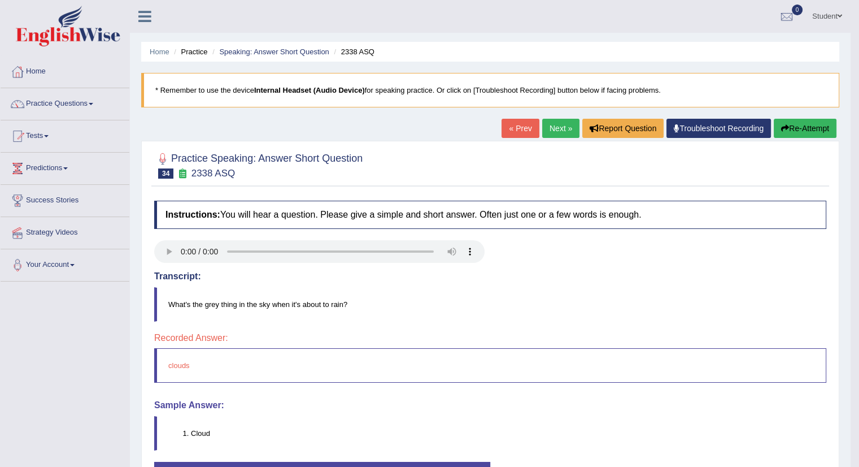
click at [552, 129] on link "Next »" at bounding box center [560, 128] width 37 height 19
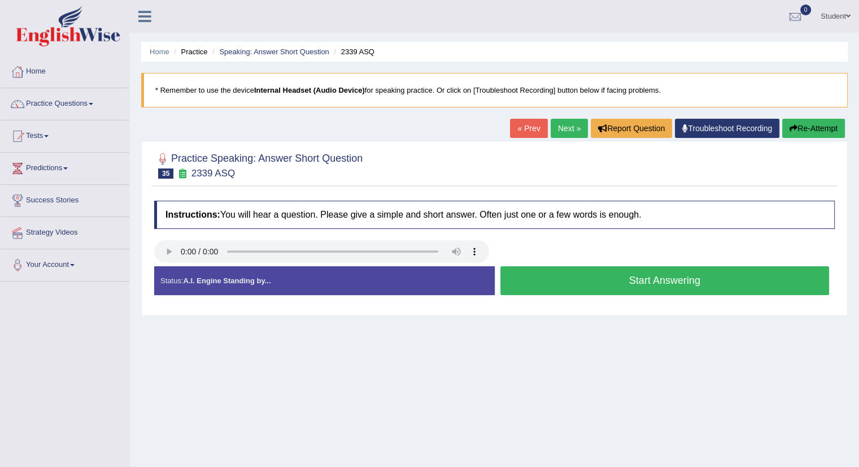
click at [646, 274] on button "Start Answering" at bounding box center [665, 280] width 329 height 29
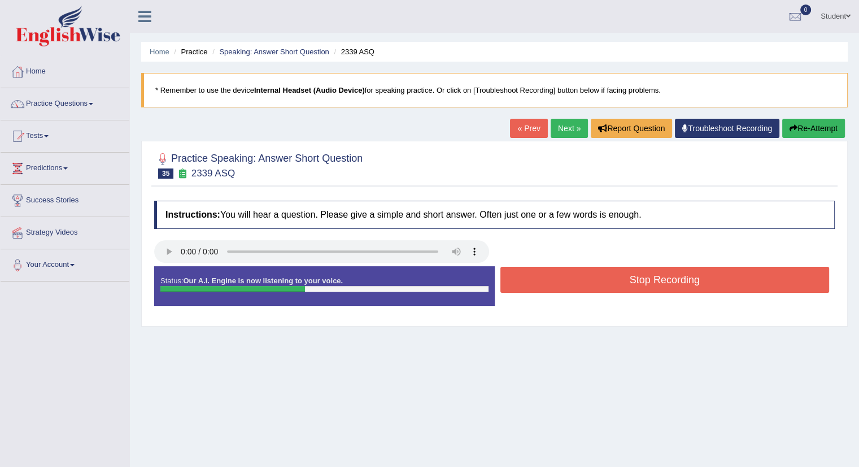
click at [646, 275] on button "Stop Recording" at bounding box center [665, 280] width 329 height 26
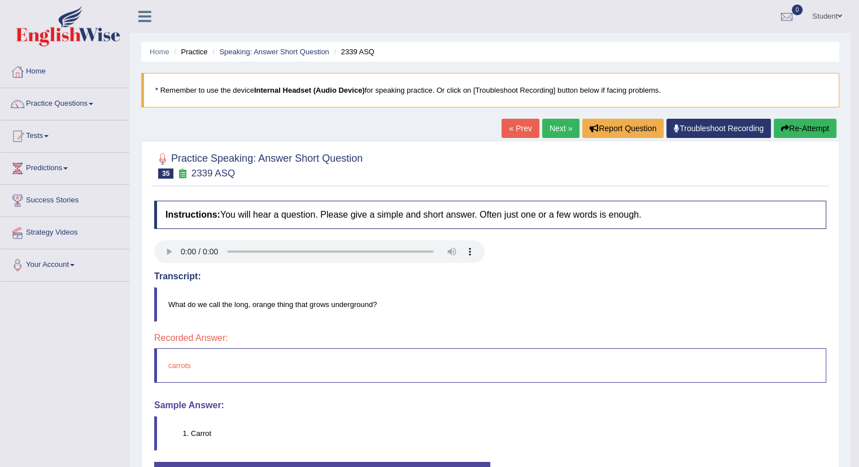
click at [558, 126] on link "Next »" at bounding box center [560, 128] width 37 height 19
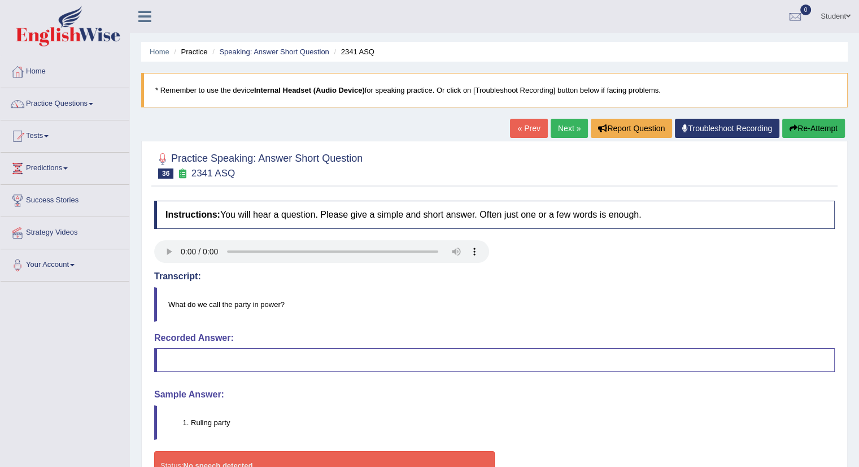
click at [554, 124] on link "Next »" at bounding box center [569, 128] width 37 height 19
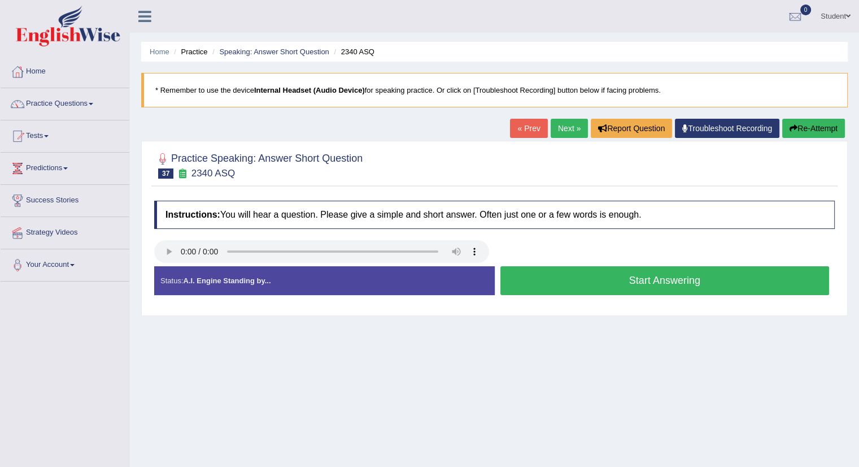
click at [694, 279] on button "Start Answering" at bounding box center [665, 280] width 329 height 29
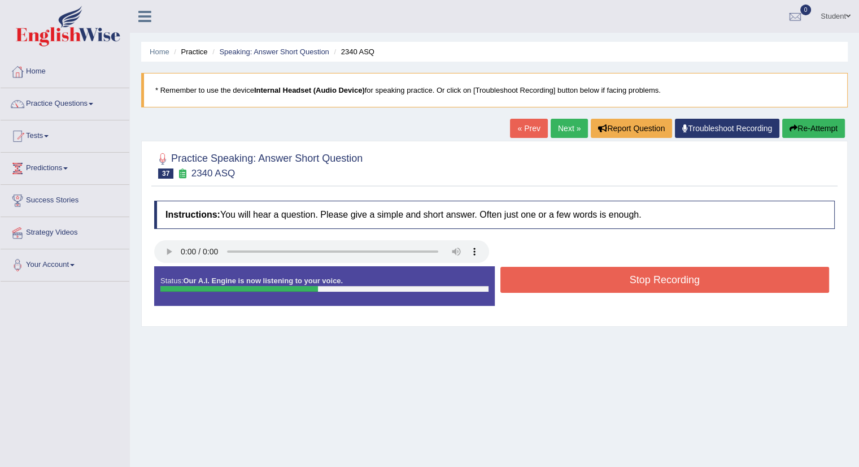
click at [694, 277] on button "Stop Recording" at bounding box center [665, 280] width 329 height 26
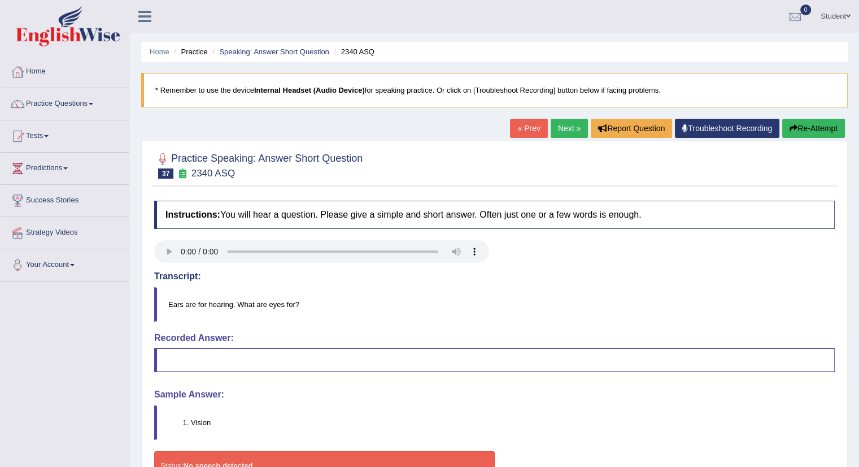
click at [557, 126] on link "Next »" at bounding box center [569, 128] width 37 height 19
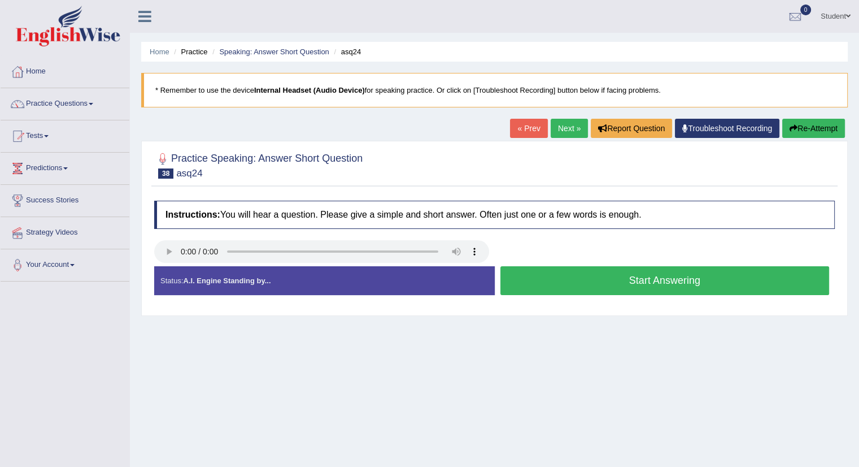
click at [599, 280] on button "Start Answering" at bounding box center [665, 280] width 329 height 29
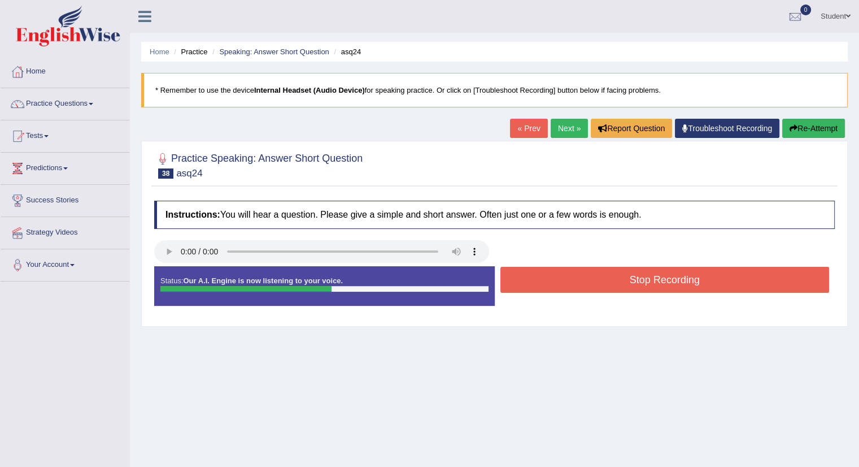
click at [603, 276] on button "Stop Recording" at bounding box center [665, 280] width 329 height 26
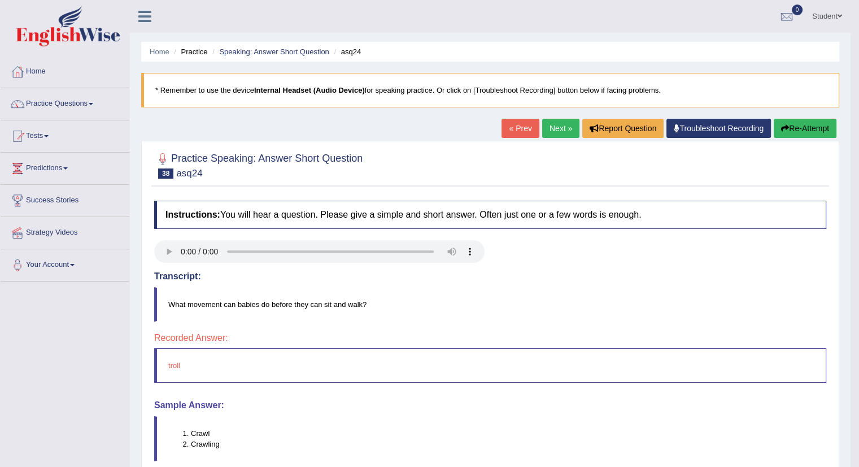
click at [813, 123] on button "Re-Attempt" at bounding box center [805, 128] width 63 height 19
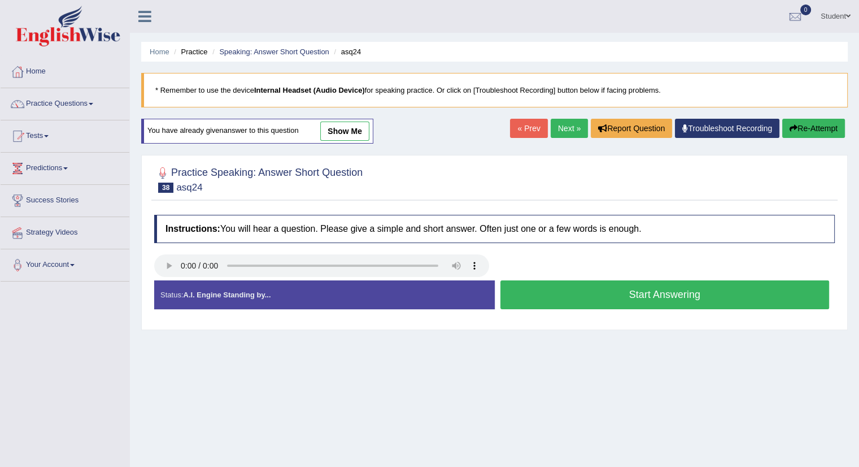
click at [609, 290] on button "Start Answering" at bounding box center [665, 294] width 329 height 29
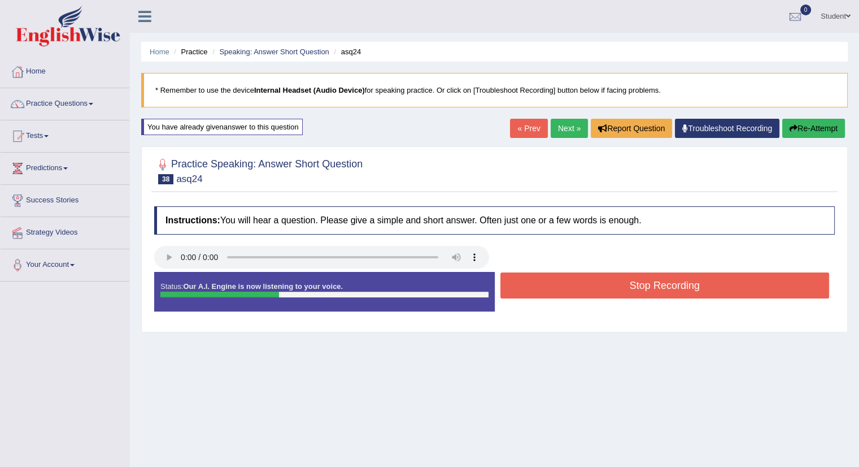
click at [611, 288] on button "Stop Recording" at bounding box center [665, 285] width 329 height 26
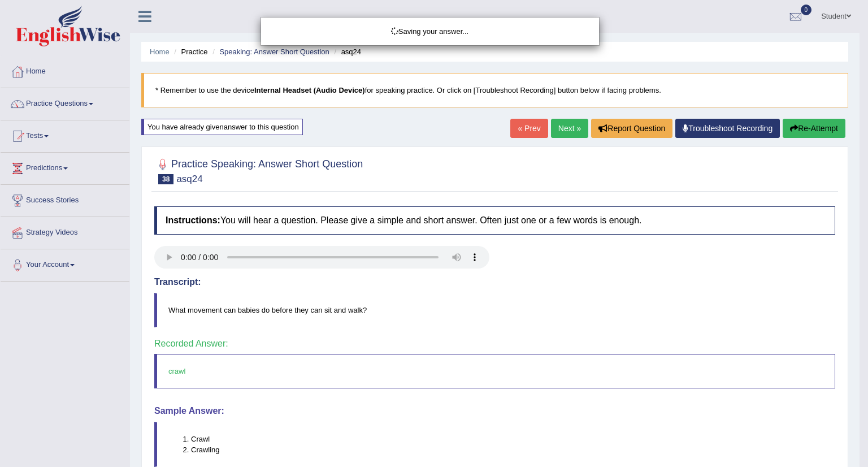
click at [562, 129] on div "Saving your answer..." at bounding box center [434, 233] width 868 height 467
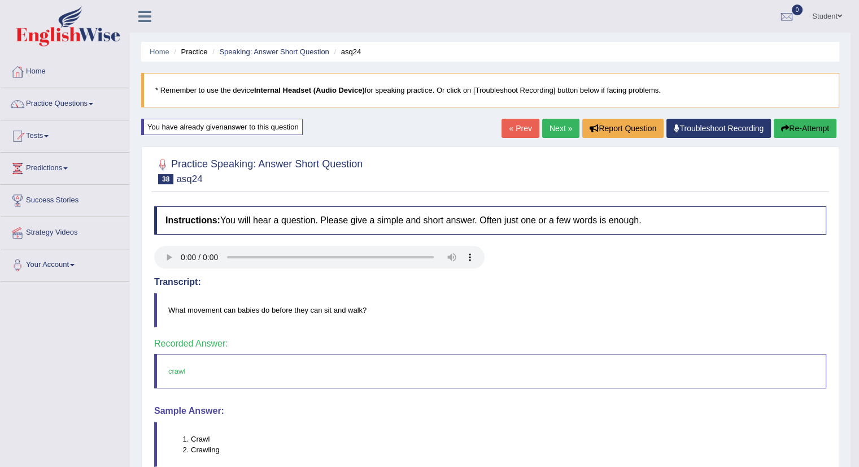
click at [551, 127] on link "Next »" at bounding box center [560, 128] width 37 height 19
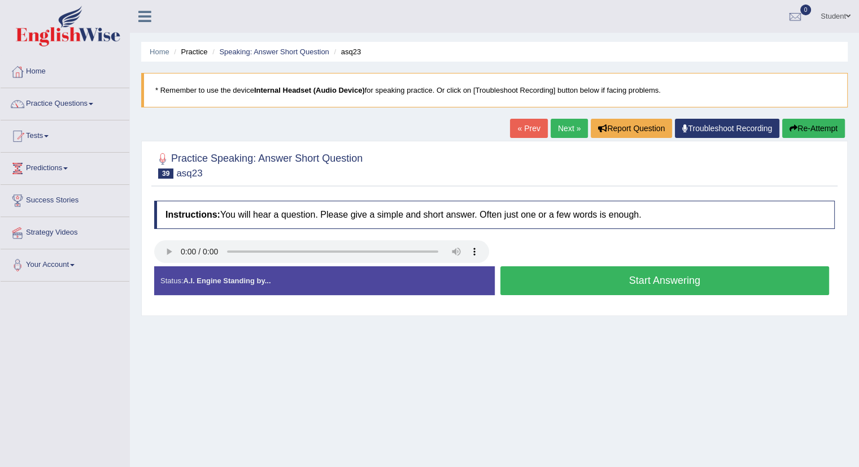
click at [670, 279] on button "Start Answering" at bounding box center [665, 280] width 329 height 29
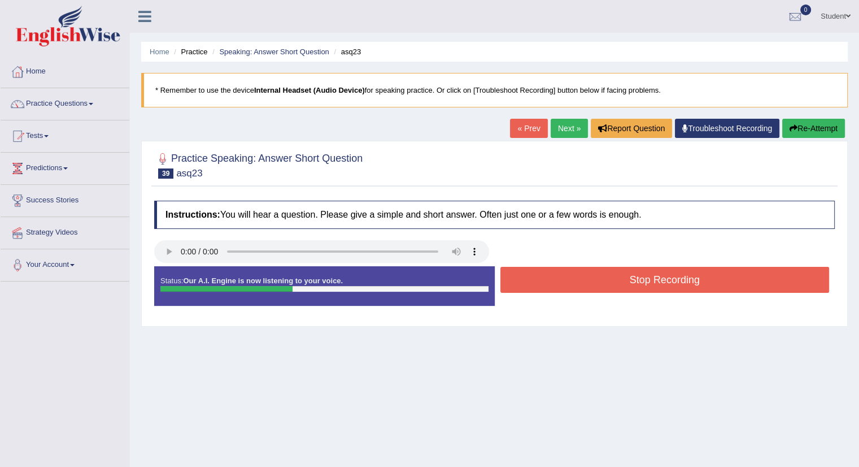
click at [670, 279] on button "Stop Recording" at bounding box center [665, 280] width 329 height 26
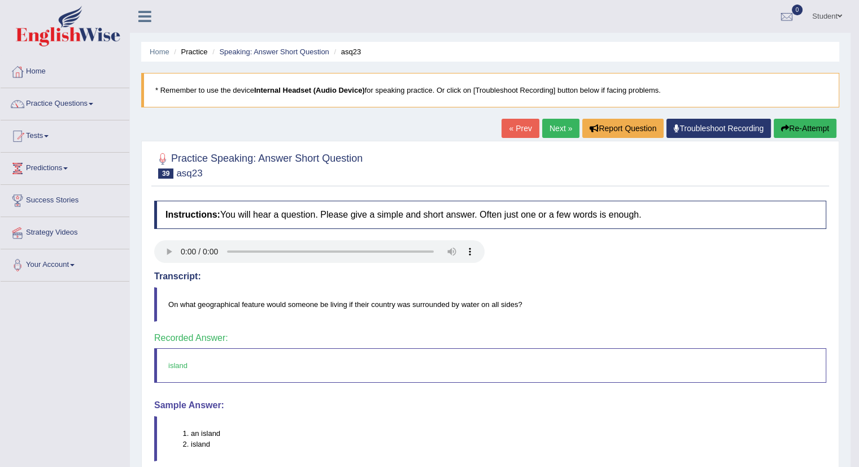
click at [549, 120] on link "Next »" at bounding box center [560, 128] width 37 height 19
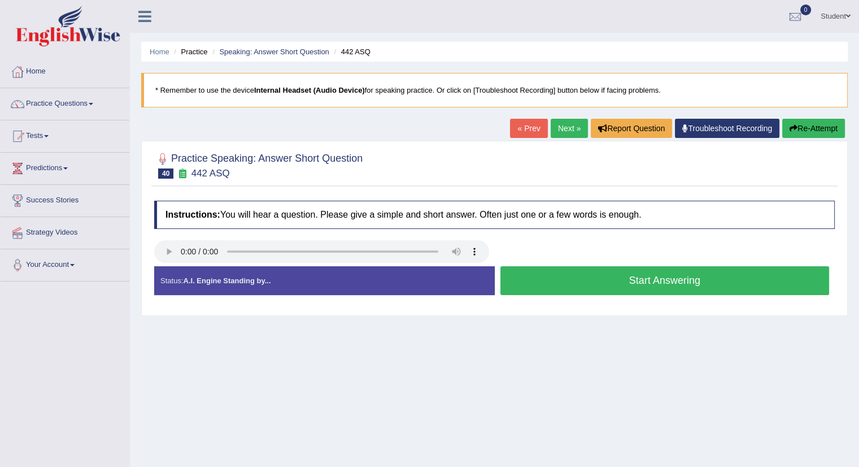
click at [588, 276] on button "Start Answering" at bounding box center [665, 280] width 329 height 29
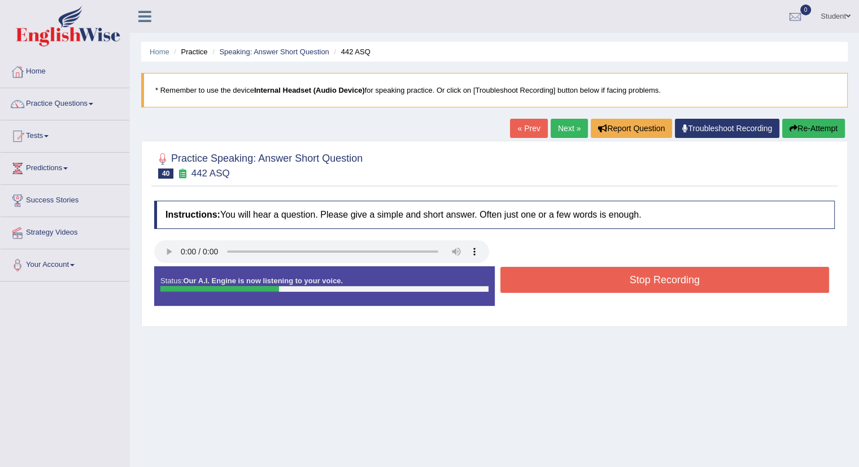
click at [588, 277] on button "Stop Recording" at bounding box center [665, 280] width 329 height 26
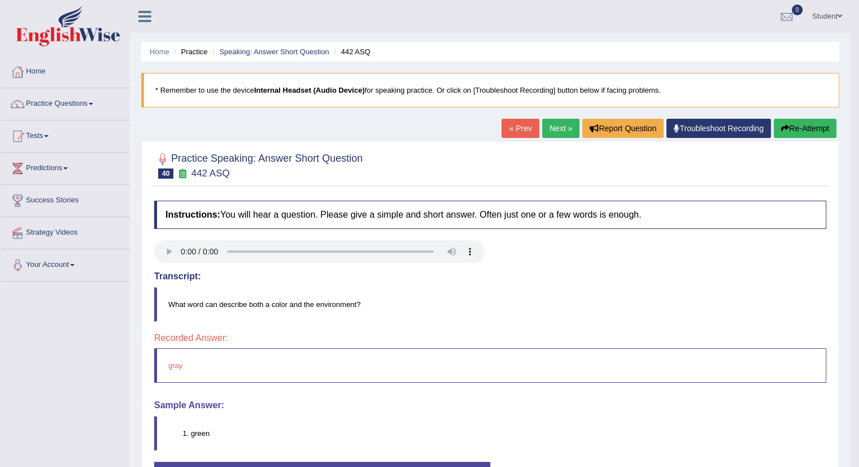
click at [558, 127] on link "Next »" at bounding box center [560, 128] width 37 height 19
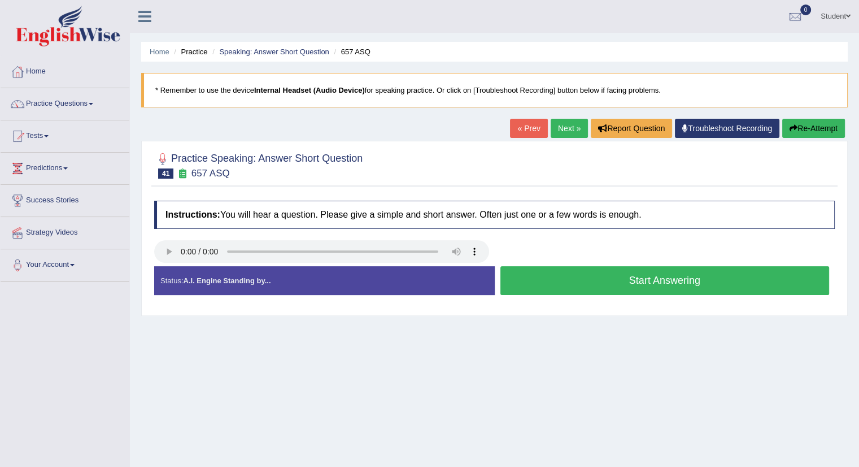
click at [697, 281] on button "Start Answering" at bounding box center [665, 280] width 329 height 29
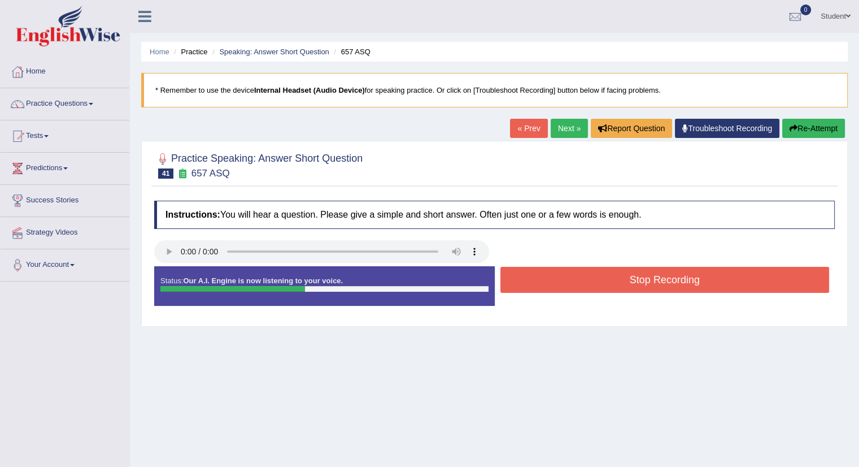
click at [697, 281] on button "Stop Recording" at bounding box center [665, 280] width 329 height 26
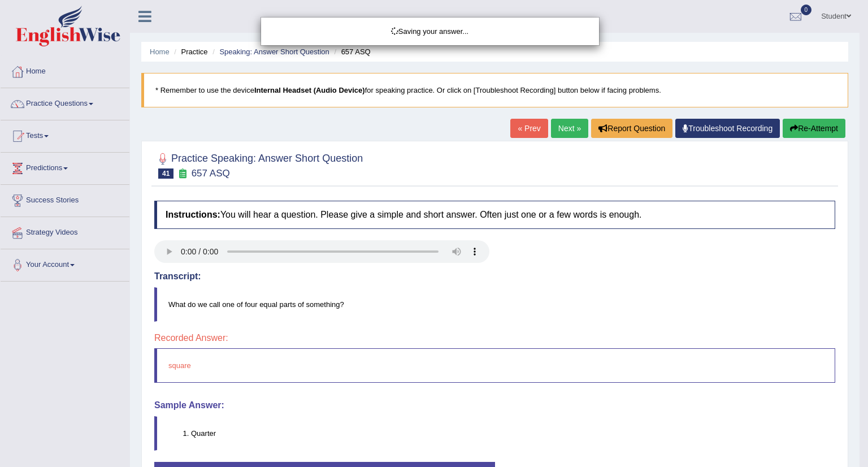
click at [567, 125] on div "Saving your answer..." at bounding box center [434, 233] width 868 height 467
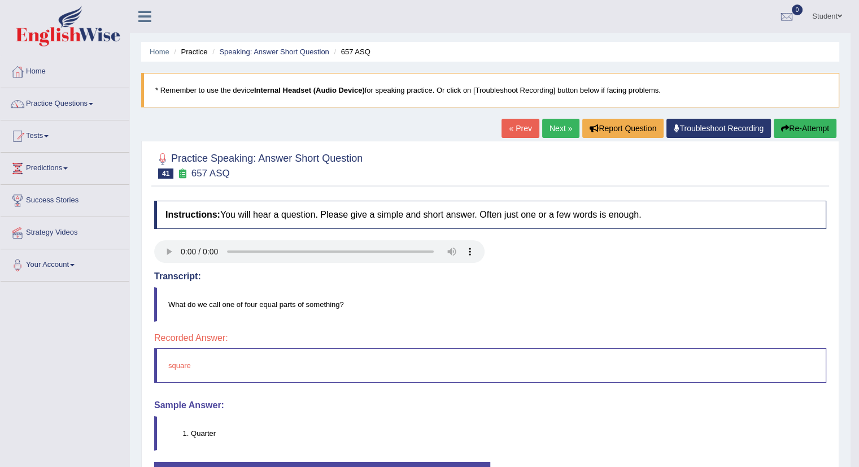
click at [552, 130] on link "Next »" at bounding box center [560, 128] width 37 height 19
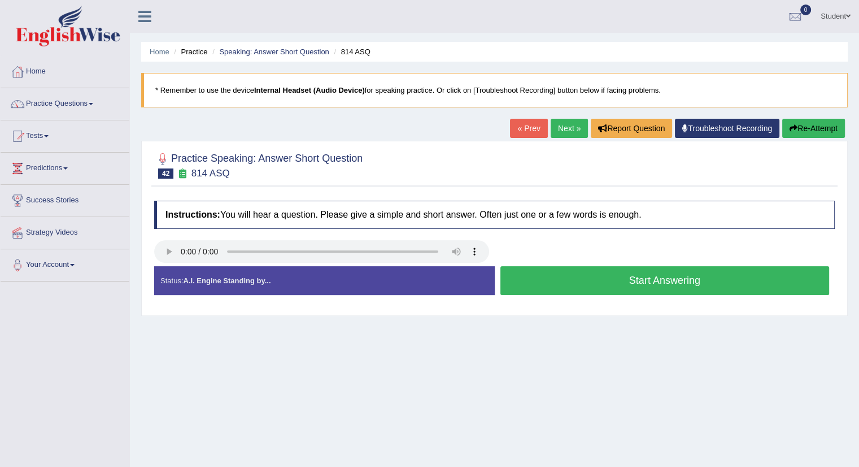
click at [567, 275] on button "Start Answering" at bounding box center [665, 280] width 329 height 29
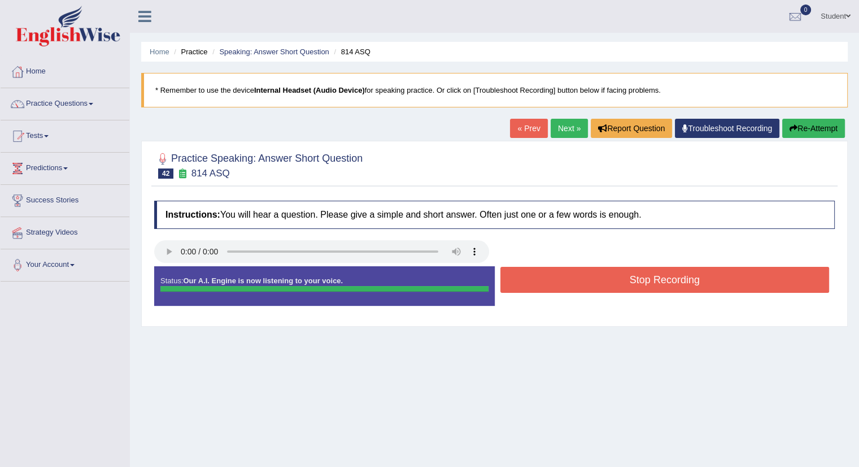
click at [567, 275] on button "Stop Recording" at bounding box center [665, 280] width 329 height 26
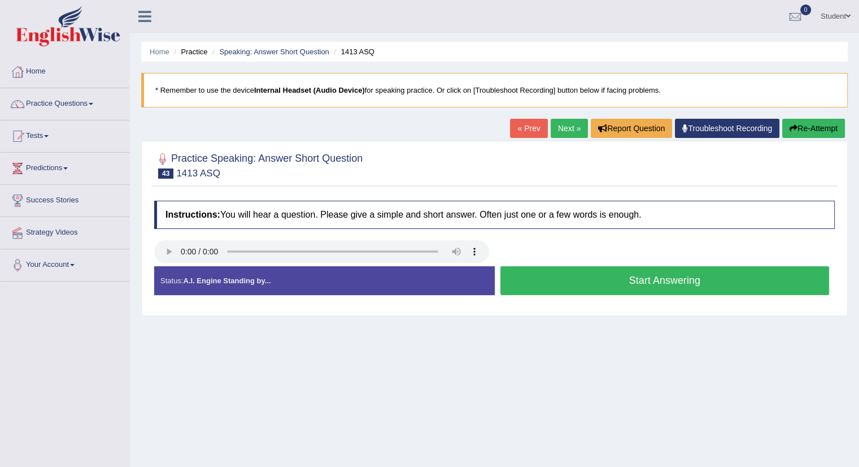
click at [563, 279] on button "Start Answering" at bounding box center [665, 280] width 329 height 29
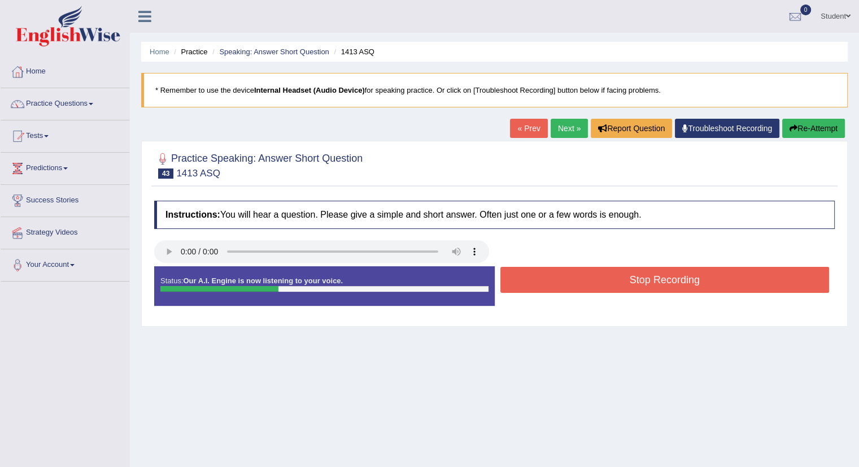
click at [563, 279] on button "Stop Recording" at bounding box center [665, 280] width 329 height 26
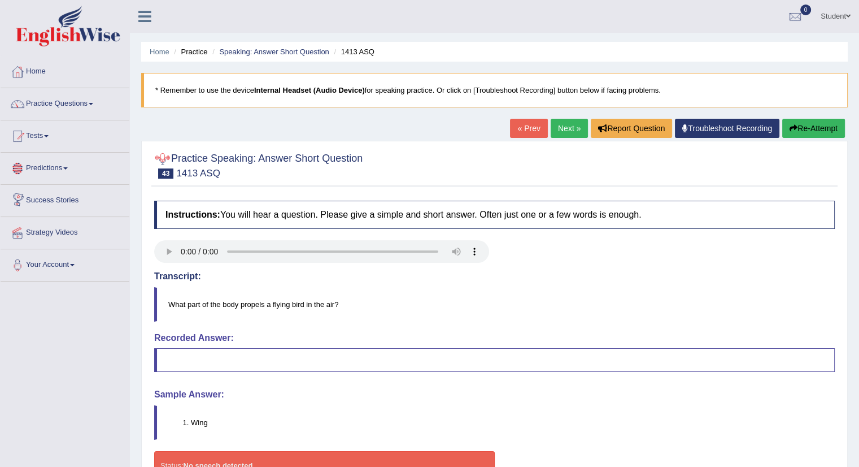
click at [561, 129] on link "Next »" at bounding box center [569, 128] width 37 height 19
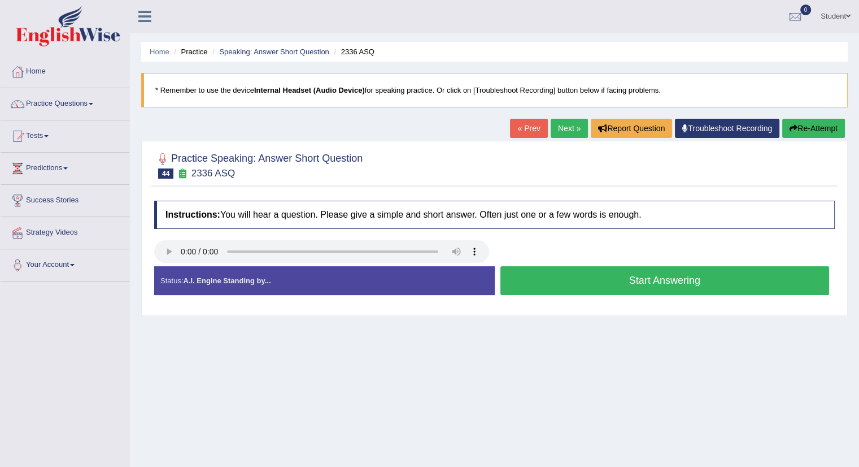
click at [692, 281] on button "Start Answering" at bounding box center [665, 280] width 329 height 29
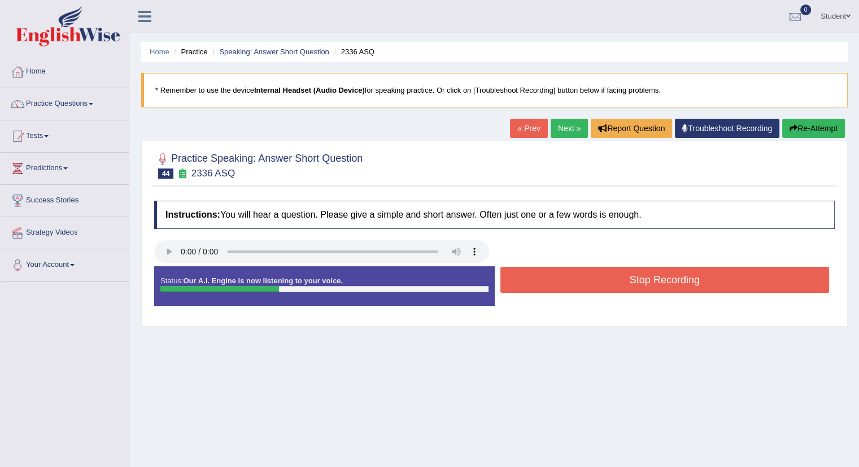
click at [692, 281] on button "Stop Recording" at bounding box center [665, 280] width 329 height 26
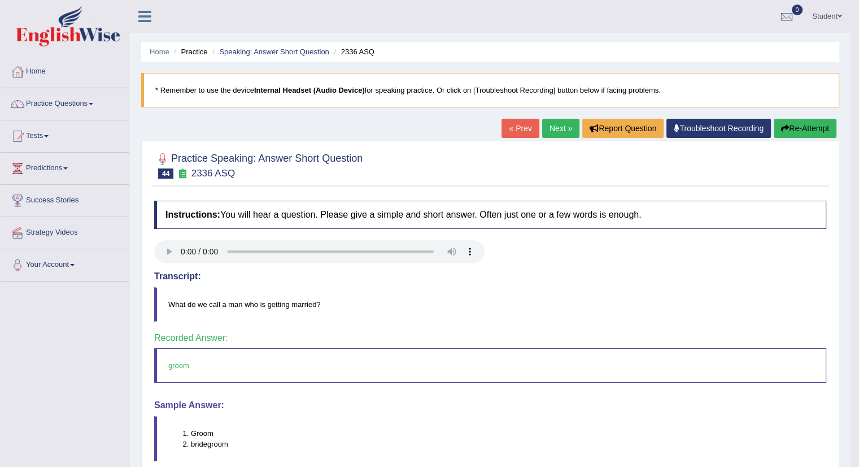
click at [554, 126] on link "Next »" at bounding box center [560, 128] width 37 height 19
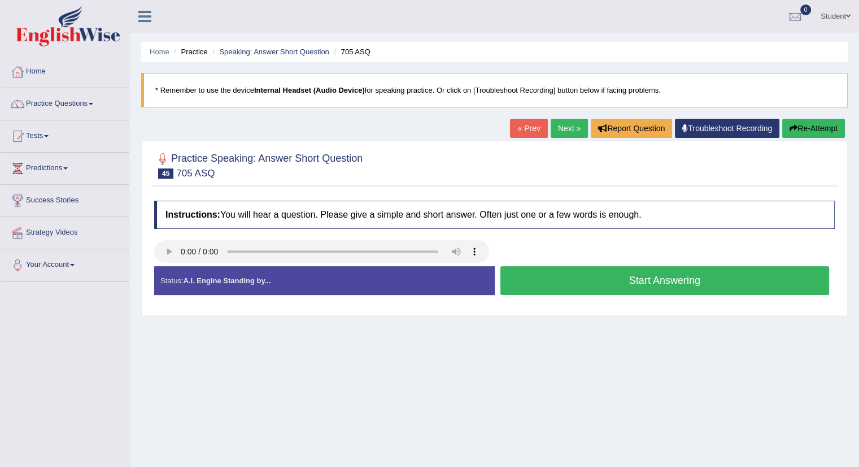
click at [609, 281] on button "Start Answering" at bounding box center [665, 280] width 329 height 29
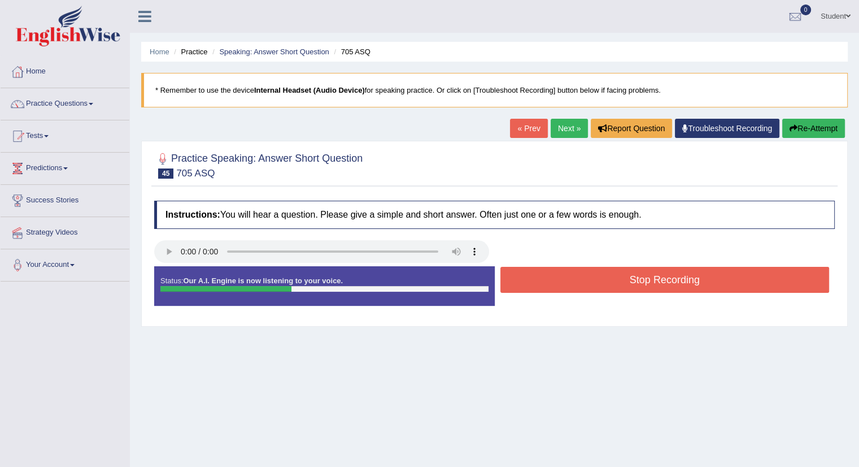
click at [609, 281] on button "Stop Recording" at bounding box center [665, 280] width 329 height 26
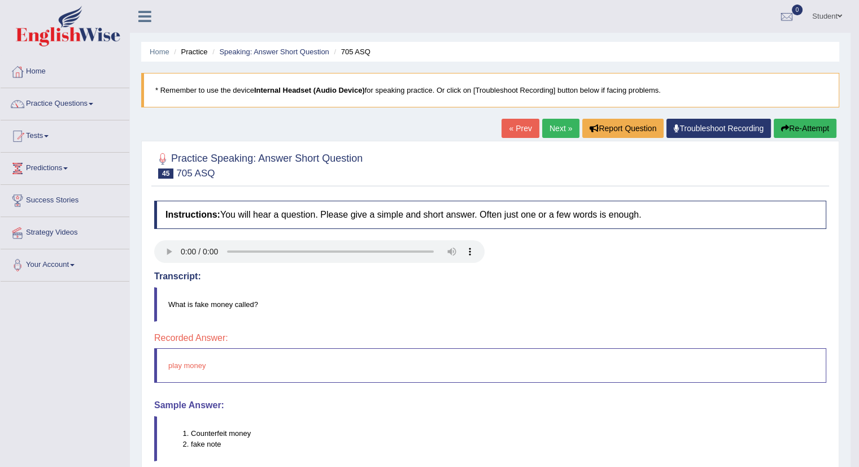
click at [554, 130] on link "Next »" at bounding box center [560, 128] width 37 height 19
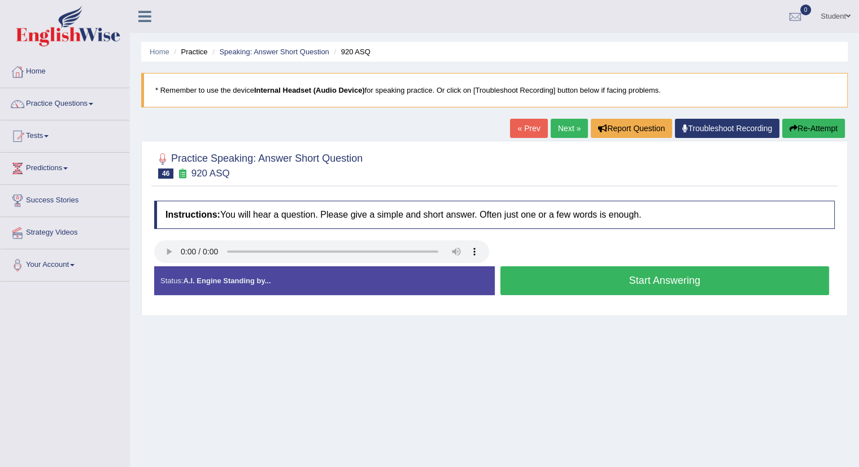
click at [703, 276] on button "Start Answering" at bounding box center [665, 280] width 329 height 29
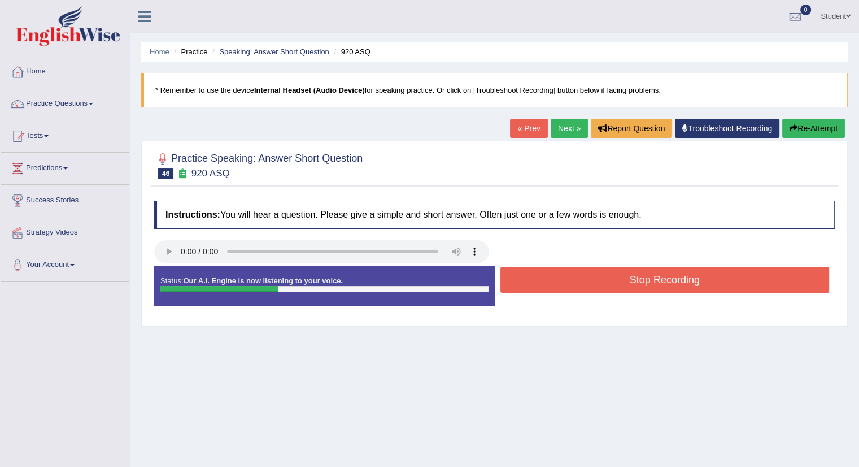
click at [704, 272] on button "Stop Recording" at bounding box center [665, 280] width 329 height 26
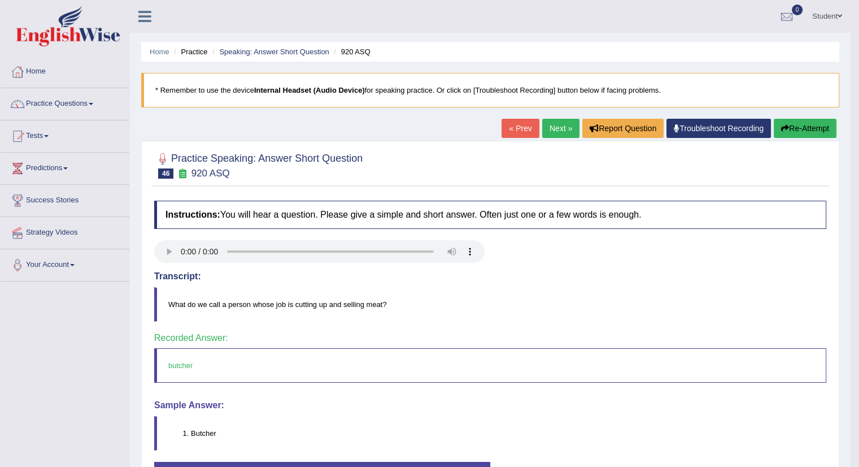
click at [547, 124] on link "Next »" at bounding box center [560, 128] width 37 height 19
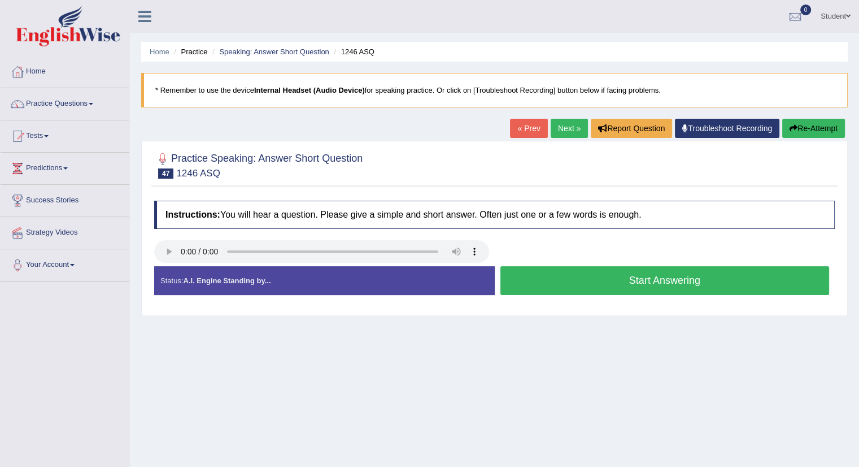
click at [574, 285] on button "Start Answering" at bounding box center [665, 280] width 329 height 29
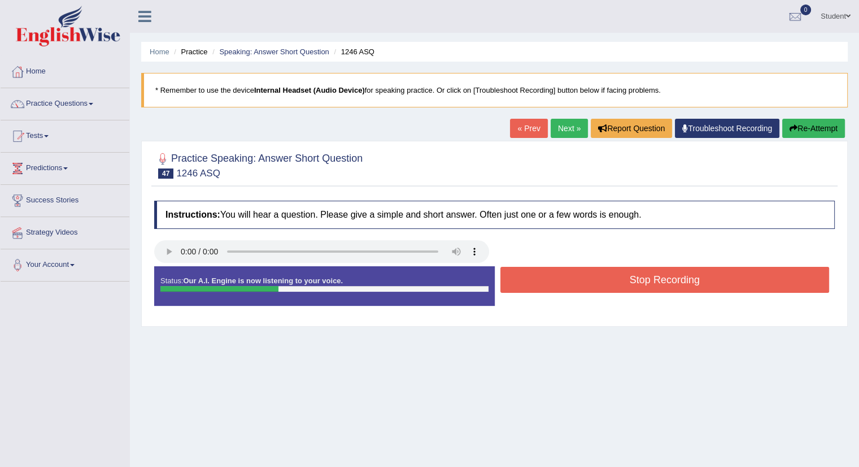
click at [574, 277] on button "Stop Recording" at bounding box center [665, 280] width 329 height 26
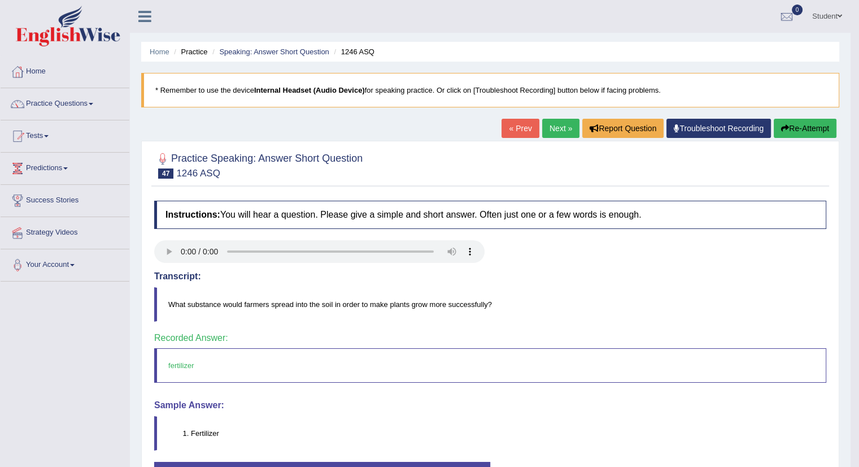
click at [557, 125] on link "Next »" at bounding box center [560, 128] width 37 height 19
click at [562, 125] on link "Next »" at bounding box center [560, 128] width 37 height 19
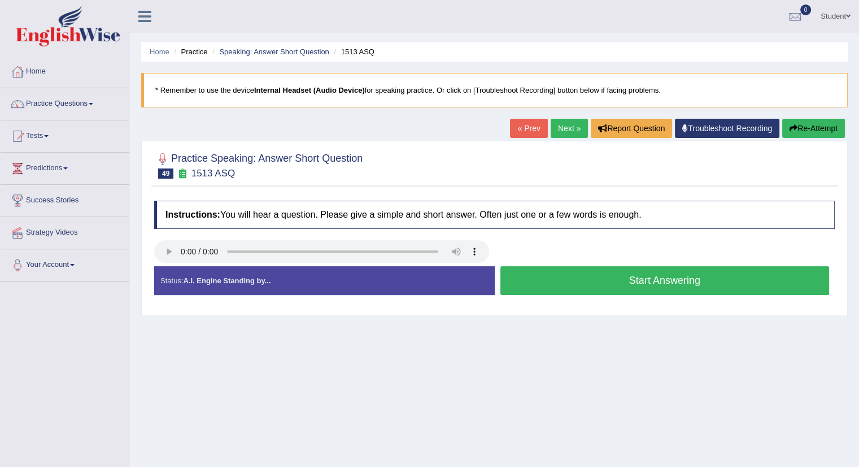
click at [554, 288] on button "Start Answering" at bounding box center [665, 280] width 329 height 29
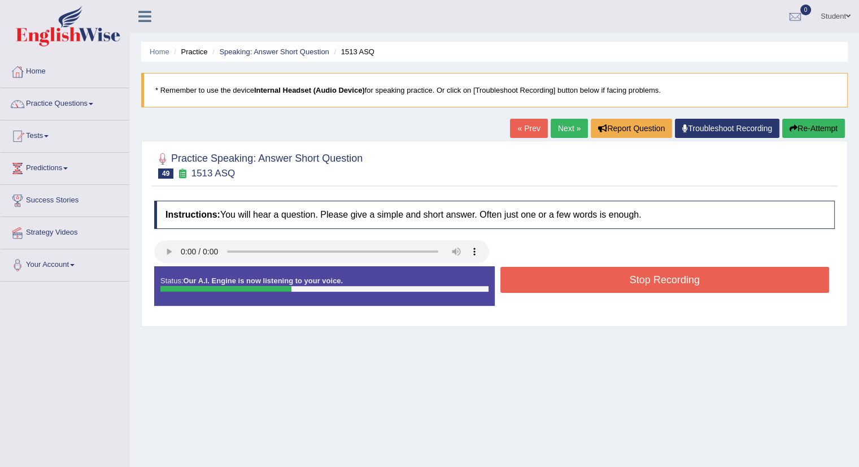
click at [554, 285] on button "Stop Recording" at bounding box center [665, 280] width 329 height 26
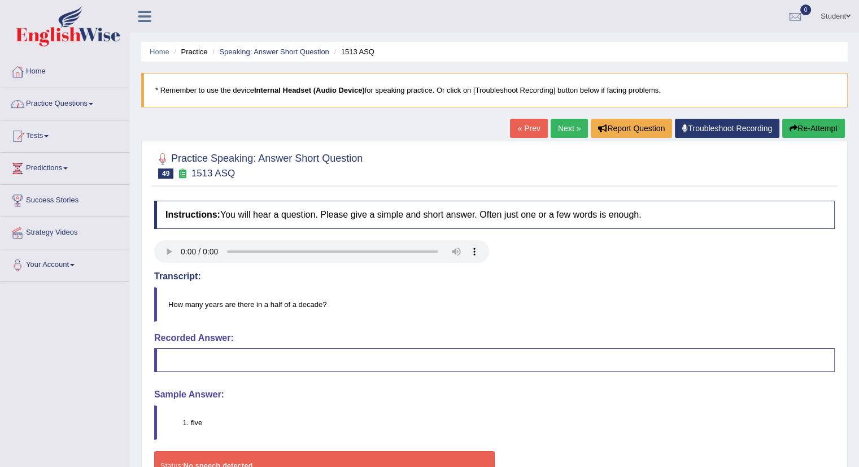
click at [827, 121] on button "Re-Attempt" at bounding box center [814, 128] width 63 height 19
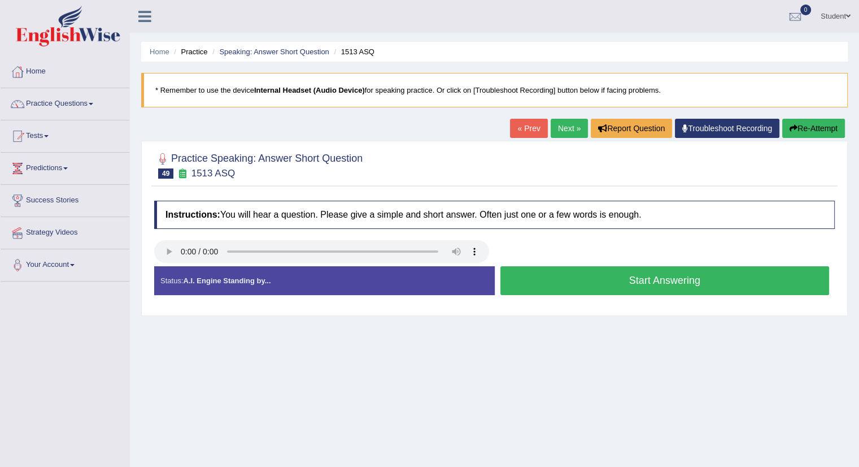
click at [672, 281] on button "Start Answering" at bounding box center [665, 280] width 329 height 29
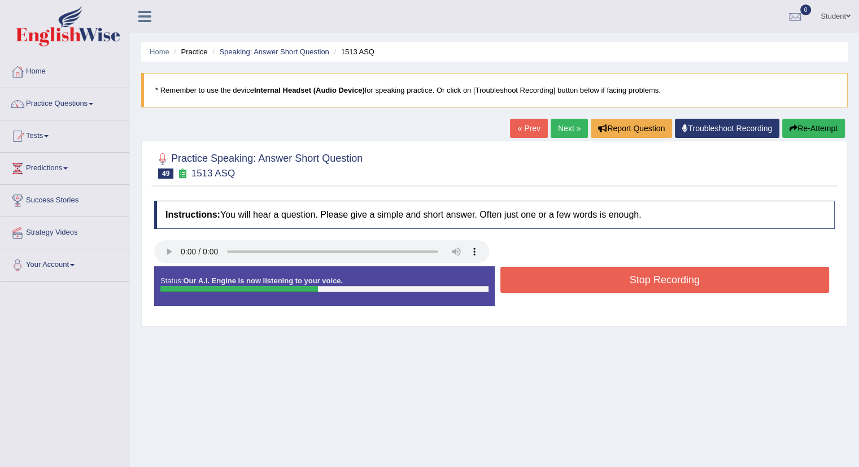
click at [672, 276] on button "Stop Recording" at bounding box center [665, 280] width 329 height 26
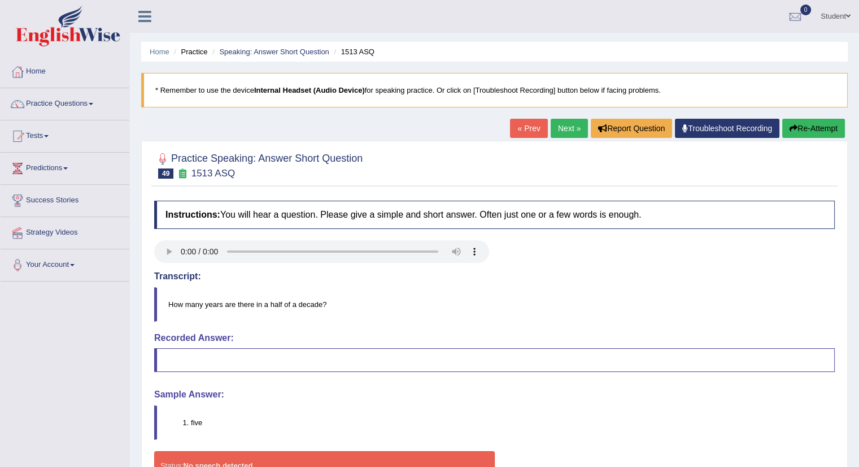
click at [817, 125] on button "Re-Attempt" at bounding box center [814, 128] width 63 height 19
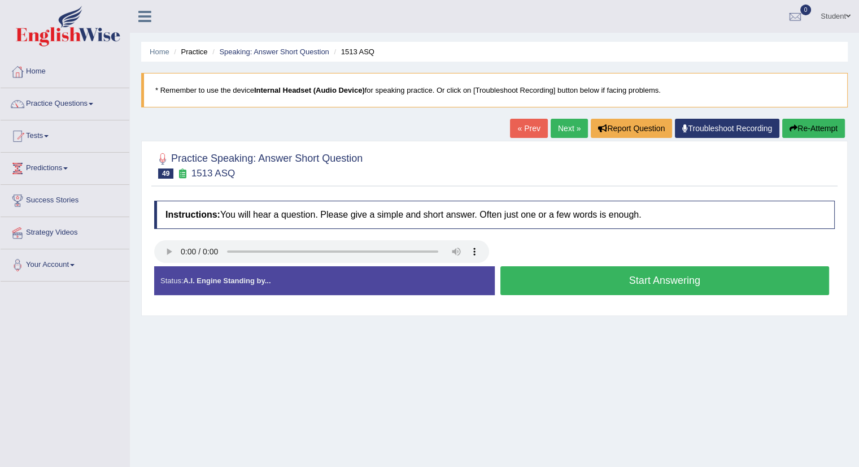
click at [644, 271] on button "Start Answering" at bounding box center [665, 280] width 329 height 29
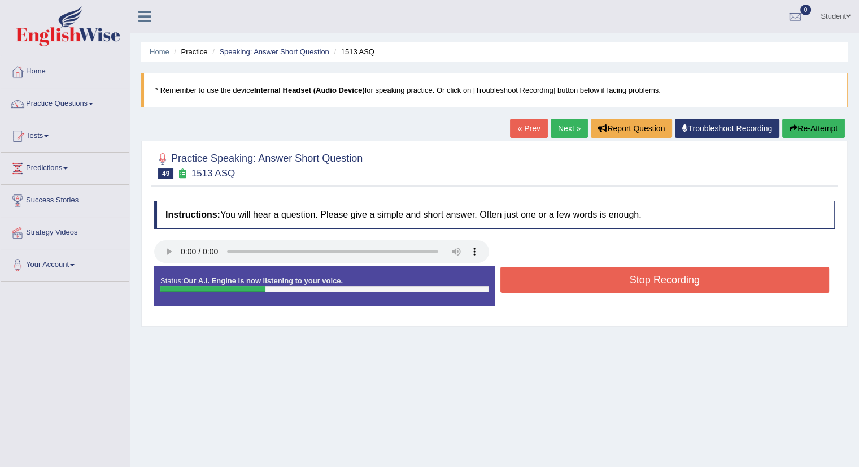
click at [641, 277] on button "Stop Recording" at bounding box center [665, 280] width 329 height 26
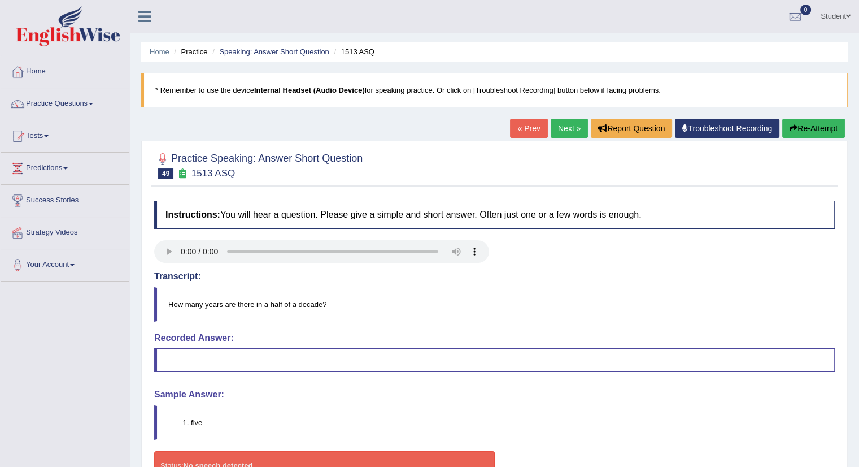
click at [571, 125] on link "Next »" at bounding box center [569, 128] width 37 height 19
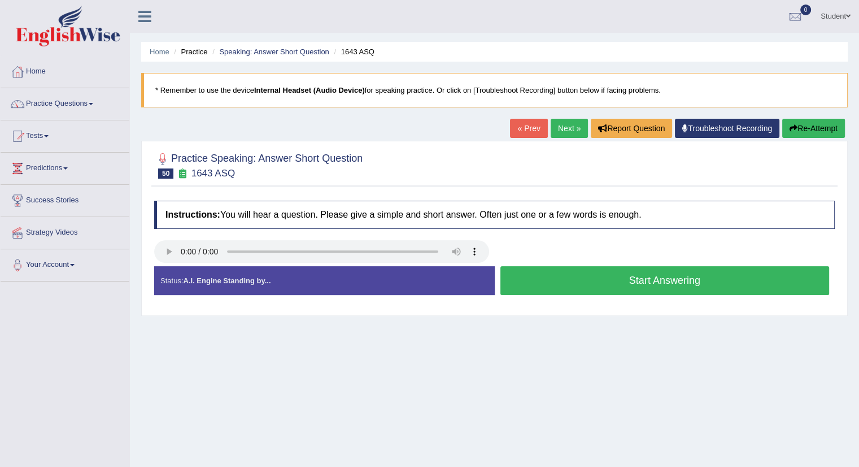
click at [626, 283] on button "Start Answering" at bounding box center [665, 280] width 329 height 29
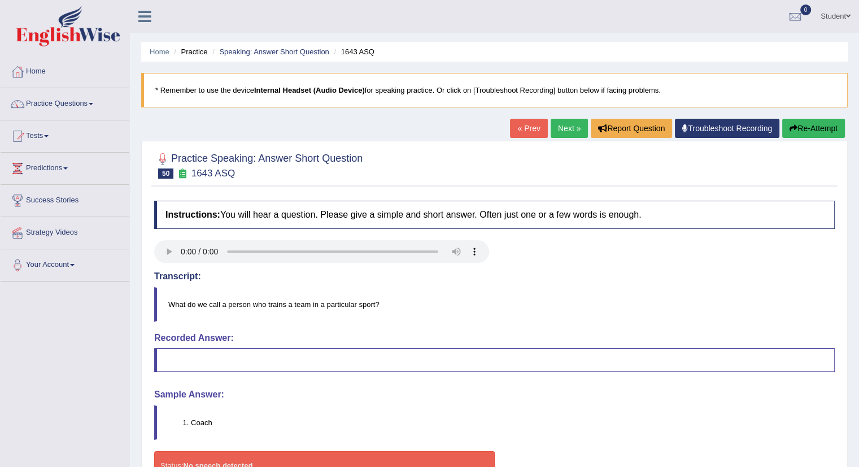
click at [813, 128] on button "Re-Attempt" at bounding box center [814, 128] width 63 height 19
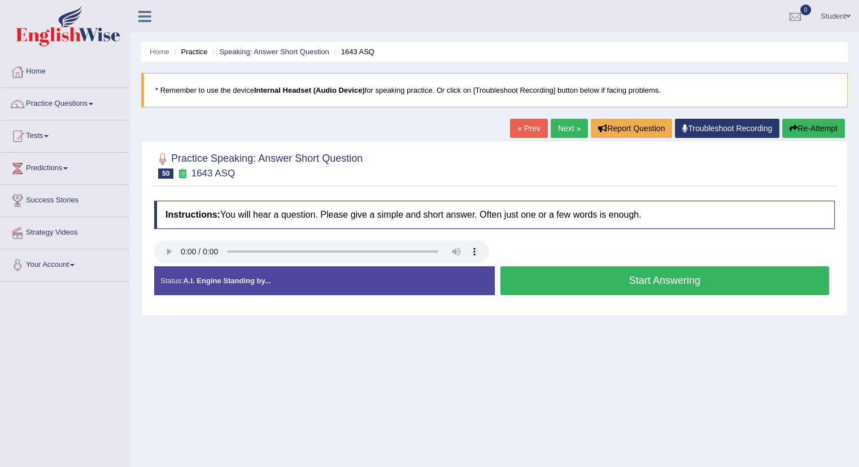
click at [593, 276] on button "Start Answering" at bounding box center [665, 280] width 329 height 29
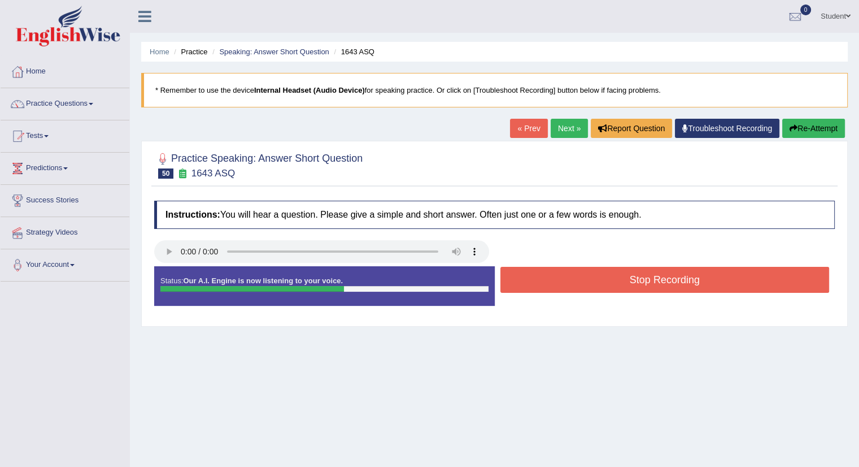
click at [639, 273] on button "Stop Recording" at bounding box center [665, 280] width 329 height 26
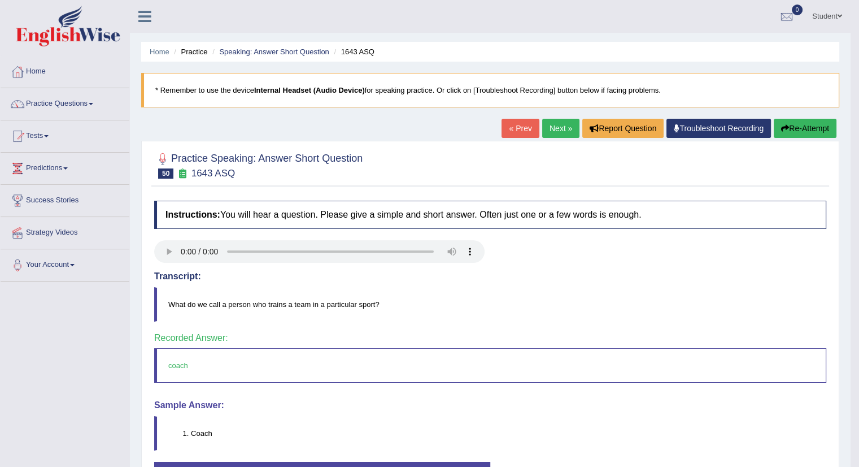
click at [548, 129] on link "Next »" at bounding box center [560, 128] width 37 height 19
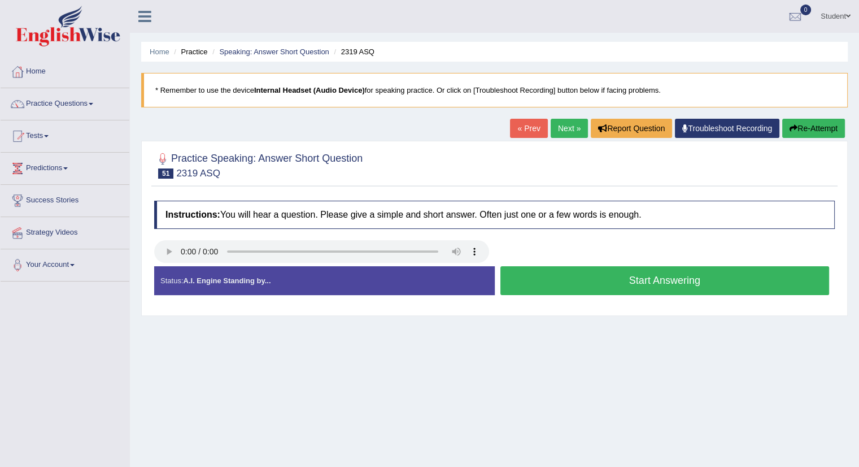
click at [676, 277] on button "Start Answering" at bounding box center [665, 280] width 329 height 29
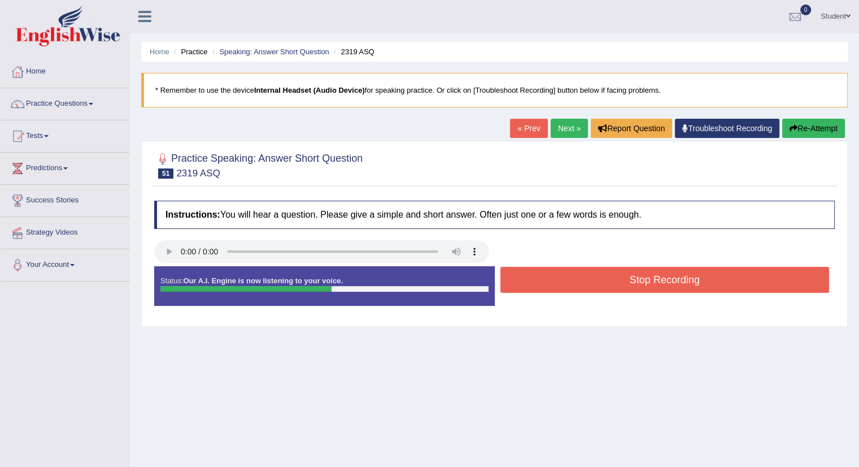
click at [676, 277] on button "Stop Recording" at bounding box center [665, 280] width 329 height 26
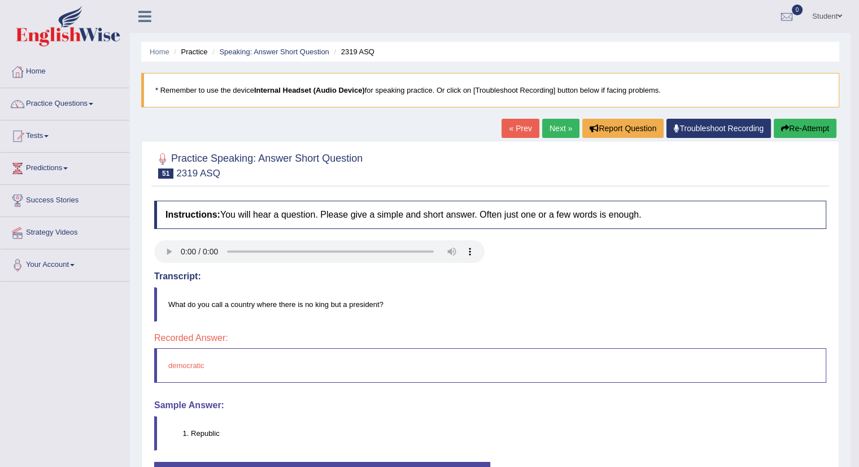
click at [561, 123] on link "Next »" at bounding box center [560, 128] width 37 height 19
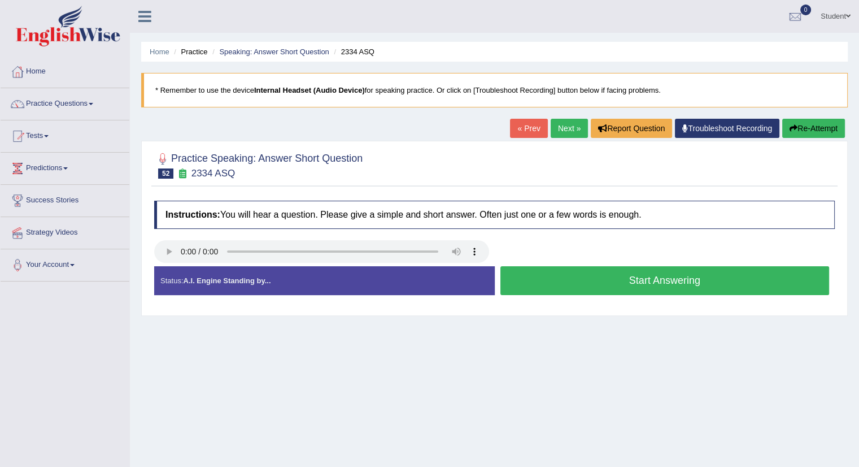
click at [642, 281] on button "Start Answering" at bounding box center [665, 280] width 329 height 29
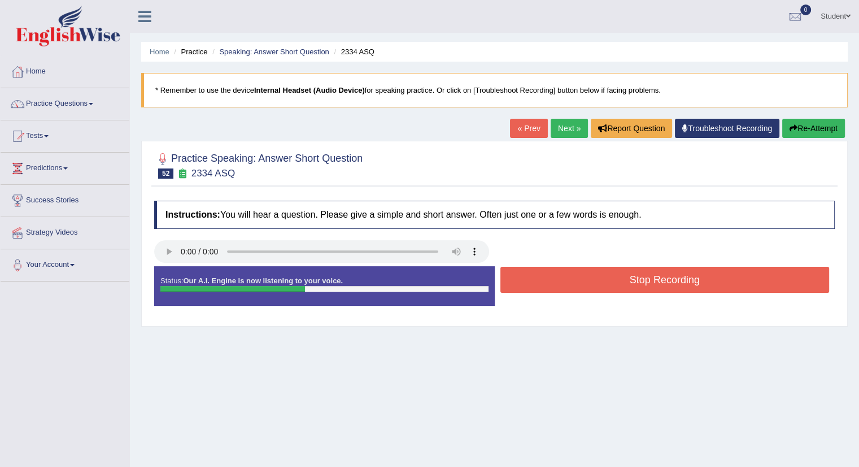
click at [644, 278] on button "Stop Recording" at bounding box center [665, 280] width 329 height 26
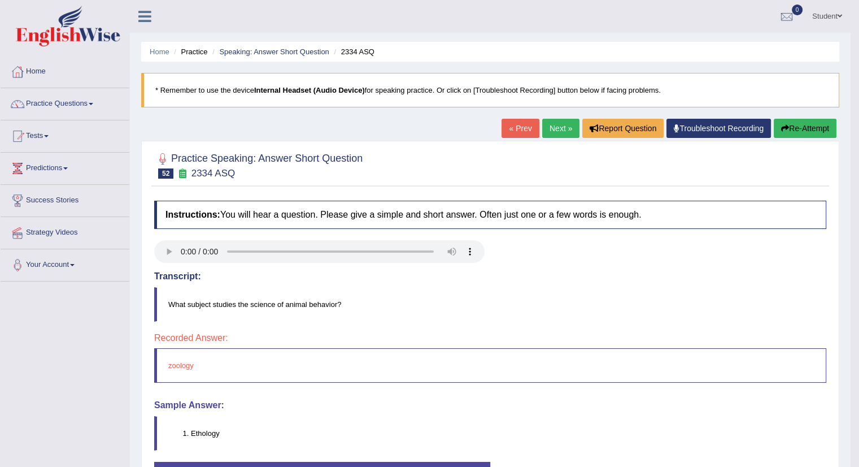
click at [552, 126] on link "Next »" at bounding box center [560, 128] width 37 height 19
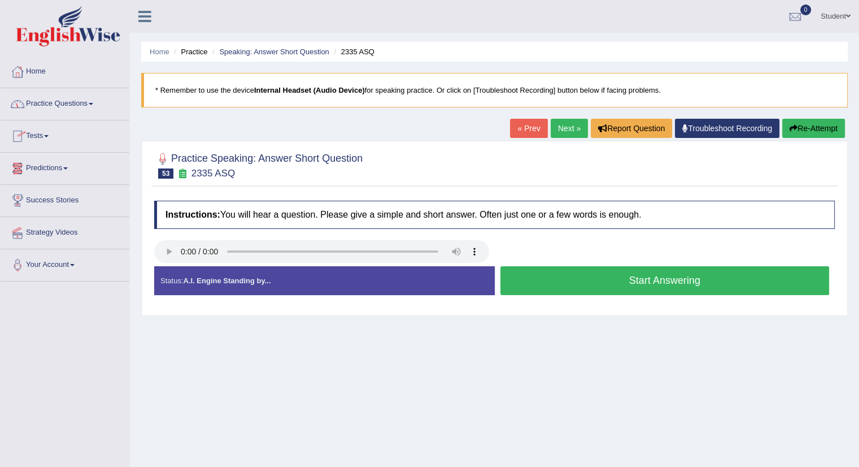
click at [547, 280] on button "Start Answering" at bounding box center [665, 280] width 329 height 29
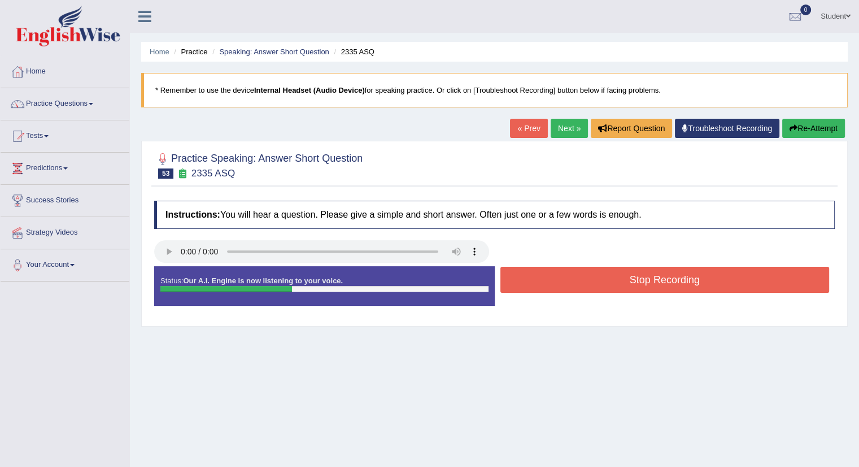
click at [547, 280] on button "Stop Recording" at bounding box center [665, 280] width 329 height 26
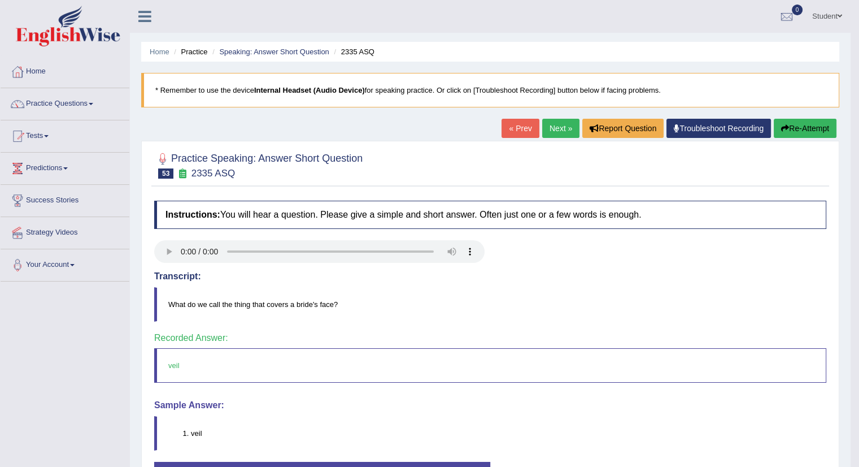
click at [556, 127] on link "Next »" at bounding box center [560, 128] width 37 height 19
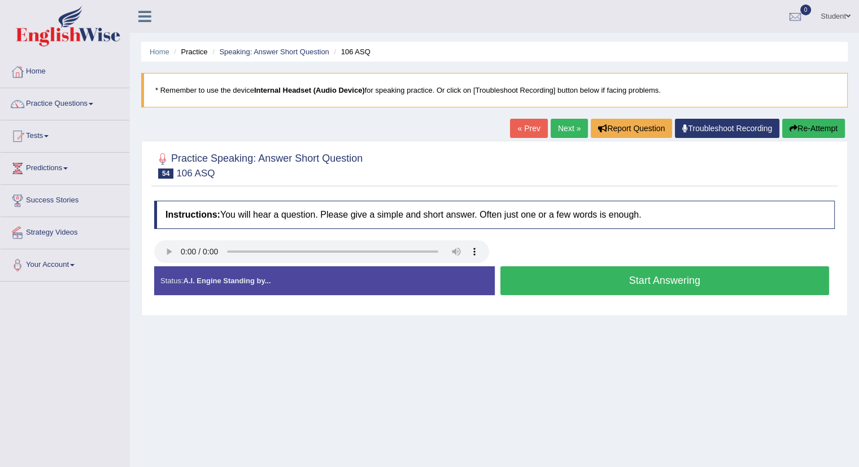
click at [601, 270] on button "Start Answering" at bounding box center [665, 280] width 329 height 29
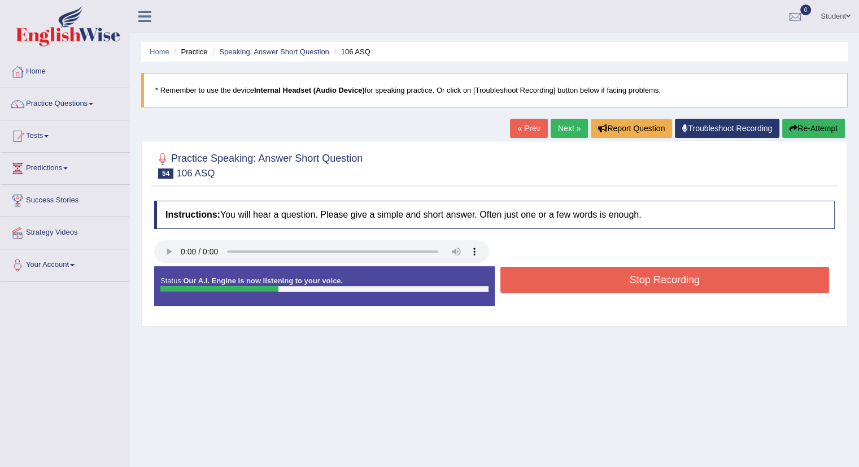
click at [616, 274] on button "Stop Recording" at bounding box center [665, 280] width 329 height 26
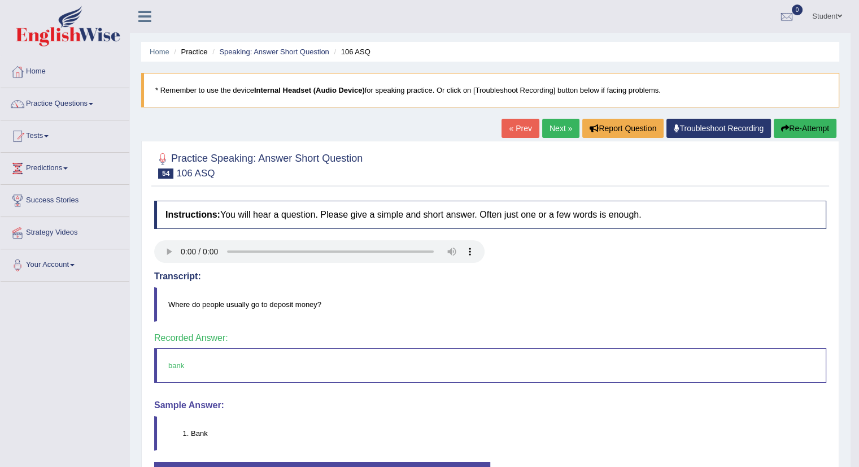
click at [563, 128] on link "Next »" at bounding box center [560, 128] width 37 height 19
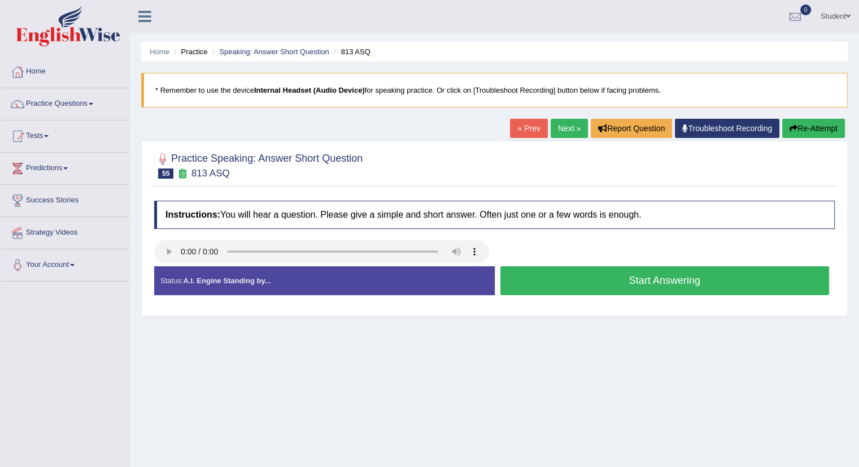
click at [599, 281] on button "Start Answering" at bounding box center [665, 280] width 329 height 29
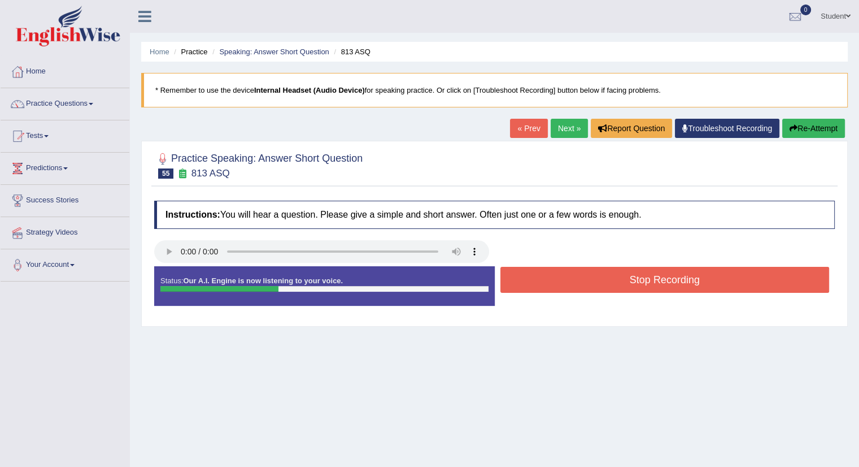
click at [599, 281] on button "Stop Recording" at bounding box center [665, 280] width 329 height 26
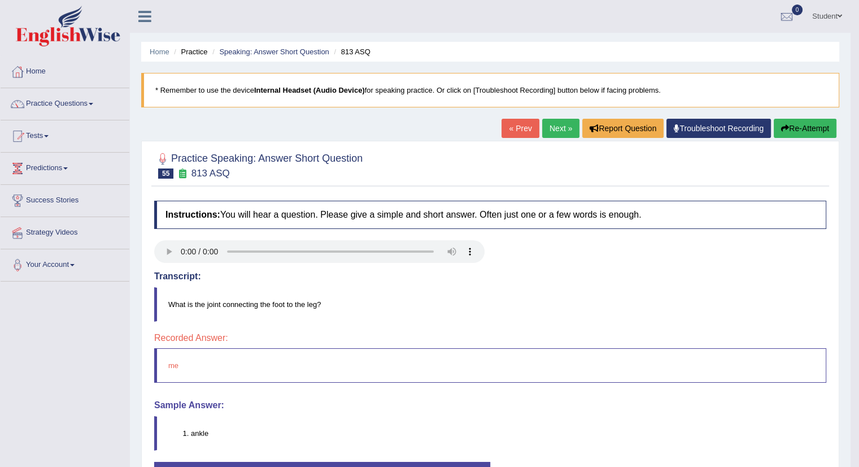
click at [788, 125] on button "Re-Attempt" at bounding box center [805, 128] width 63 height 19
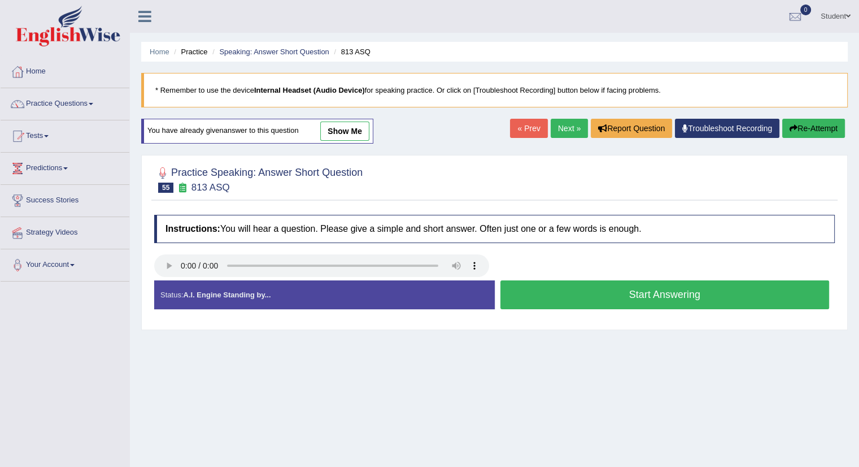
click at [652, 295] on button "Start Answering" at bounding box center [665, 294] width 329 height 29
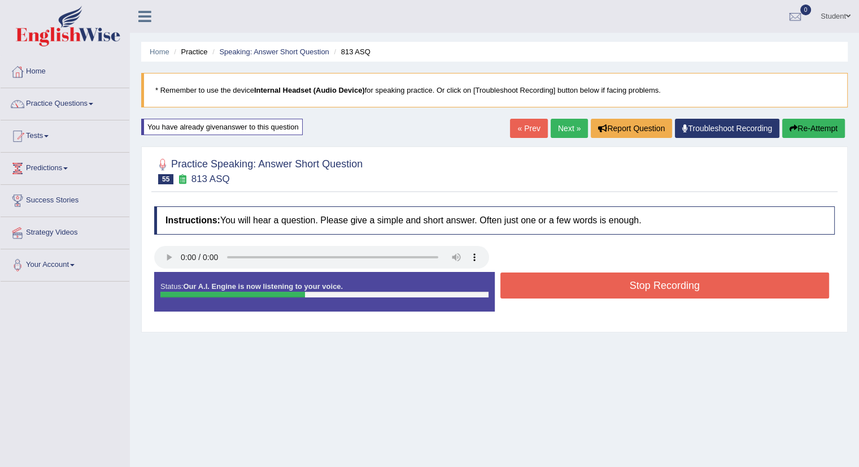
click at [649, 284] on button "Stop Recording" at bounding box center [665, 285] width 329 height 26
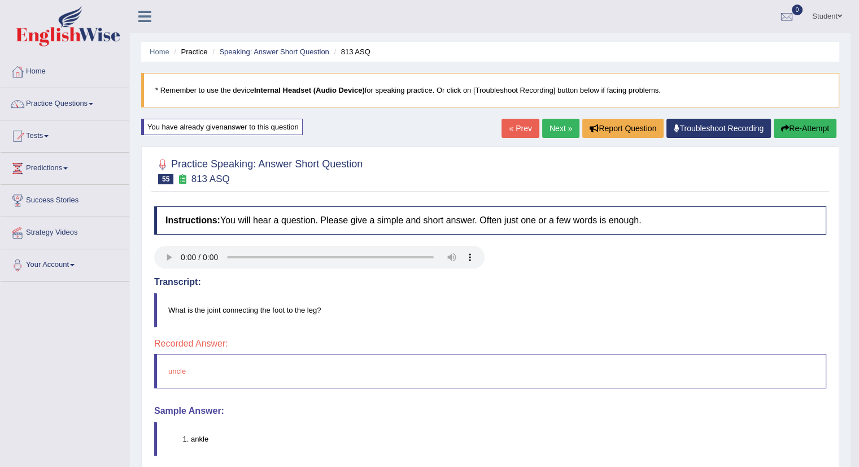
click at [563, 128] on link "Next »" at bounding box center [560, 128] width 37 height 19
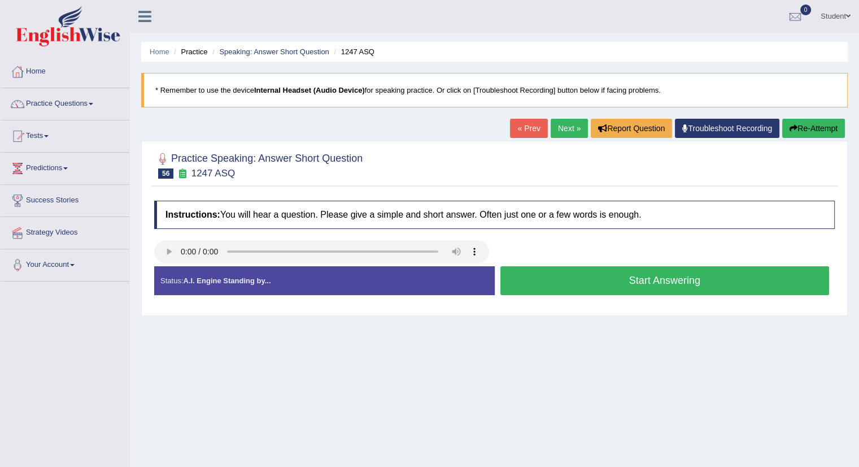
click at [643, 283] on button "Start Answering" at bounding box center [665, 280] width 329 height 29
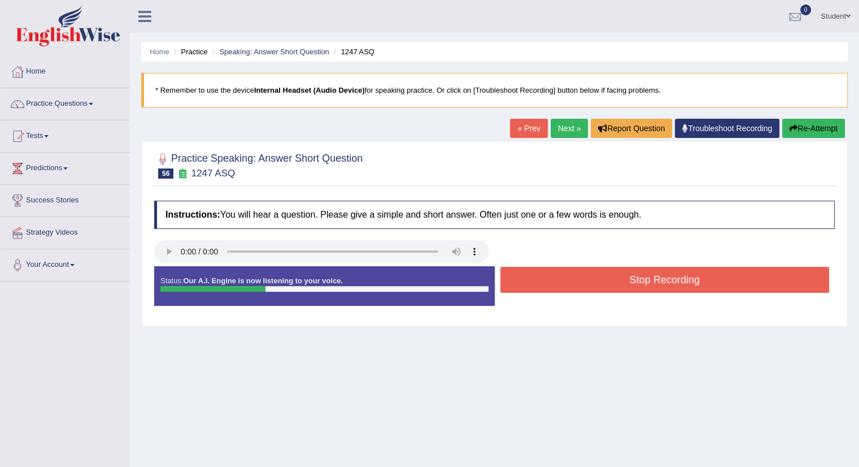
click at [643, 279] on button "Stop Recording" at bounding box center [665, 280] width 329 height 26
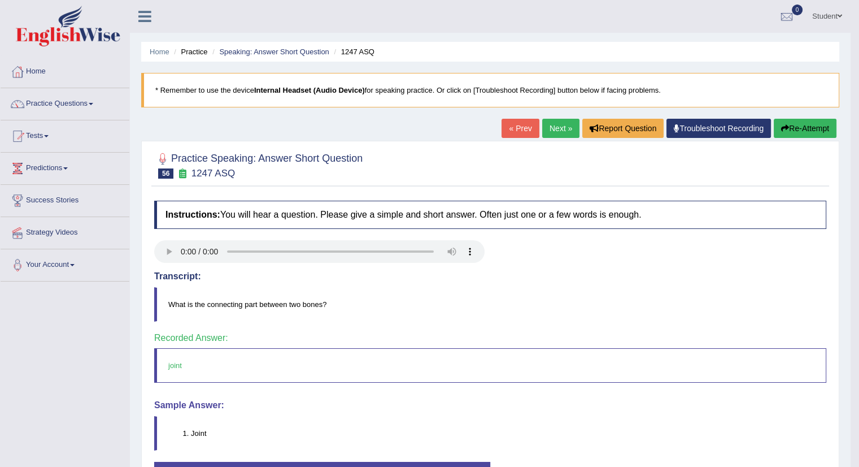
click at [561, 125] on link "Next »" at bounding box center [560, 128] width 37 height 19
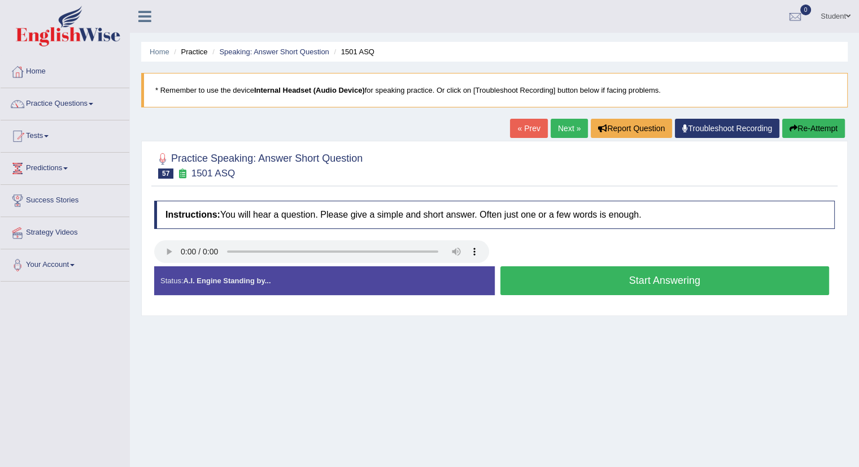
click at [597, 274] on button "Start Answering" at bounding box center [665, 280] width 329 height 29
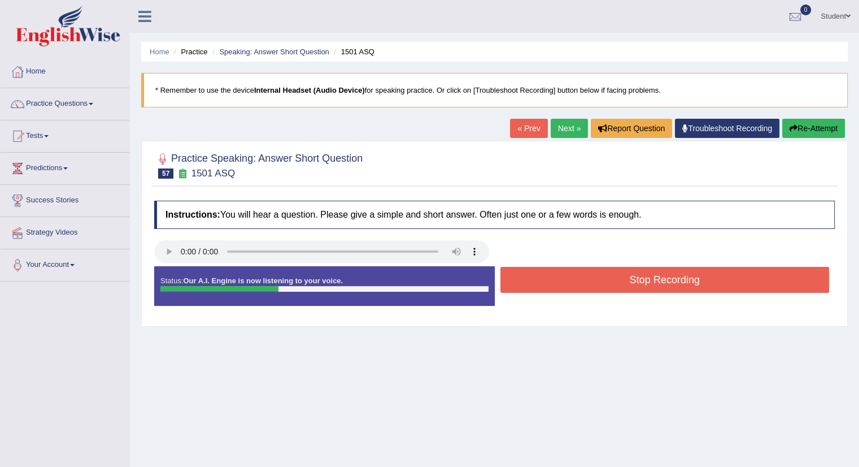
click at [597, 274] on button "Stop Recording" at bounding box center [665, 280] width 329 height 26
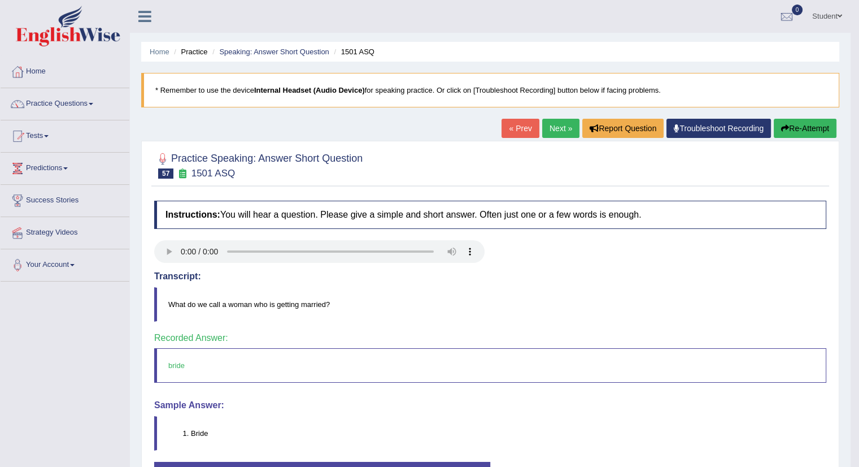
click at [554, 127] on link "Next »" at bounding box center [560, 128] width 37 height 19
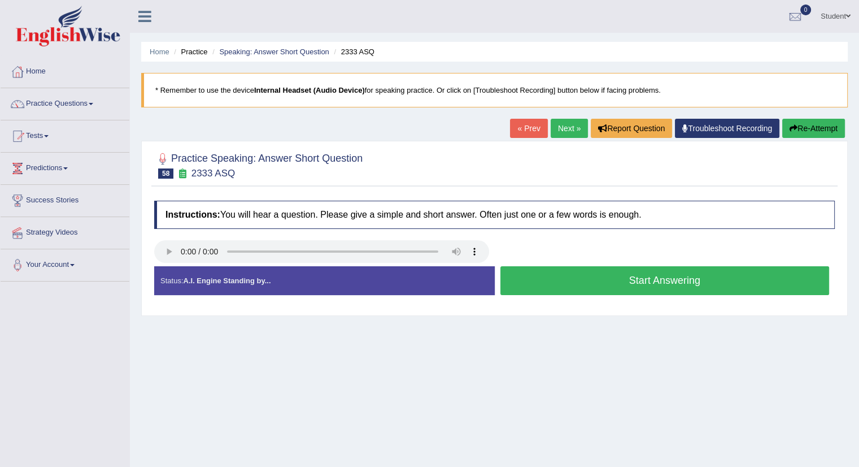
click at [683, 278] on button "Start Answering" at bounding box center [665, 280] width 329 height 29
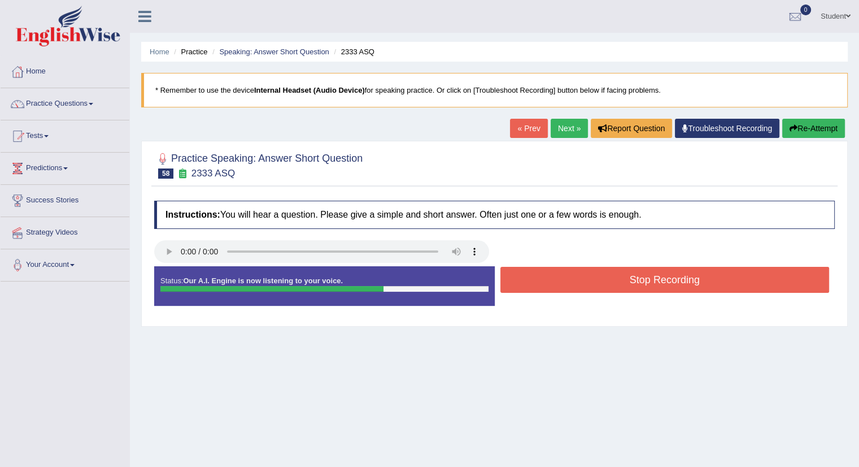
click at [684, 278] on button "Stop Recording" at bounding box center [665, 280] width 329 height 26
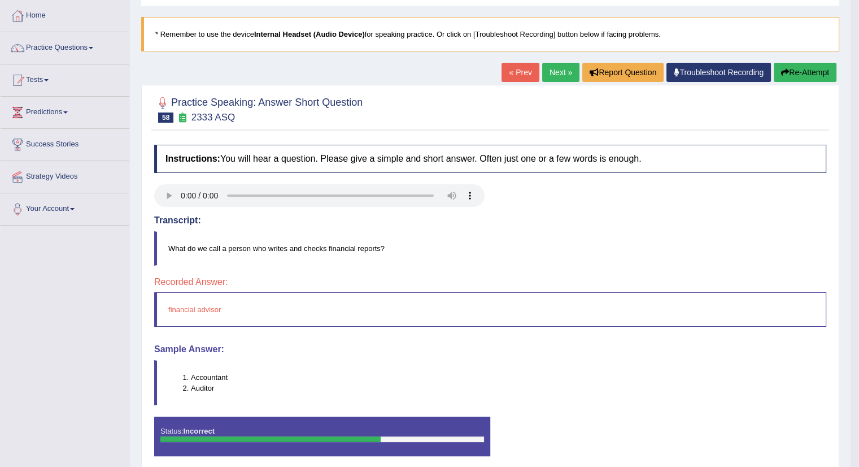
scroll to position [57, 0]
click at [563, 64] on link "Next »" at bounding box center [560, 71] width 37 height 19
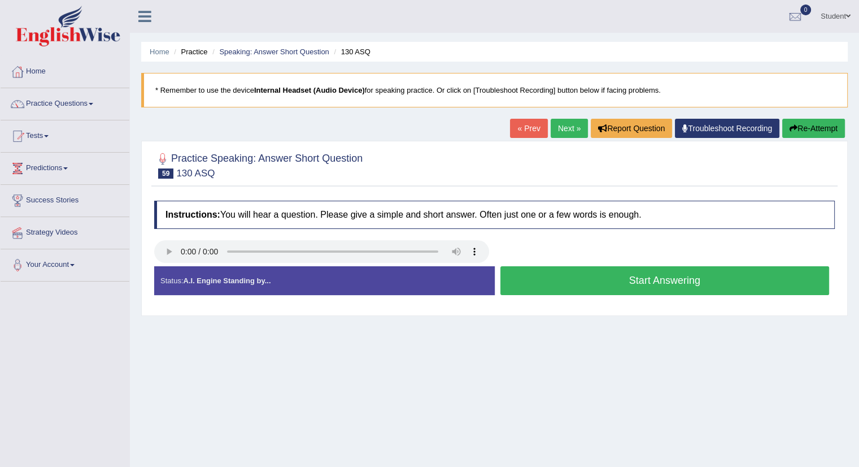
click at [677, 283] on button "Start Answering" at bounding box center [665, 280] width 329 height 29
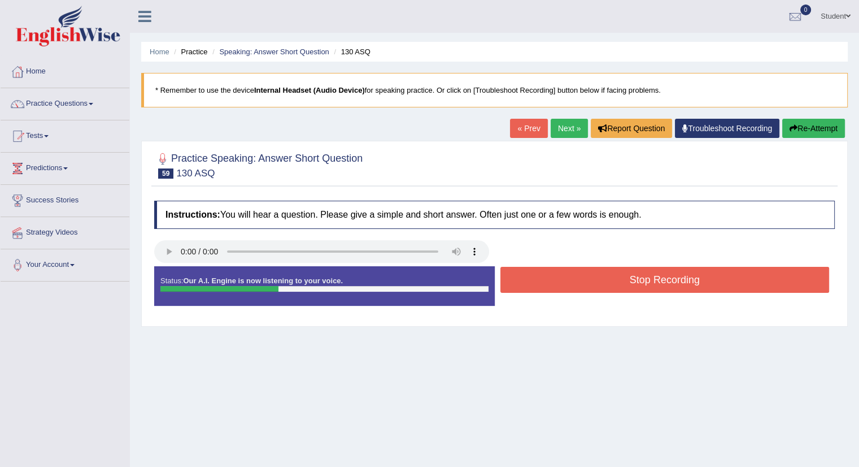
click at [677, 283] on button "Stop Recording" at bounding box center [665, 280] width 329 height 26
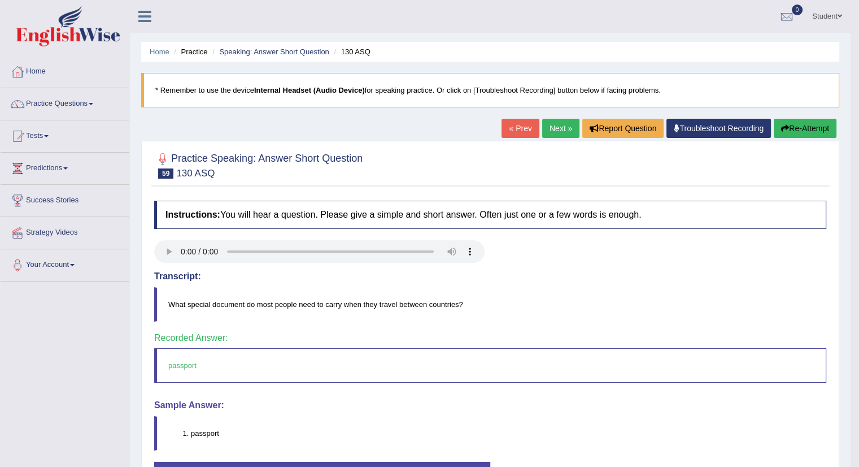
click at [546, 128] on link "Next »" at bounding box center [560, 128] width 37 height 19
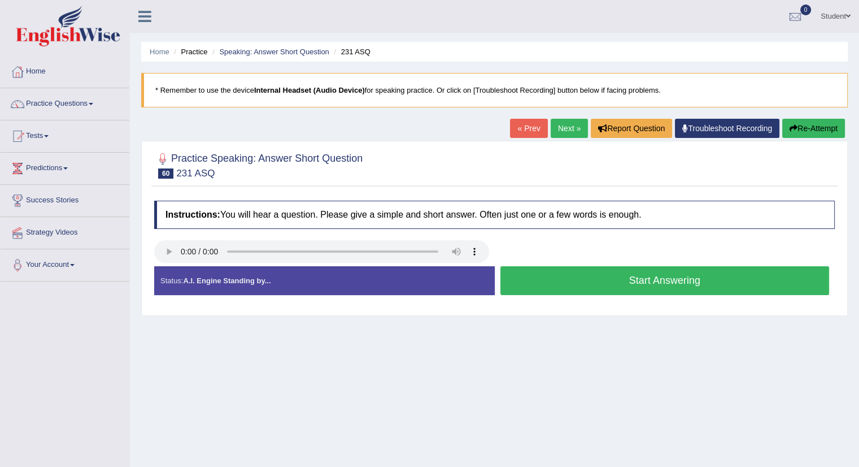
click at [657, 277] on button "Start Answering" at bounding box center [665, 280] width 329 height 29
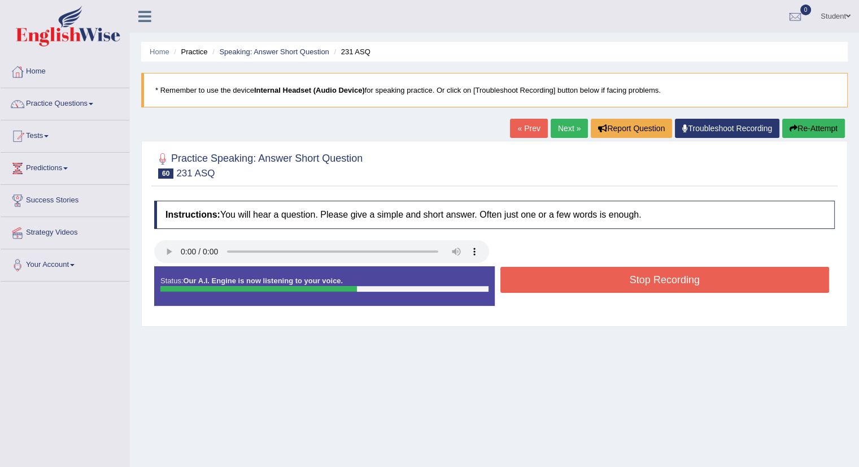
click at [657, 277] on button "Stop Recording" at bounding box center [665, 280] width 329 height 26
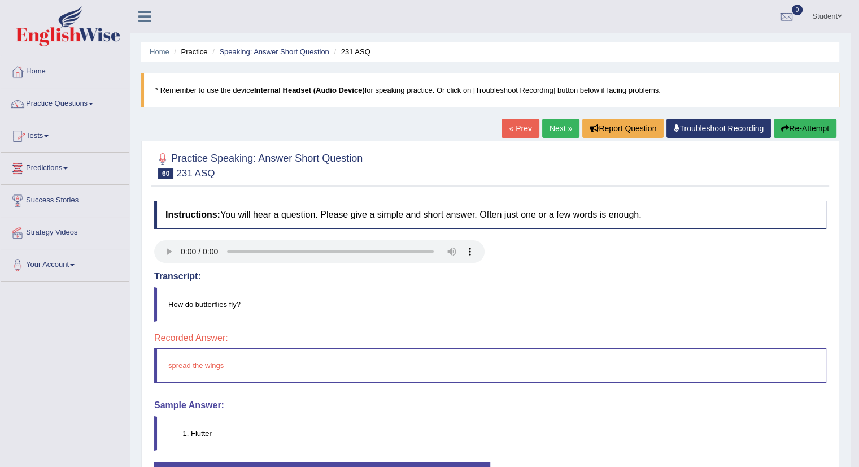
click at [40, 99] on link "Practice Questions" at bounding box center [65, 102] width 129 height 28
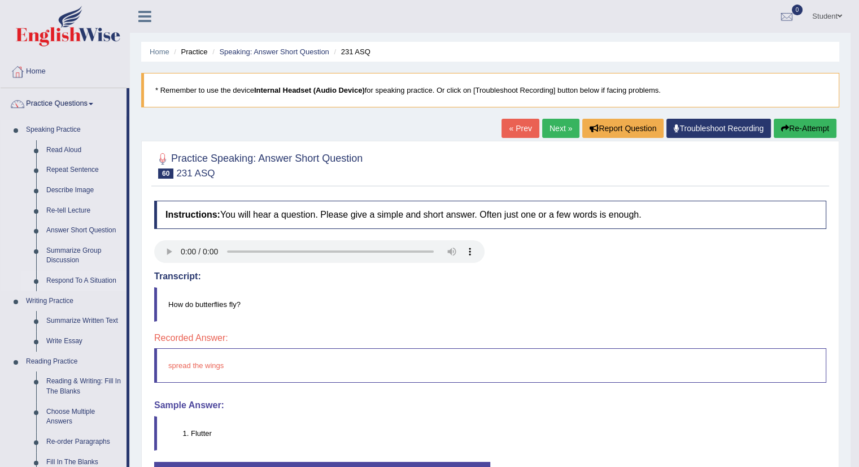
click at [78, 281] on link "Respond To A Situation" at bounding box center [83, 281] width 85 height 20
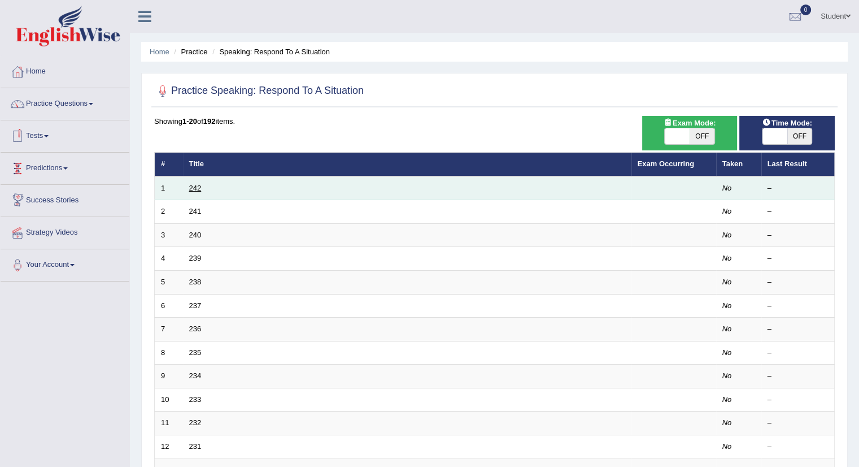
click at [194, 189] on link "242" at bounding box center [195, 188] width 12 height 8
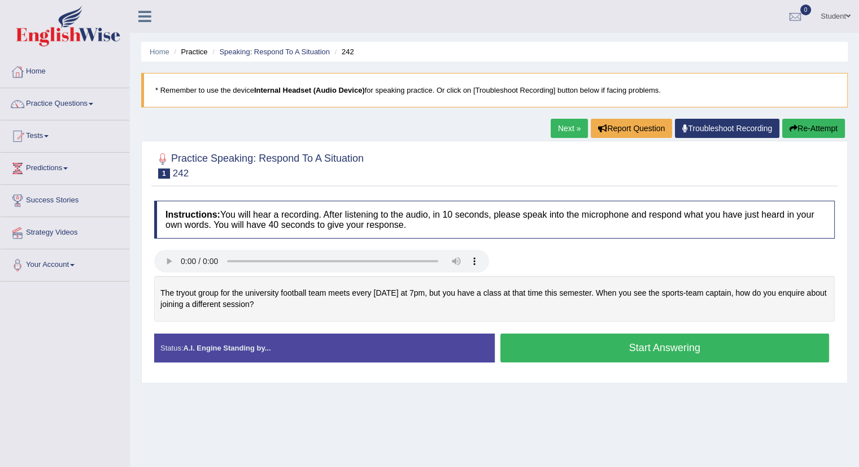
click at [624, 343] on button "Start Answering" at bounding box center [665, 347] width 329 height 29
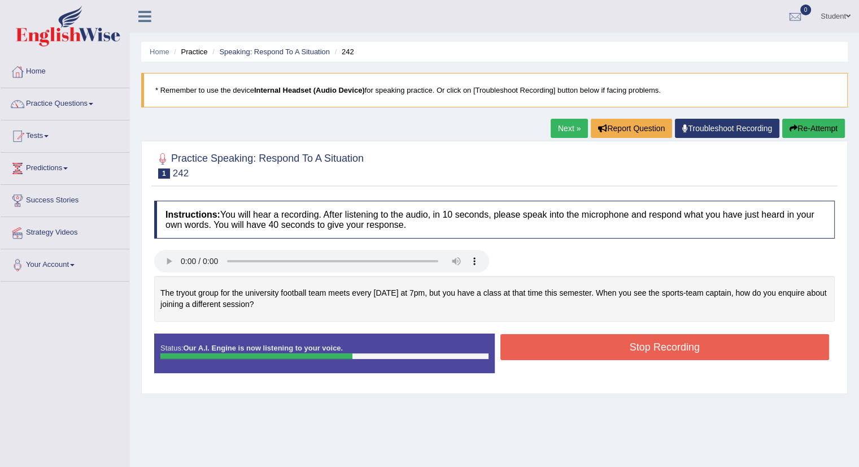
click at [634, 348] on button "Stop Recording" at bounding box center [665, 347] width 329 height 26
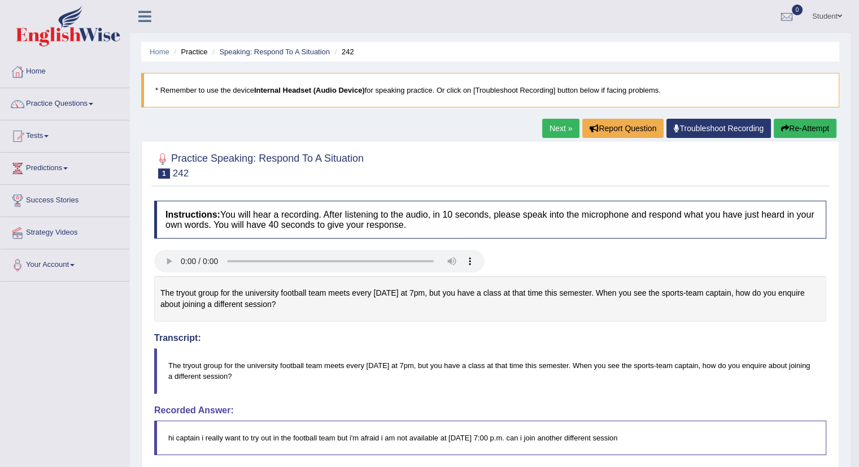
click at [802, 124] on button "Re-Attempt" at bounding box center [805, 128] width 63 height 19
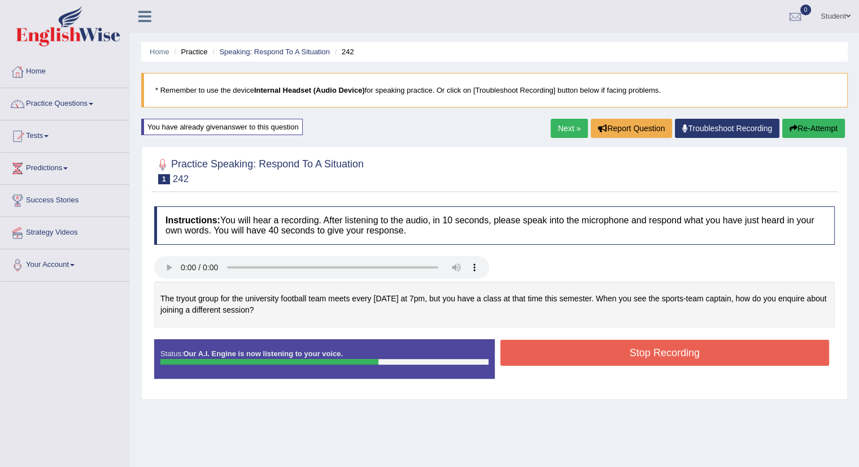
click at [615, 342] on button "Stop Recording" at bounding box center [665, 353] width 329 height 26
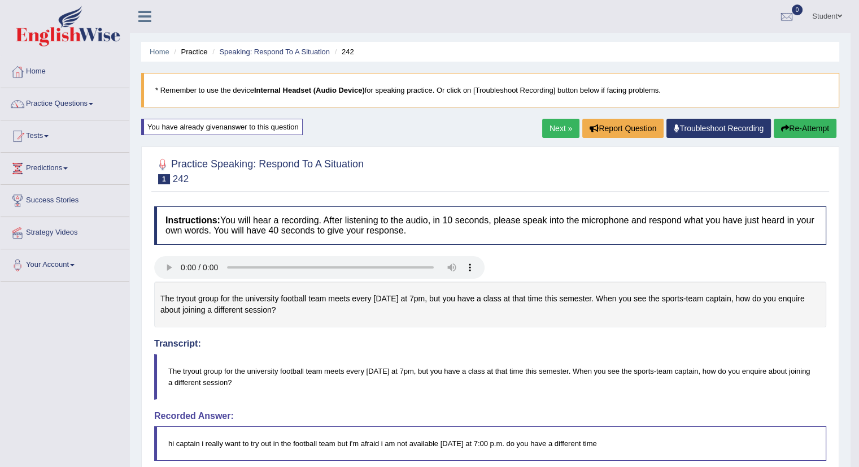
click at [793, 125] on button "Re-Attempt" at bounding box center [805, 128] width 63 height 19
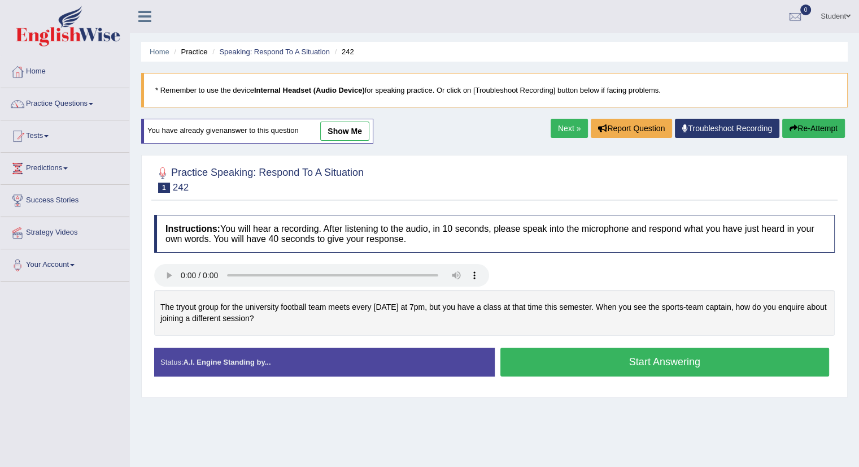
click at [574, 358] on button "Start Answering" at bounding box center [665, 362] width 329 height 29
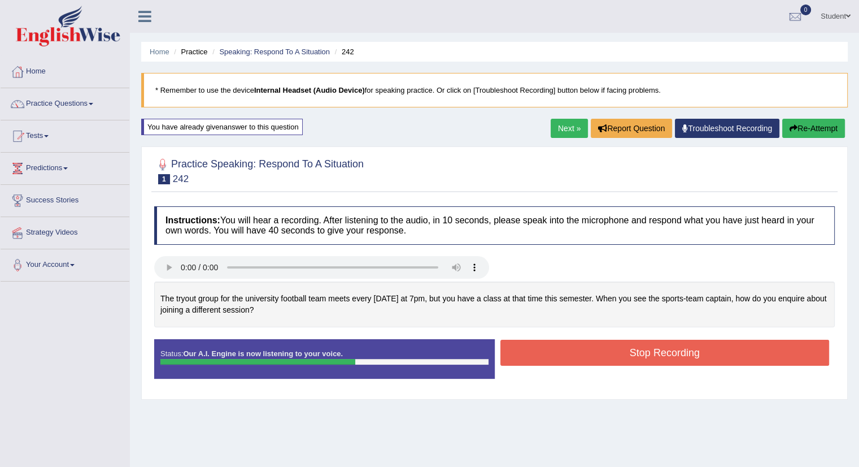
click at [559, 346] on button "Stop Recording" at bounding box center [665, 353] width 329 height 26
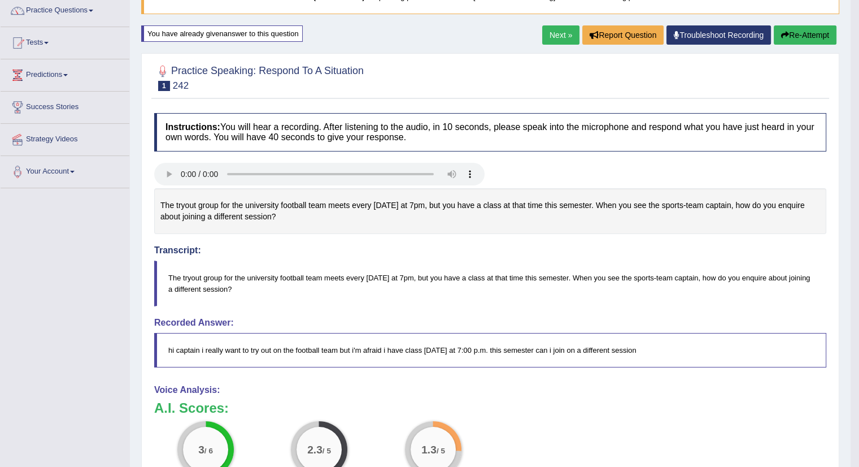
scroll to position [113, 0]
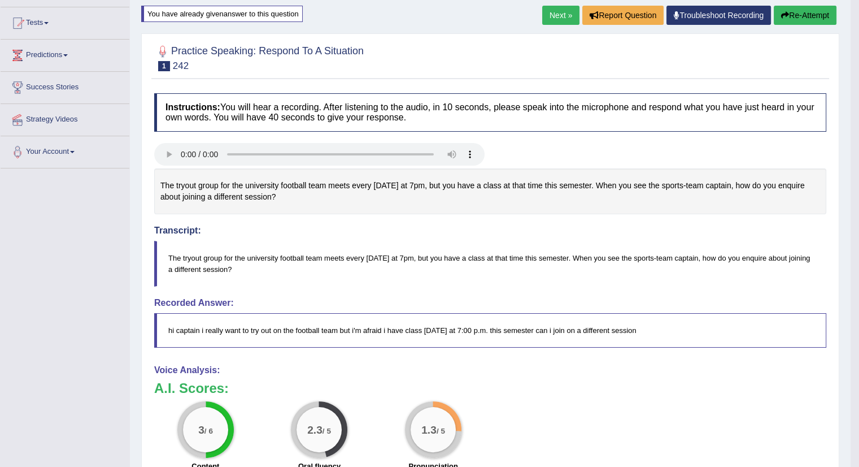
click at [809, 15] on button "Re-Attempt" at bounding box center [805, 15] width 63 height 19
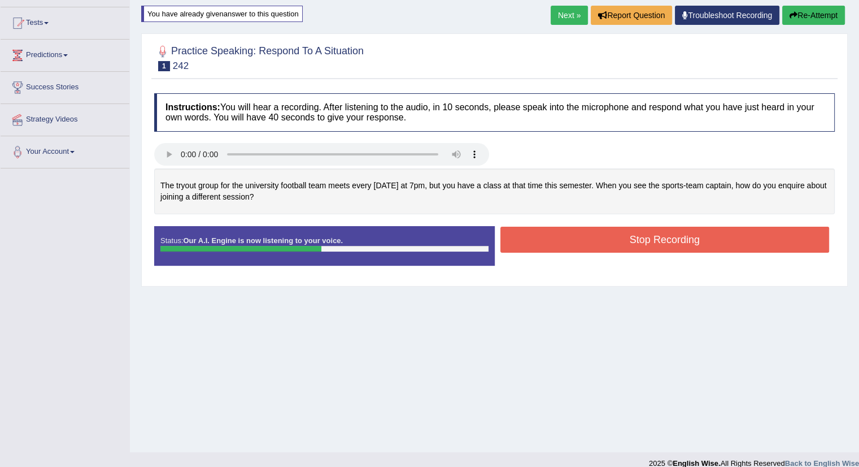
click at [590, 232] on button "Stop Recording" at bounding box center [665, 240] width 329 height 26
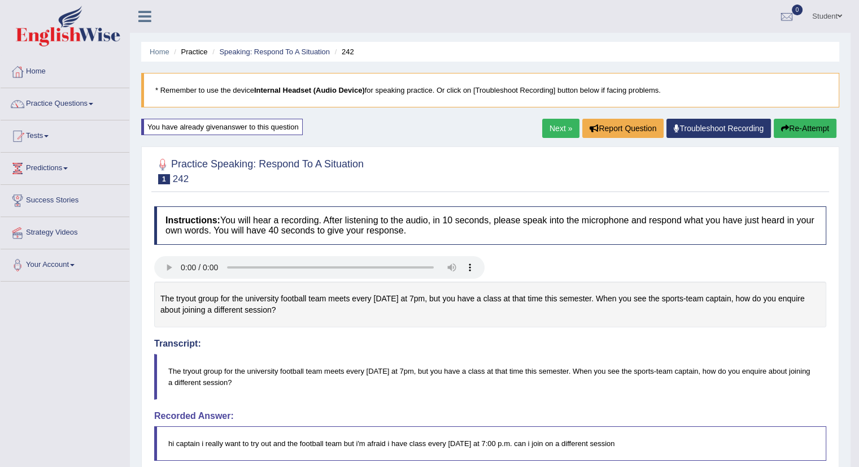
click at [554, 128] on link "Next »" at bounding box center [560, 128] width 37 height 19
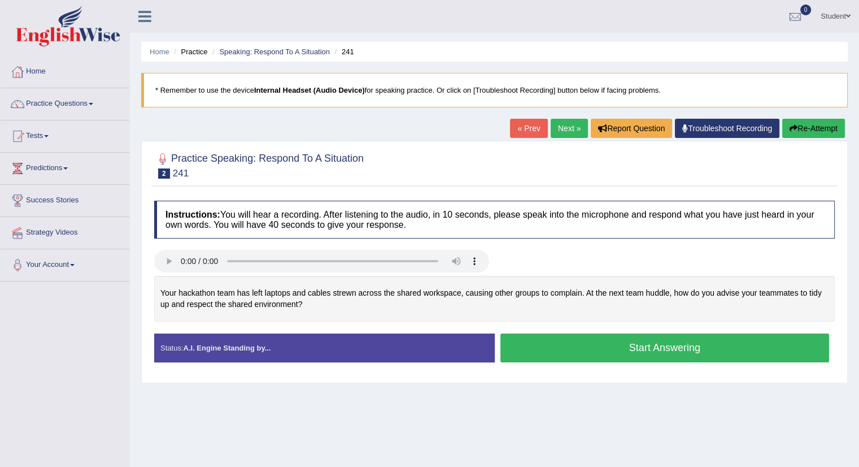
click at [579, 344] on button "Start Answering" at bounding box center [665, 347] width 329 height 29
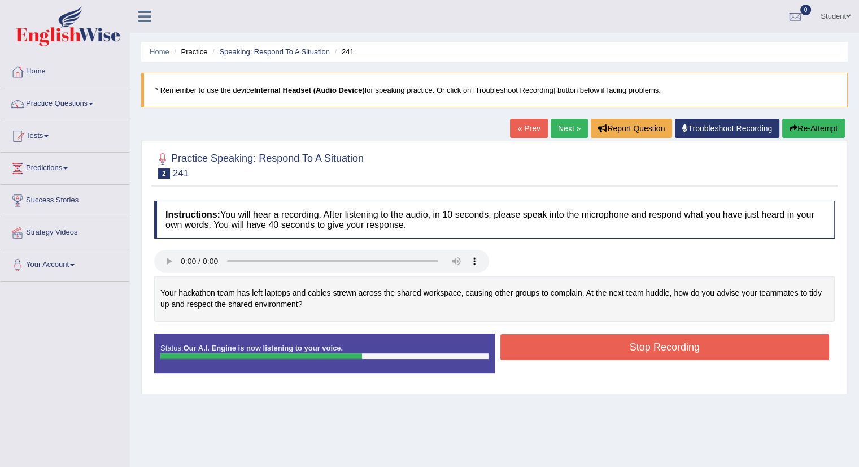
click at [575, 337] on button "Stop Recording" at bounding box center [665, 347] width 329 height 26
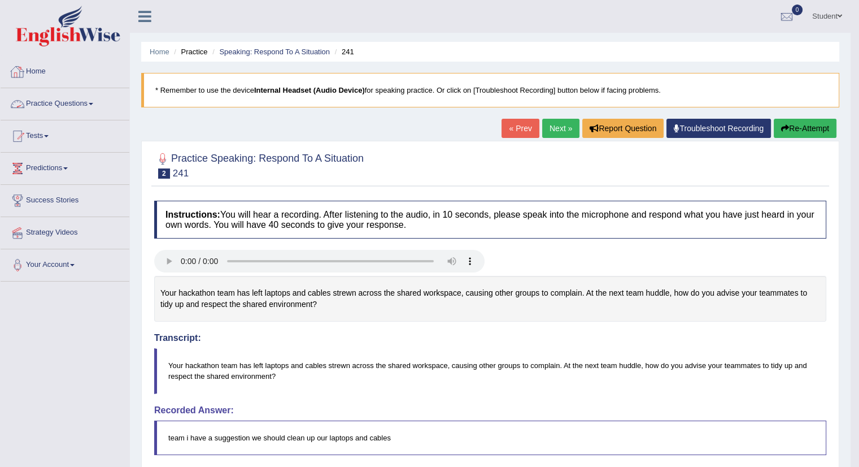
click at [47, 105] on link "Practice Questions" at bounding box center [65, 102] width 129 height 28
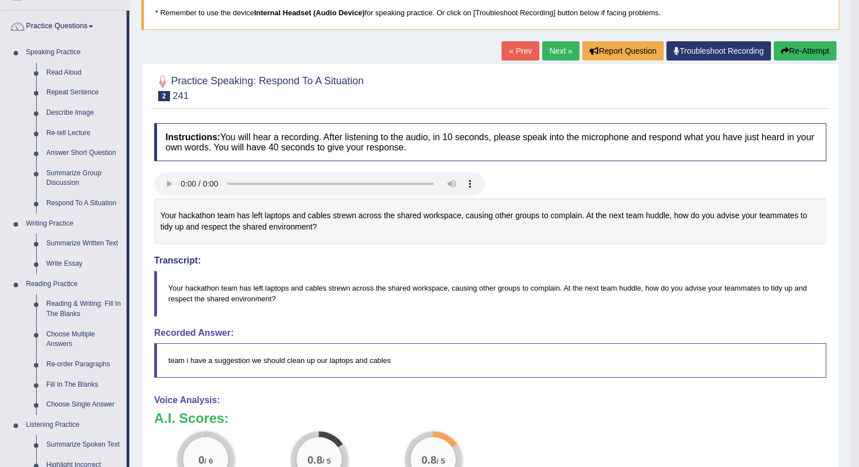
scroll to position [113, 0]
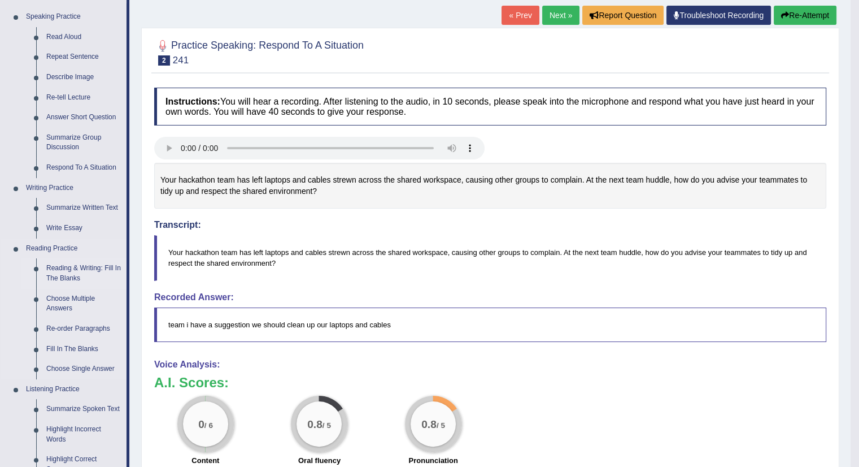
click at [76, 265] on link "Reading & Writing: Fill In The Blanks" at bounding box center [83, 273] width 85 height 30
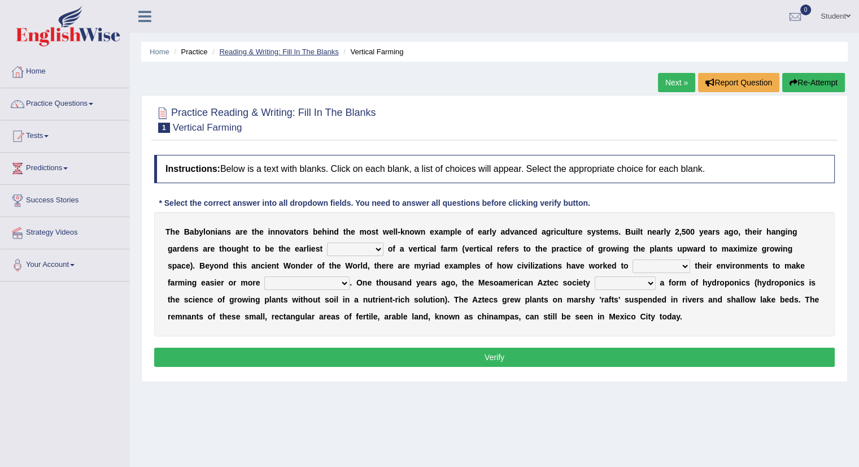
click at [289, 47] on link "Reading & Writing: Fill In The Blanks" at bounding box center [278, 51] width 119 height 8
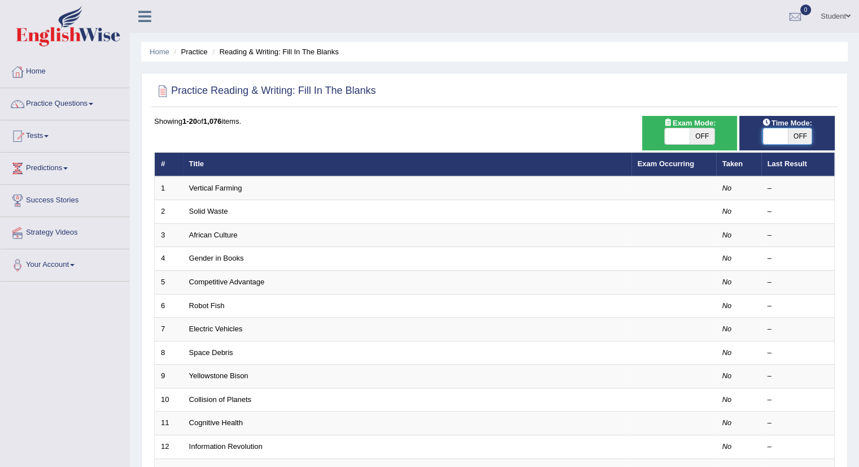
click at [785, 137] on span at bounding box center [775, 136] width 25 height 16
click at [797, 134] on span "OFF" at bounding box center [800, 136] width 25 height 16
checkbox input "true"
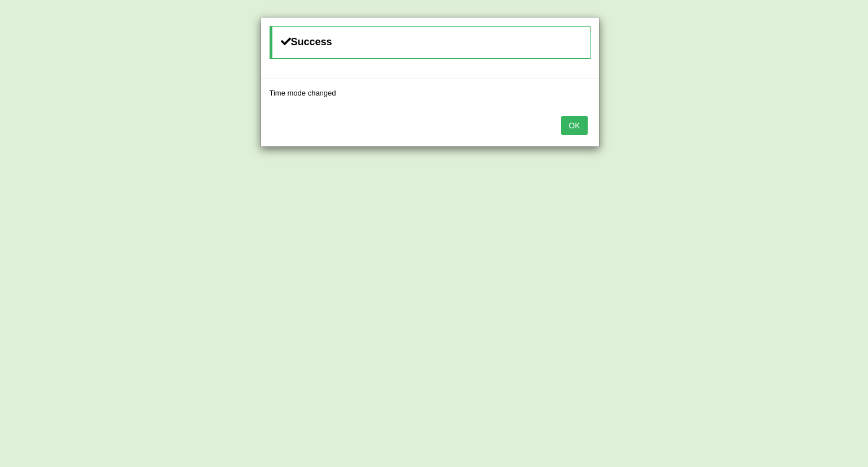
click at [583, 123] on button "OK" at bounding box center [574, 125] width 26 height 19
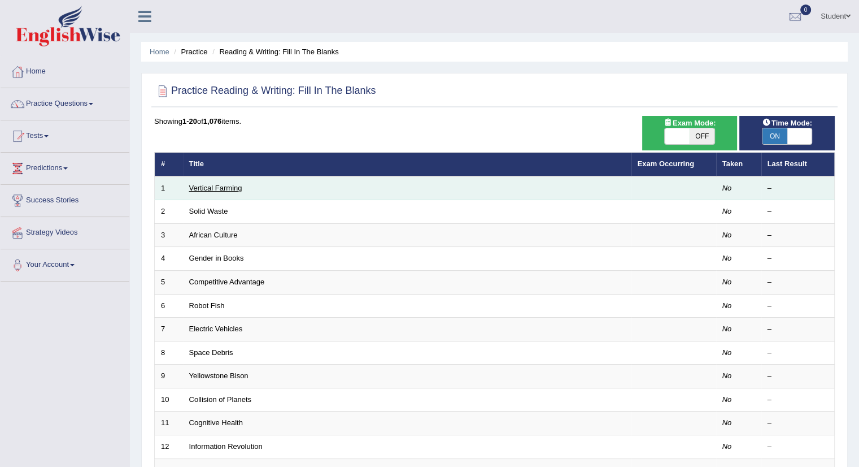
click at [213, 188] on link "Vertical Farming" at bounding box center [215, 188] width 53 height 8
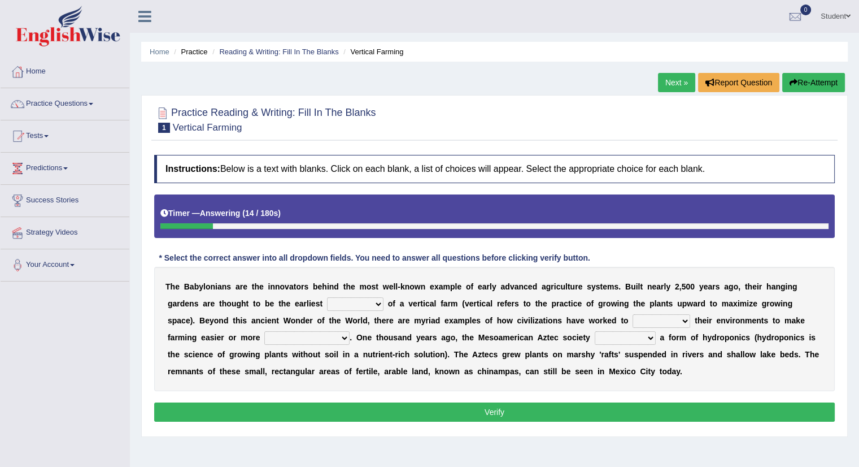
click at [382, 301] on select "prototype failure discredit protocol" at bounding box center [355, 304] width 57 height 14
select select "prototype"
click at [327, 297] on select "prototype failure discredit protocol" at bounding box center [355, 304] width 57 height 14
click at [692, 321] on b at bounding box center [693, 320] width 5 height 9
click at [686, 322] on select "manipulate escape respect disarrange" at bounding box center [662, 321] width 58 height 14
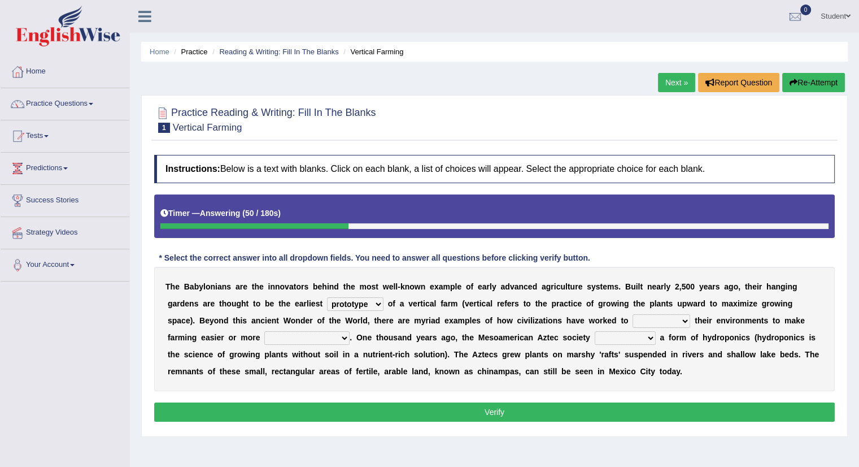
click at [633, 314] on select "manipulate escape respect disarrange" at bounding box center [662, 321] width 58 height 14
click at [687, 319] on select "manipulate escape respect disarrange" at bounding box center [662, 321] width 58 height 14
select select "manipulate"
click at [633, 314] on select "manipulate escape respect disarrange" at bounding box center [662, 321] width 58 height 14
click at [344, 337] on select "productive constructive connective counterproductive" at bounding box center [306, 338] width 85 height 14
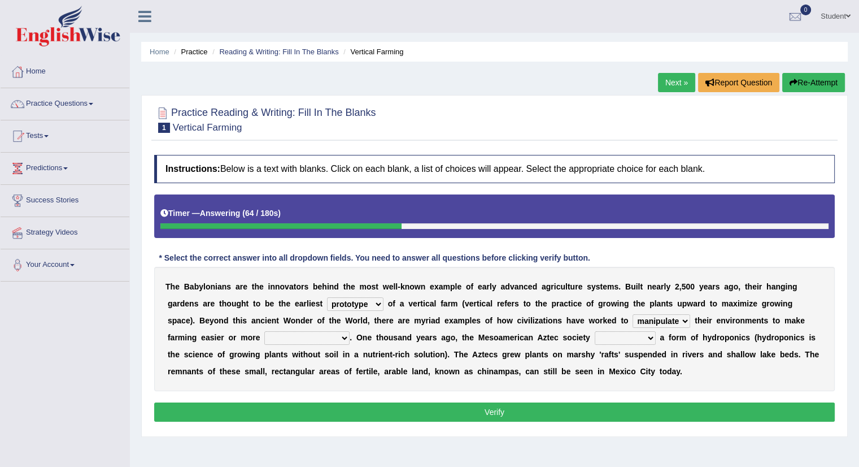
select select "productive"
click at [264, 331] on select "productive constructive connective counterproductive" at bounding box center [306, 338] width 85 height 14
click at [652, 336] on select "domineered volunteered pioneered engineered" at bounding box center [625, 338] width 61 height 14
select select "engineered"
click at [595, 331] on select "domineered volunteered pioneered engineered" at bounding box center [625, 338] width 61 height 14
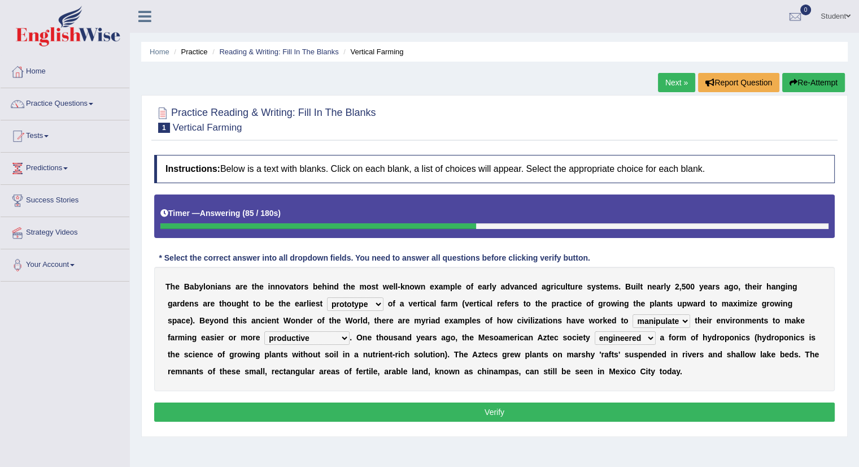
click at [493, 405] on button "Verify" at bounding box center [494, 411] width 681 height 19
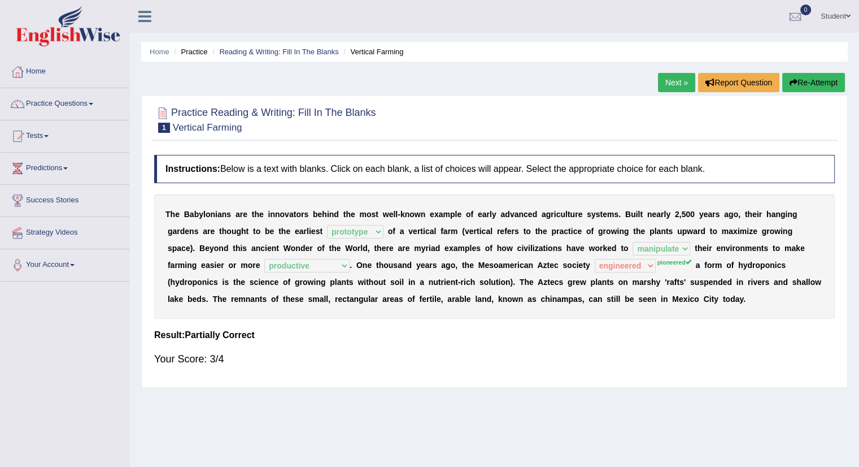
click at [676, 81] on link "Next »" at bounding box center [676, 82] width 37 height 19
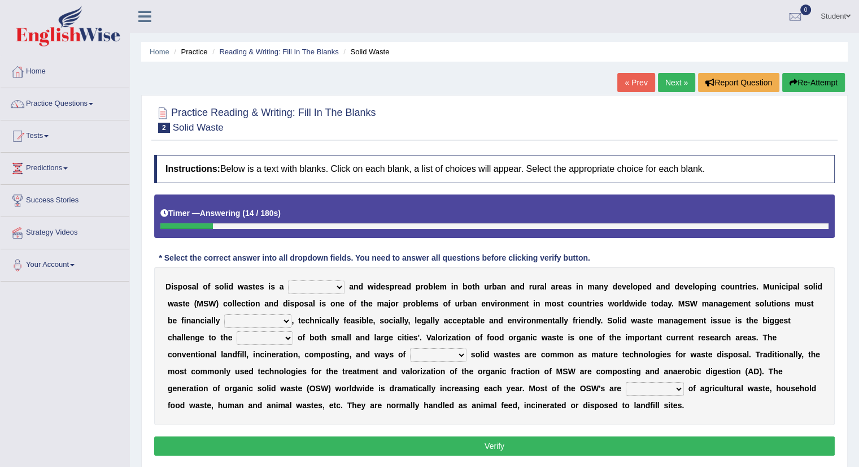
select select "stinging"
click at [288, 280] on select "slanting stinging stalling shafting" at bounding box center [316, 287] width 57 height 14
click at [286, 322] on select "unattainable sustainable objectionable treasonable" at bounding box center [257, 321] width 67 height 14
select select "objectionable"
click at [224, 314] on select "unattainable sustainable objectionable treasonable" at bounding box center [257, 321] width 67 height 14
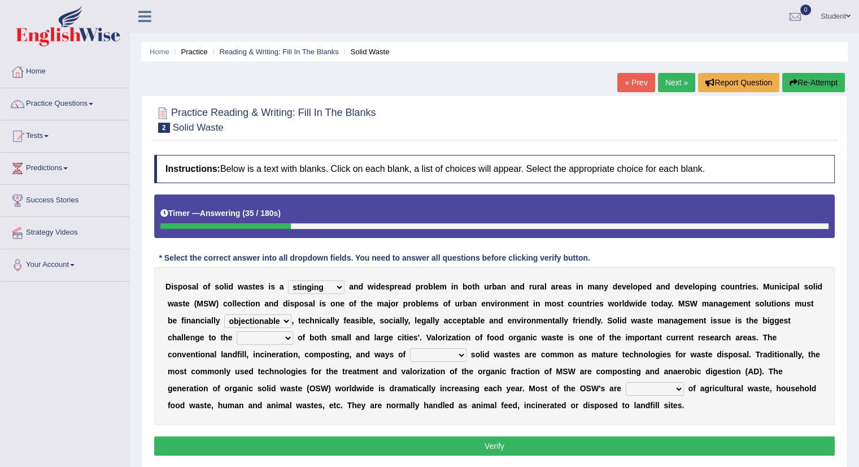
click at [285, 317] on select "unattainable sustainable objectionable treasonable" at bounding box center [257, 321] width 67 height 14
click at [224, 314] on select "unattainable sustainable objectionable treasonable" at bounding box center [257, 321] width 67 height 14
click at [286, 336] on select "plants culture authorities history" at bounding box center [265, 338] width 57 height 14
select select "culture"
click at [237, 331] on select "plants culture authorities history" at bounding box center [265, 338] width 57 height 14
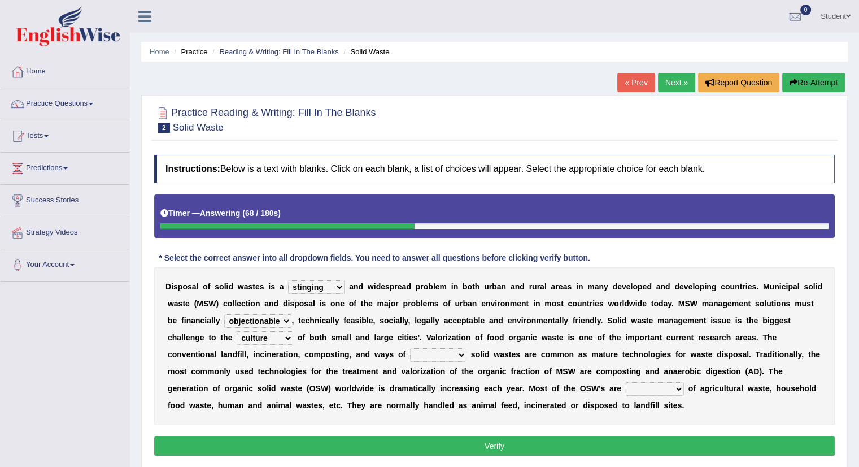
click at [461, 355] on select "reserving preserving deserving handling" at bounding box center [438, 355] width 57 height 14
select select "handling"
click at [410, 348] on select "reserving preserving deserving handling" at bounding box center [438, 355] width 57 height 14
click at [678, 387] on select "composed disposed composing disposing" at bounding box center [655, 389] width 58 height 14
select select "composed"
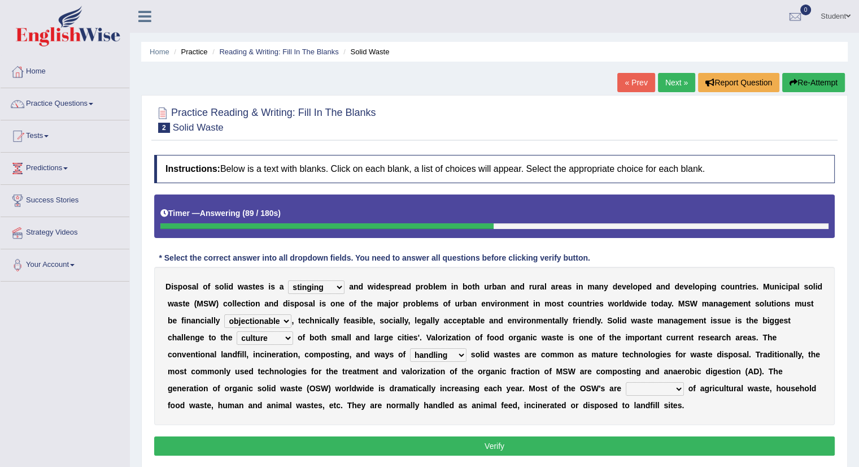
click at [626, 382] on select "composed disposed composing disposing" at bounding box center [655, 389] width 58 height 14
click at [504, 440] on button "Verify" at bounding box center [494, 445] width 681 height 19
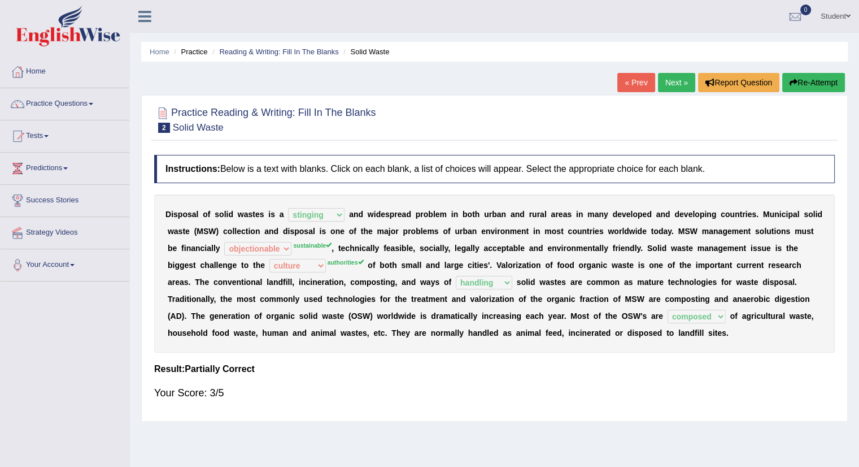
click at [671, 78] on link "Next »" at bounding box center [676, 82] width 37 height 19
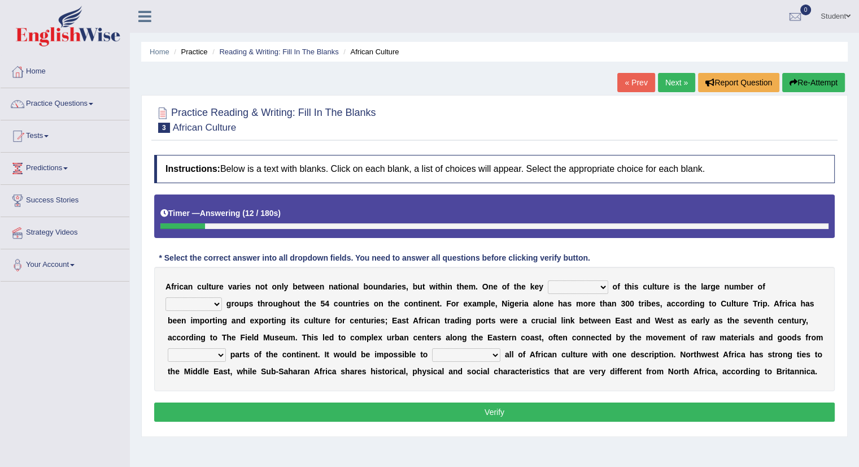
select select "features"
click at [548, 280] on select "conjectures features issues doubts" at bounding box center [578, 287] width 60 height 14
click at [218, 302] on select "ethic ethnic eugenic epic" at bounding box center [194, 304] width 57 height 14
select select "ethnic"
click at [166, 297] on select "ethic ethnic eugenic epic" at bounding box center [194, 304] width 57 height 14
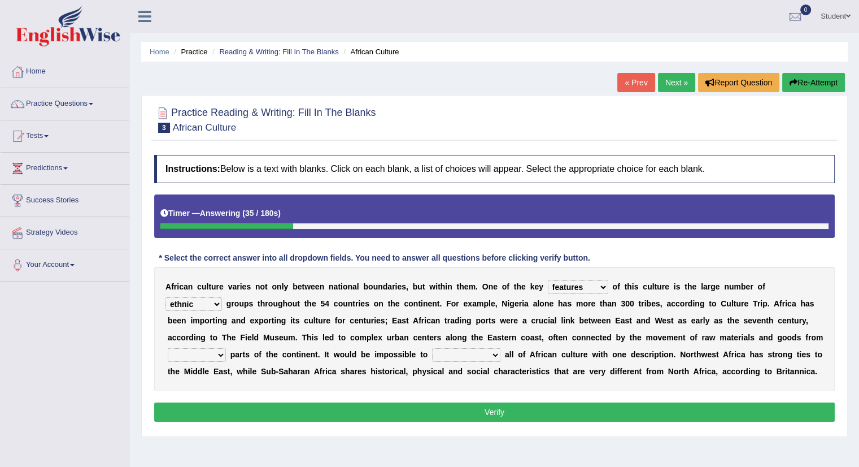
click at [224, 355] on select "forelocked interlocked unlocked landlocked" at bounding box center [197, 355] width 58 height 14
select select "interlocked"
click at [168, 348] on select "forelocked interlocked unlocked landlocked" at bounding box center [197, 355] width 58 height 14
click at [496, 358] on select "characterize conceptualize symbolize synthesize" at bounding box center [466, 355] width 68 height 14
select select "characterize"
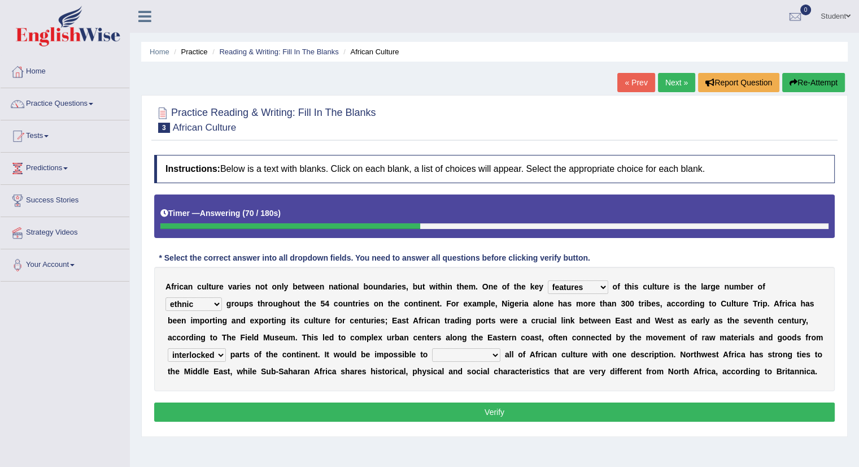
click at [432, 348] on select "characterize conceptualize symbolize synthesize" at bounding box center [466, 355] width 68 height 14
click at [513, 409] on button "Verify" at bounding box center [494, 411] width 681 height 19
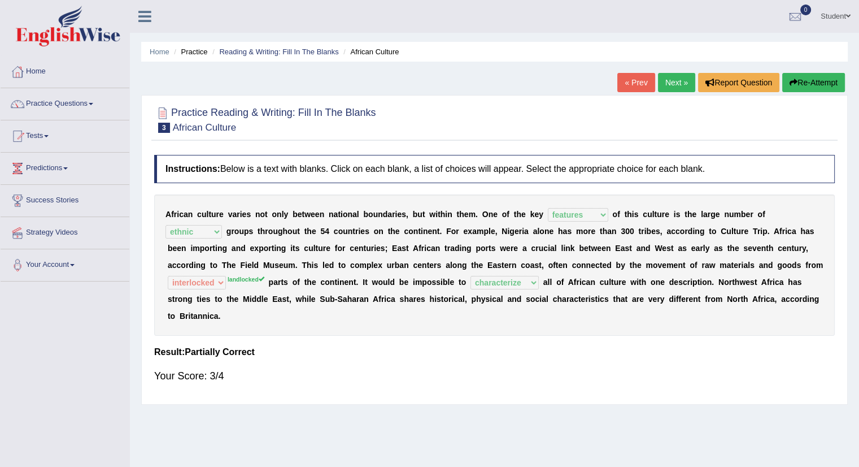
click at [667, 80] on link "Next »" at bounding box center [676, 82] width 37 height 19
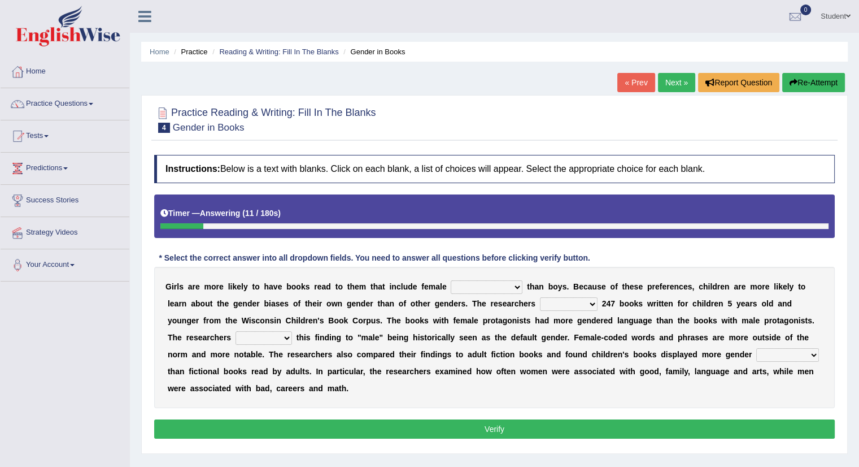
drag, startPoint x: 0, startPoint y: 0, endPoint x: 500, endPoint y: 286, distance: 575.6
click at [500, 286] on select "protagonists cosmogonists agonists expressionists" at bounding box center [487, 287] width 72 height 14
click at [388, 340] on b "b" at bounding box center [390, 337] width 5 height 9
click at [492, 284] on select "protagonists cosmogonists agonists expressionists" at bounding box center [487, 287] width 72 height 14
select select "expressionists"
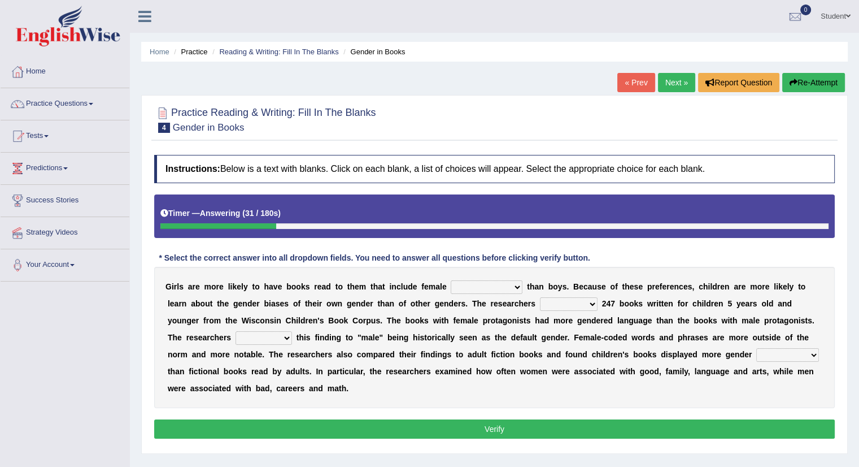
click at [451, 280] on select "protagonists cosmogonists agonists expressionists" at bounding box center [487, 287] width 72 height 14
click at [590, 299] on select "hydrolyzed paralyzed catalyzed analyzed" at bounding box center [569, 304] width 58 height 14
select select "analyzed"
click at [540, 297] on select "hydrolyzed paralyzed catalyzed analyzed" at bounding box center [569, 304] width 58 height 14
click at [503, 285] on select "protagonists cosmogonists agonists expressionists" at bounding box center [487, 287] width 72 height 14
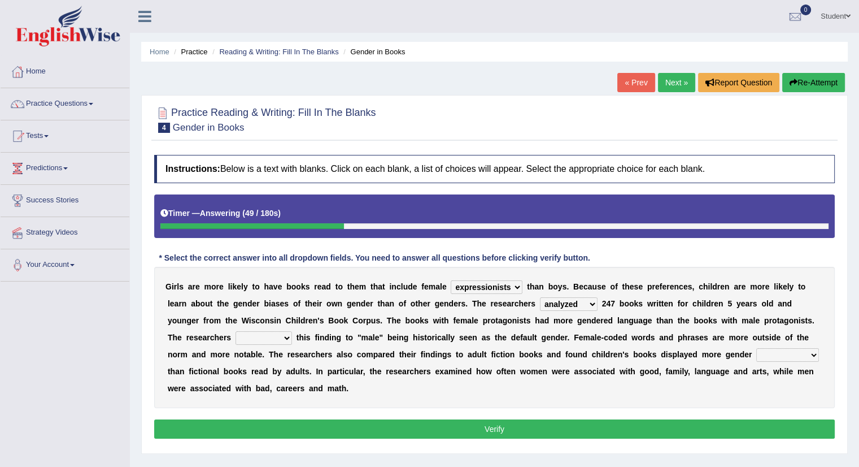
select select "protagonists"
click at [451, 280] on select "protagonists cosmogonists agonists expressionists" at bounding box center [487, 287] width 72 height 14
click at [287, 339] on select "contribute tribute distribute attribute" at bounding box center [264, 338] width 57 height 14
select select "attribute"
click at [236, 331] on select "contribute tribute distribute attribute" at bounding box center [264, 338] width 57 height 14
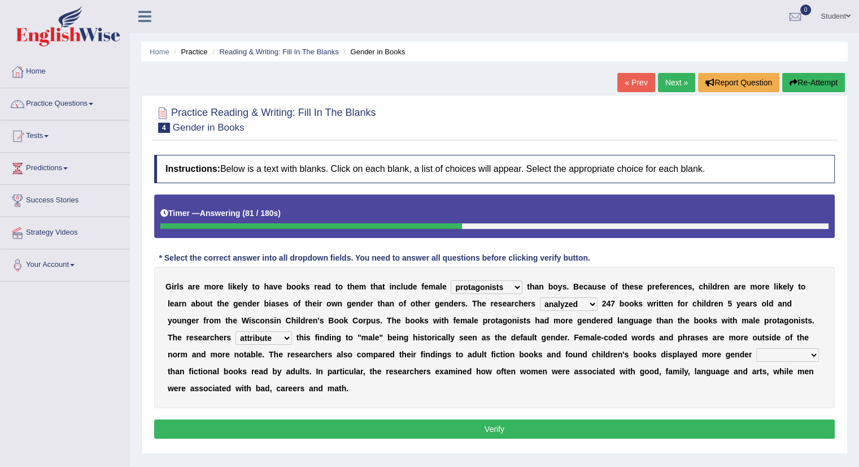
click at [787, 355] on select "stereotypes teletypes prototypes electrotypes" at bounding box center [788, 355] width 63 height 14
select select "stereotypes"
click at [757, 348] on select "stereotypes teletypes prototypes electrotypes" at bounding box center [788, 355] width 63 height 14
click at [490, 427] on button "Verify" at bounding box center [494, 428] width 681 height 19
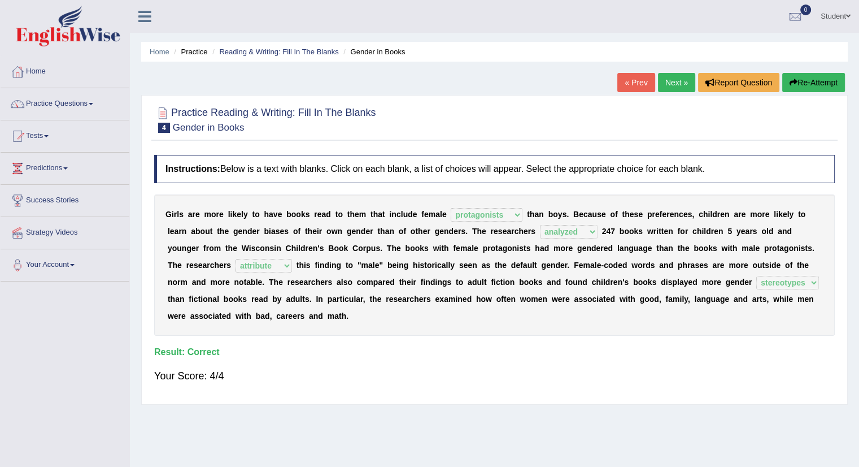
click at [683, 79] on link "Next »" at bounding box center [676, 82] width 37 height 19
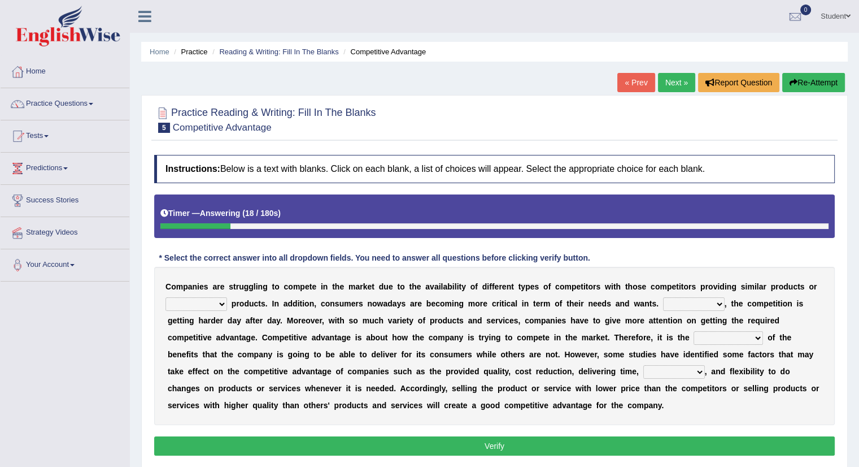
select select "substitution"
click at [166, 297] on select "constitution restitution substitution institution" at bounding box center [197, 304] width 62 height 14
click at [694, 304] on select "However Instead Additionally Therefore" at bounding box center [694, 304] width 62 height 14
select select "Therefore"
click at [663, 297] on select "However Instead Additionally Therefore" at bounding box center [694, 304] width 62 height 14
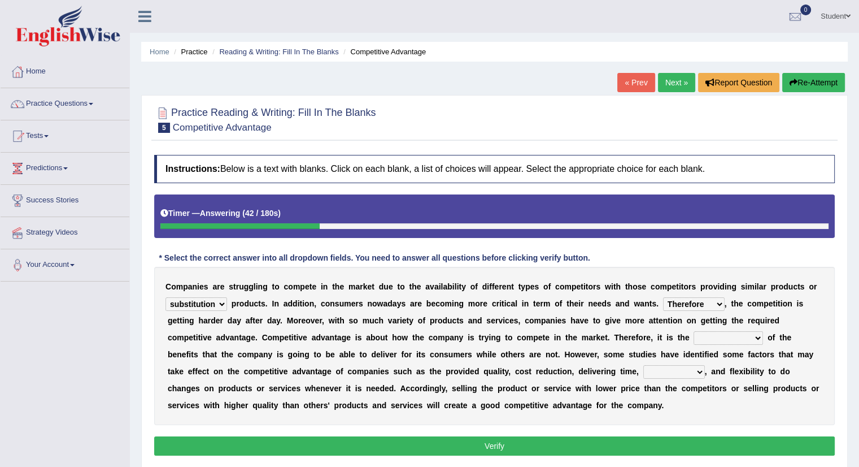
click at [722, 334] on select "dissemination ordination determination incarnation" at bounding box center [729, 338] width 70 height 14
click at [694, 331] on select "dissemination ordination determination incarnation" at bounding box center [729, 338] width 70 height 14
click at [741, 336] on select "dissemination ordination determination incarnation" at bounding box center [729, 338] width 70 height 14
select select "ordination"
click at [694, 331] on select "dissemination ordination determination incarnation" at bounding box center [729, 338] width 70 height 14
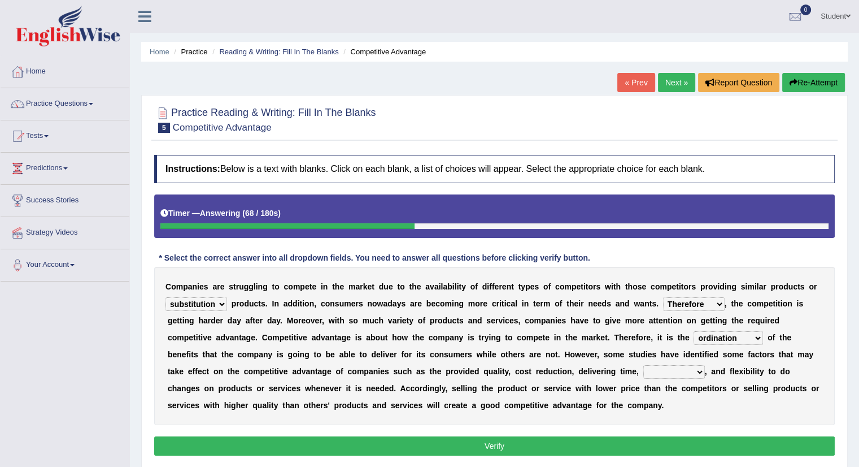
click at [659, 374] on select "captivation aggregation deprivation innovation" at bounding box center [675, 372] width 62 height 14
select select "innovation"
click at [644, 365] on select "captivation aggregation deprivation innovation" at bounding box center [675, 372] width 62 height 14
click at [477, 442] on button "Verify" at bounding box center [494, 445] width 681 height 19
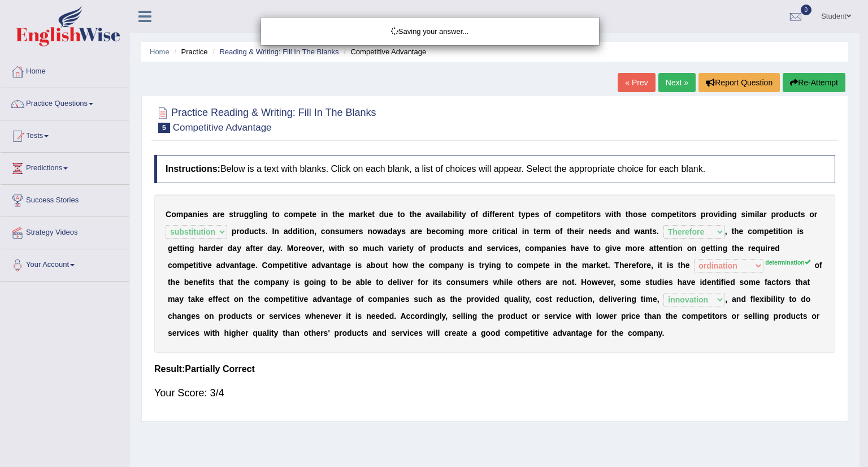
click at [744, 263] on div "Saving your answer..." at bounding box center [434, 233] width 868 height 467
click at [55, 102] on div "Saving your answer..." at bounding box center [434, 233] width 868 height 467
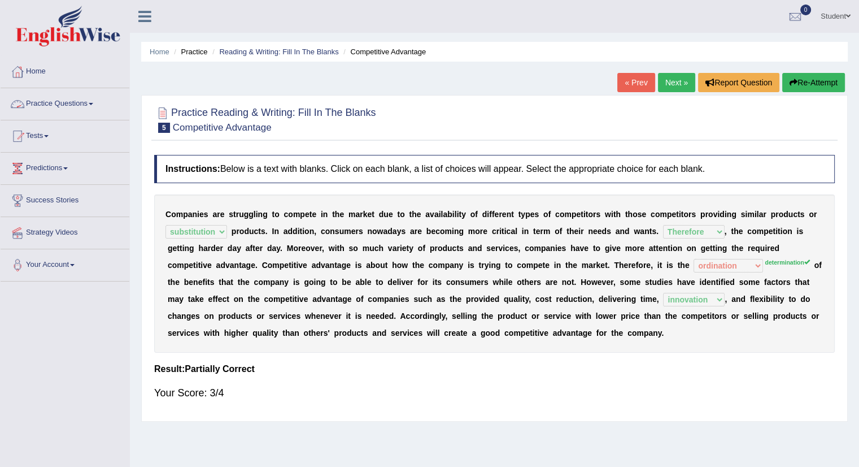
click at [87, 105] on link "Practice Questions" at bounding box center [65, 102] width 129 height 28
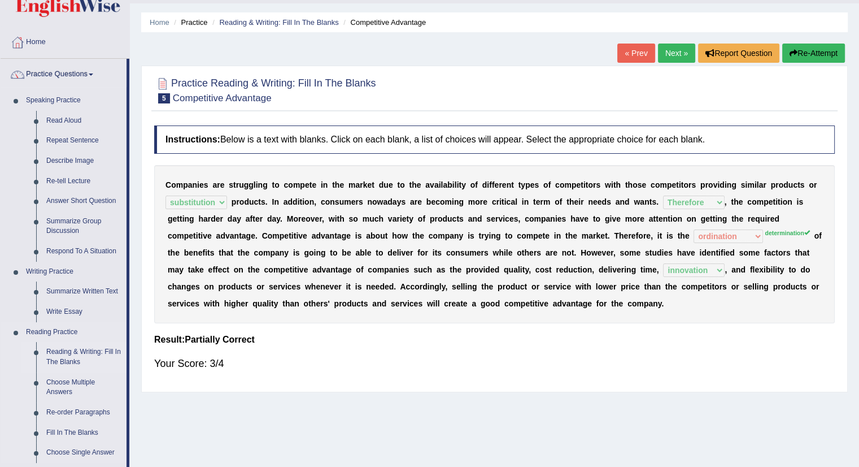
scroll to position [57, 0]
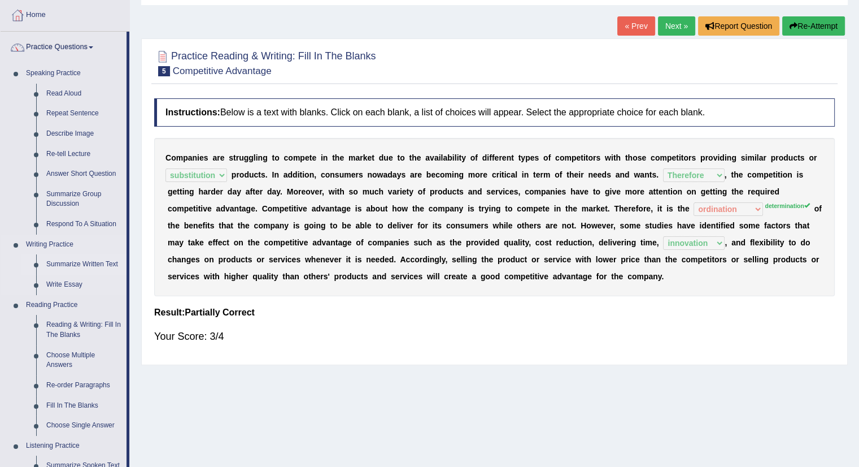
click at [84, 263] on link "Summarize Written Text" at bounding box center [83, 264] width 85 height 20
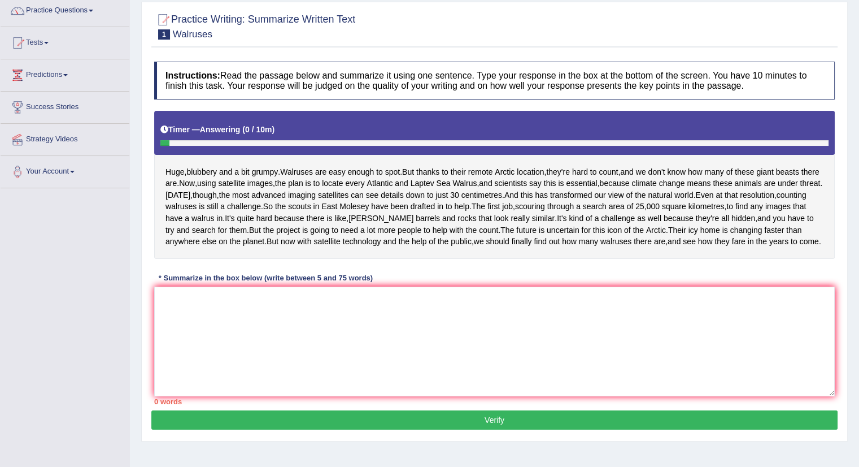
scroll to position [113, 0]
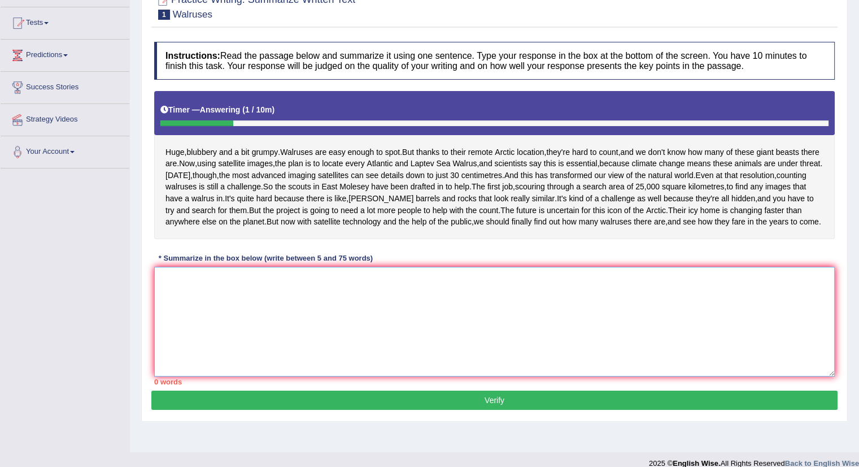
click at [251, 342] on textarea at bounding box center [494, 322] width 681 height 110
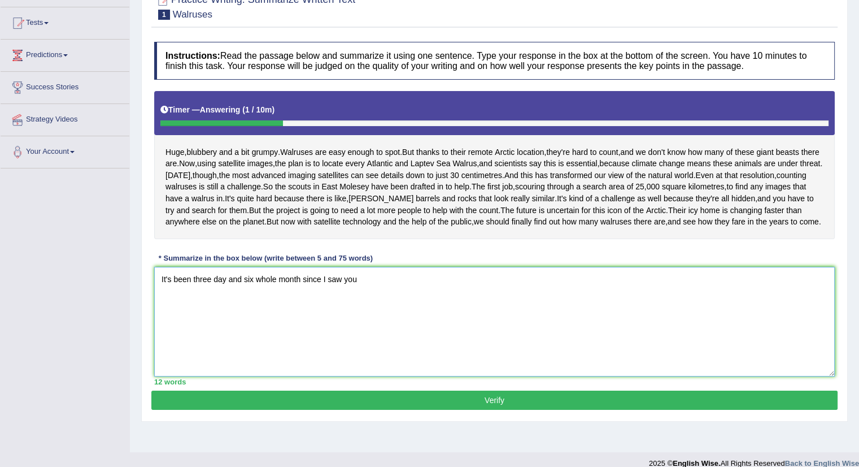
click at [225, 337] on textarea "It's been three day and six whole month since I saw you" at bounding box center [494, 322] width 681 height 110
click at [303, 334] on textarea "It's been three days and six whole month since I saw you" at bounding box center [494, 322] width 681 height 110
click at [367, 333] on textarea "It's been three days and six whole months since I saw you" at bounding box center [494, 322] width 681 height 110
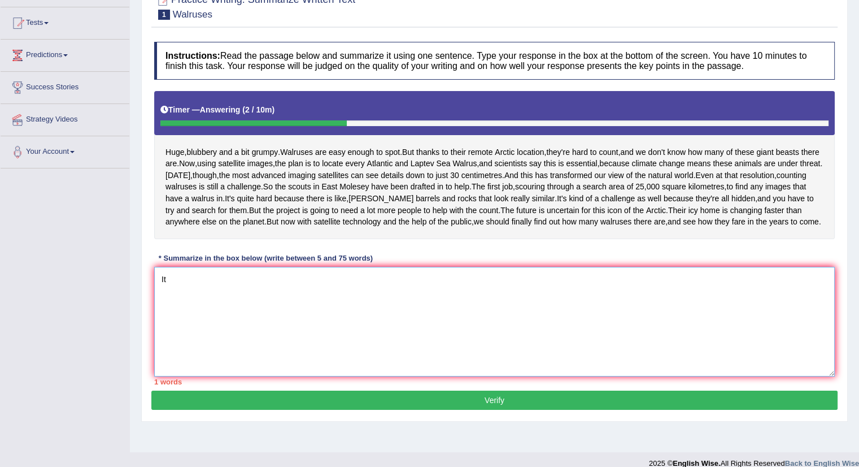
type textarea "I"
click at [300, 376] on textarea at bounding box center [494, 322] width 681 height 110
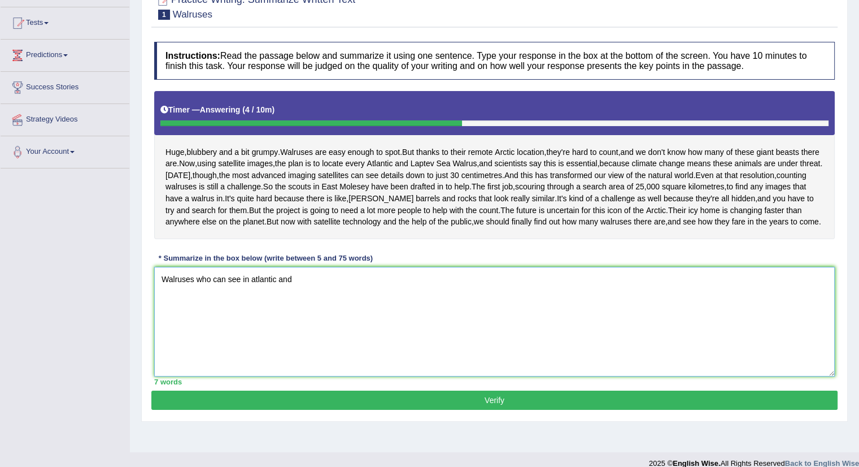
click at [253, 333] on textarea "Walruses who can see in atlantic and" at bounding box center [494, 322] width 681 height 110
click at [302, 339] on textarea "Walruses who can see in Atlantic and" at bounding box center [494, 322] width 681 height 110
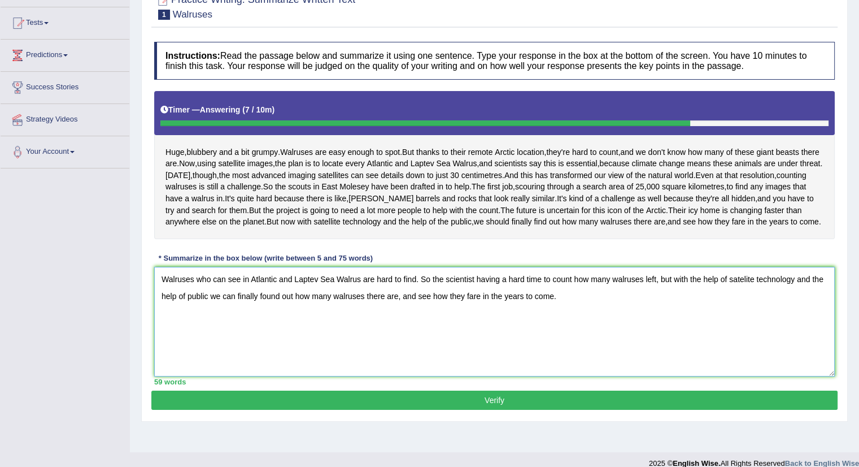
type textarea "Walruses who can see in Atlantic and Laptev Sea Walrus are hard to find. So the…"
click at [338, 410] on button "Verify" at bounding box center [494, 399] width 687 height 19
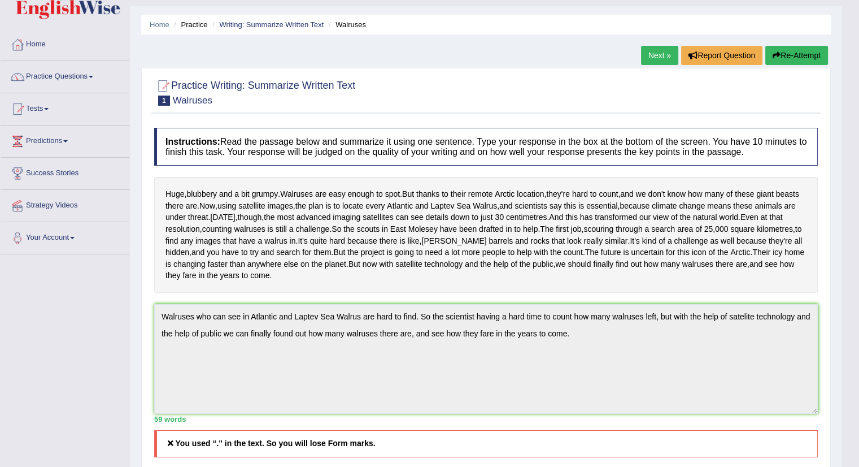
scroll to position [26, 0]
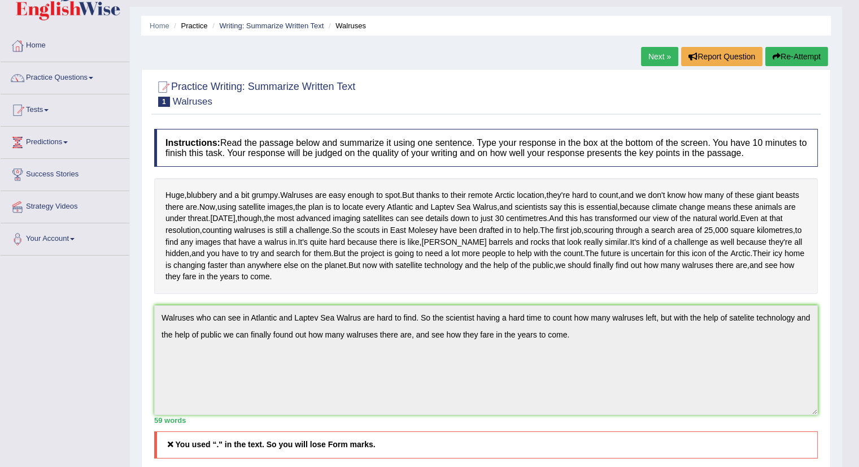
click at [653, 57] on link "Next »" at bounding box center [659, 56] width 37 height 19
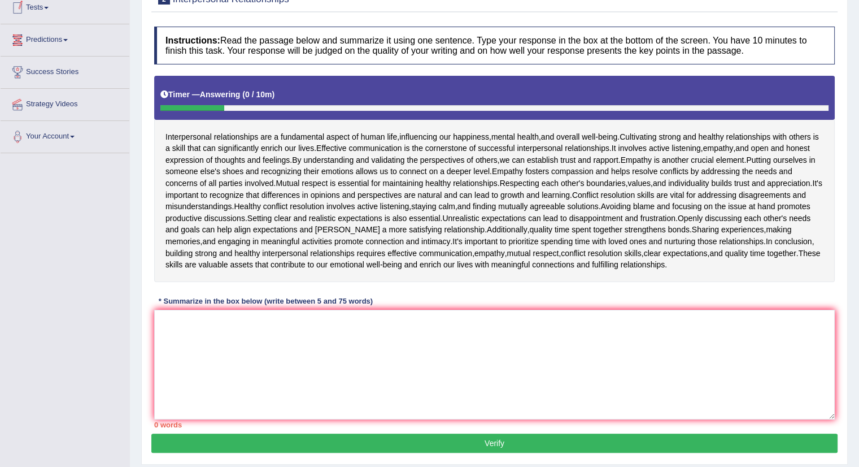
click at [46, 11] on link "Tests" at bounding box center [65, 6] width 129 height 28
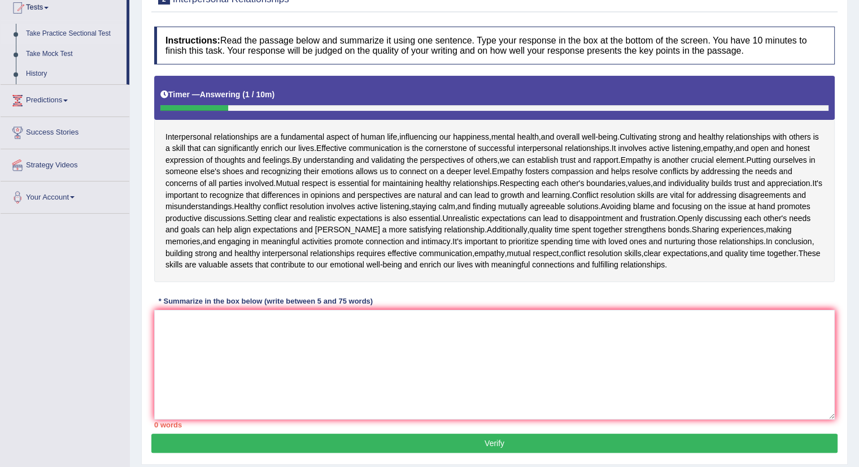
click at [53, 34] on link "Take Practice Sectional Test" at bounding box center [74, 34] width 106 height 20
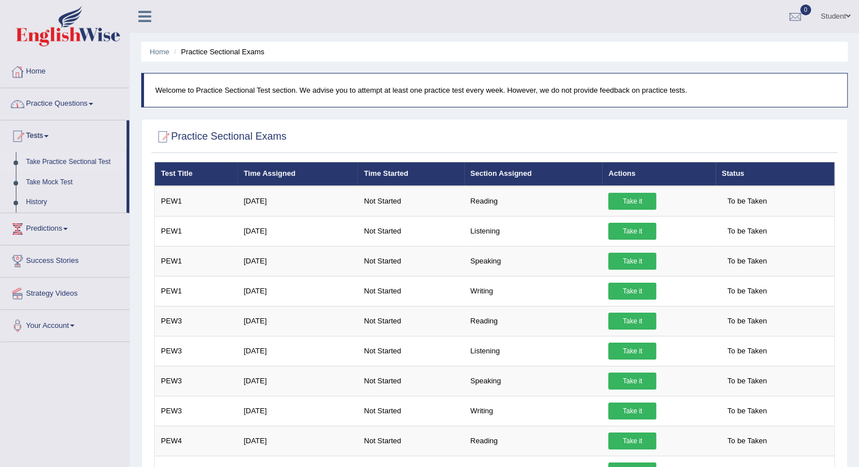
click at [24, 66] on div at bounding box center [17, 71] width 17 height 17
